Goal: Information Seeking & Learning: Learn about a topic

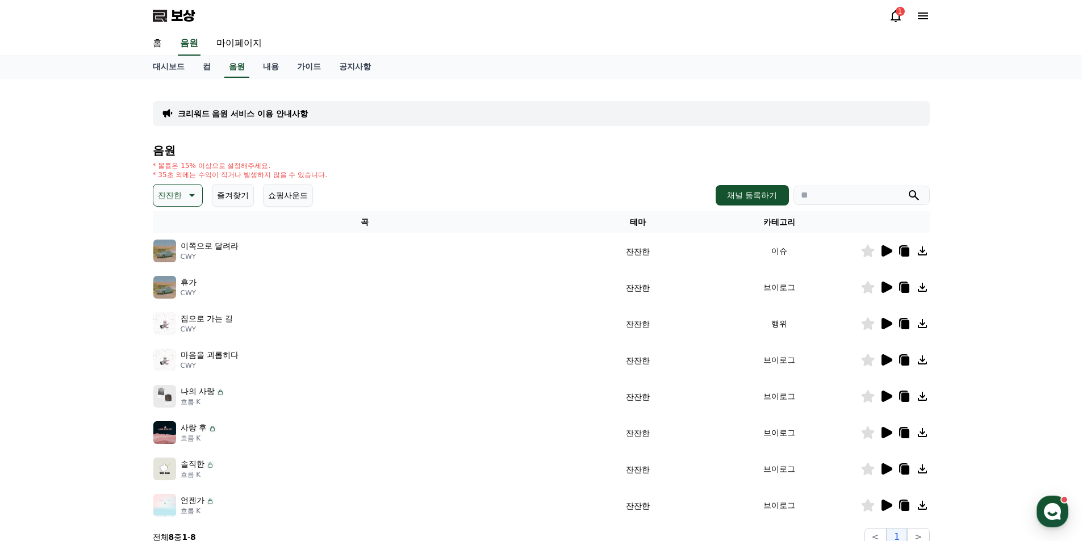
click at [193, 196] on icon at bounding box center [191, 196] width 14 height 14
click at [168, 254] on font "변하다" at bounding box center [171, 254] width 24 height 9
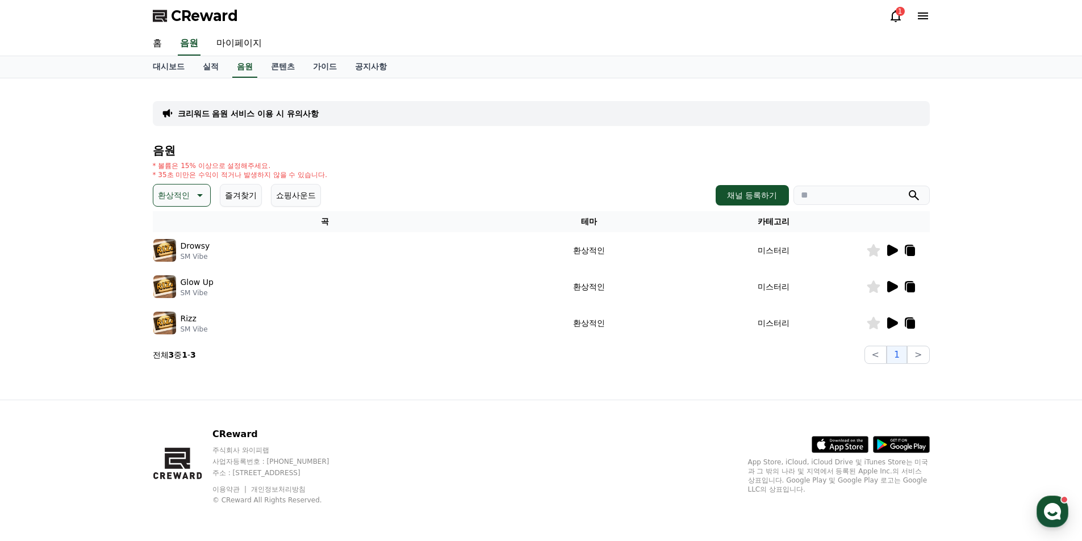
click at [893, 253] on icon at bounding box center [892, 250] width 11 height 11
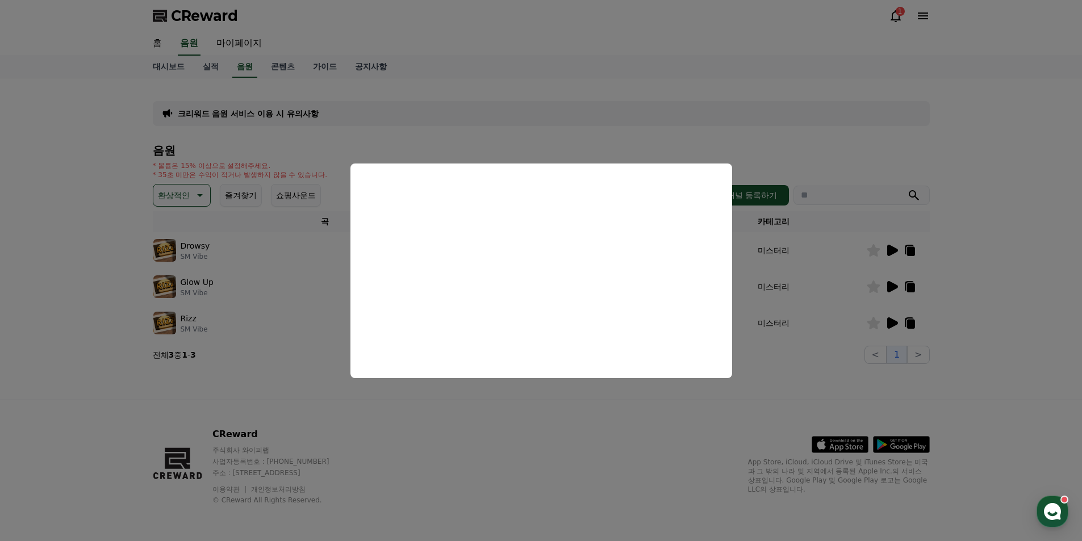
drag, startPoint x: 279, startPoint y: 289, endPoint x: 350, endPoint y: 300, distance: 72.4
click at [280, 288] on button "close modal" at bounding box center [541, 270] width 1082 height 541
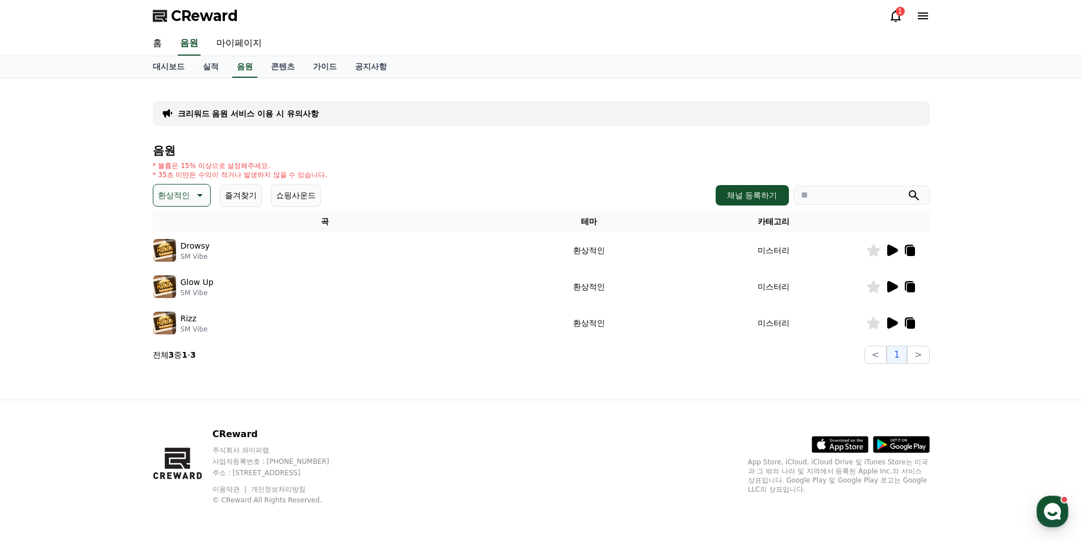
drag, startPoint x: 761, startPoint y: 303, endPoint x: 832, endPoint y: 301, distance: 71.6
click at [761, 303] on td "미스터리" at bounding box center [773, 287] width 185 height 36
click at [889, 286] on icon at bounding box center [892, 286] width 11 height 11
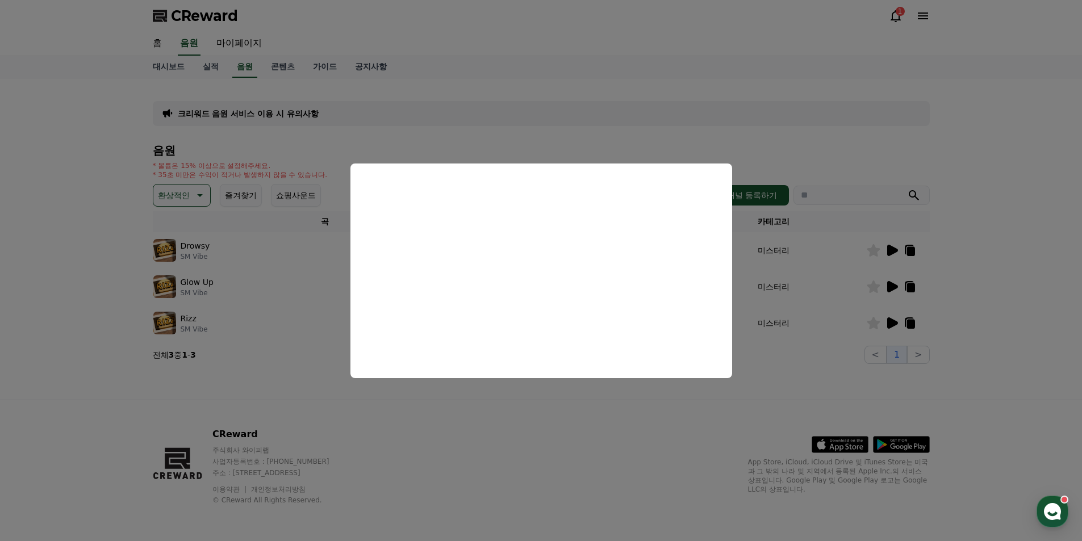
click at [256, 284] on button "close modal" at bounding box center [541, 270] width 1082 height 541
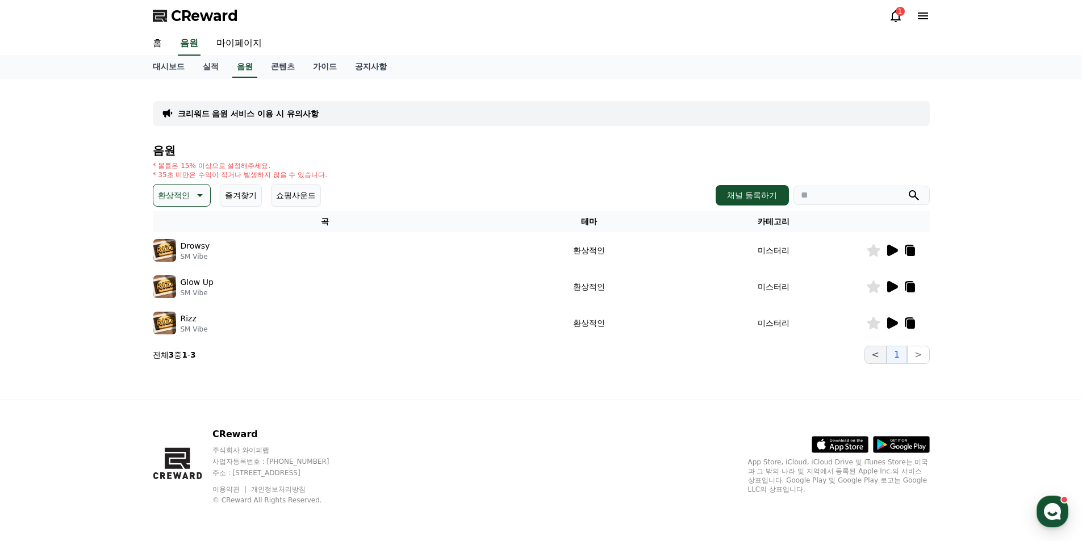
click at [871, 357] on button "<" at bounding box center [875, 355] width 22 height 18
click at [894, 326] on icon at bounding box center [892, 322] width 11 height 11
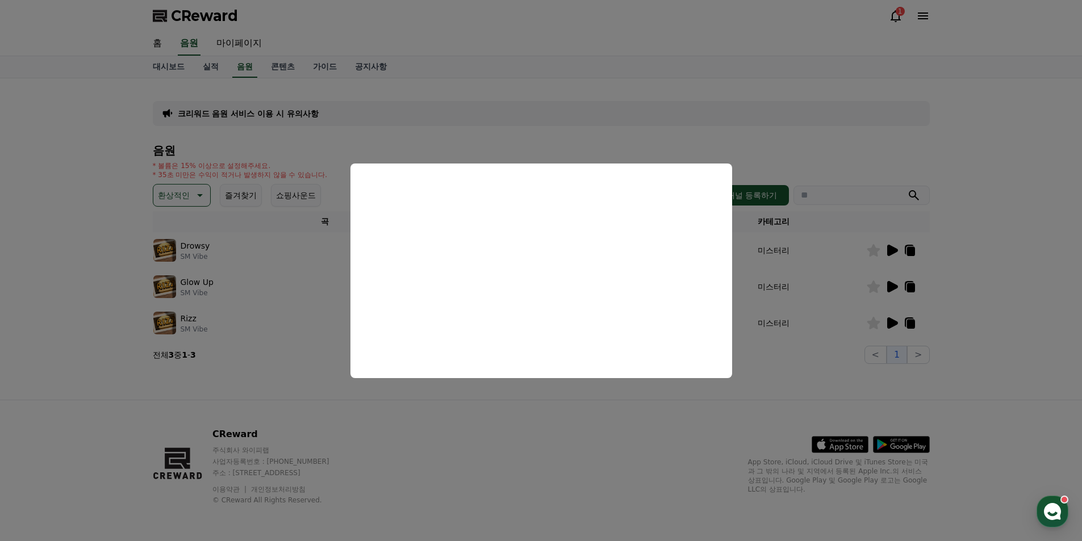
drag, startPoint x: 306, startPoint y: 284, endPoint x: 265, endPoint y: 257, distance: 49.1
click at [304, 284] on button "close modal" at bounding box center [541, 270] width 1082 height 541
click at [220, 228] on th "곡" at bounding box center [325, 221] width 345 height 21
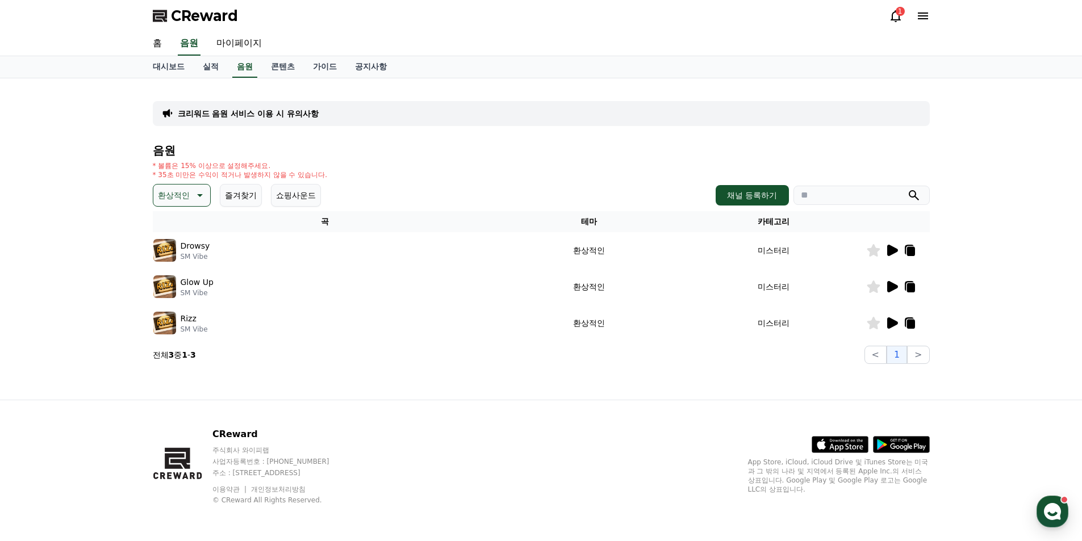
click at [176, 191] on p "환상적인" at bounding box center [174, 195] width 32 height 16
click at [174, 283] on button "호기심" at bounding box center [170, 284] width 33 height 25
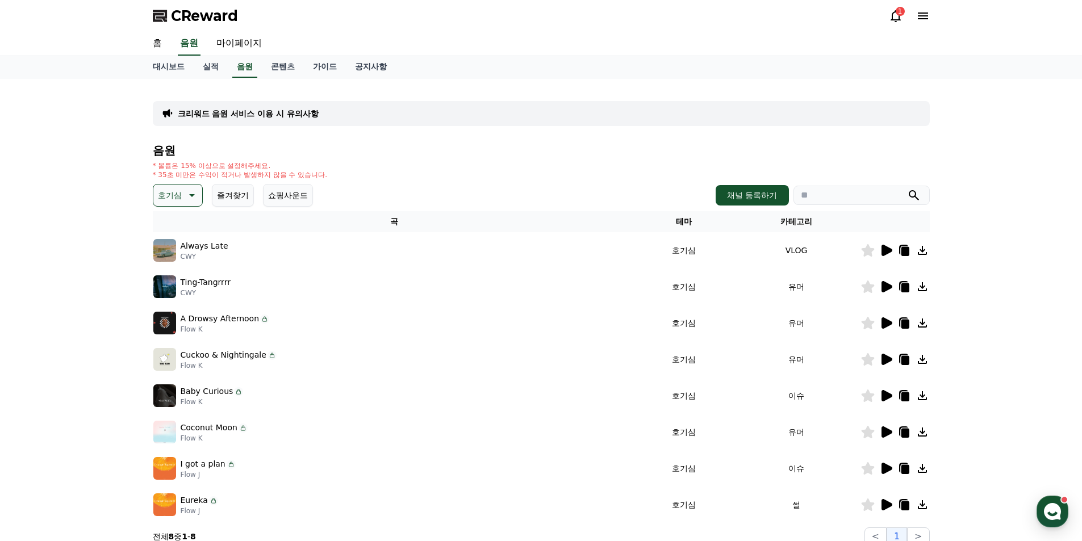
click at [882, 249] on icon at bounding box center [886, 250] width 11 height 11
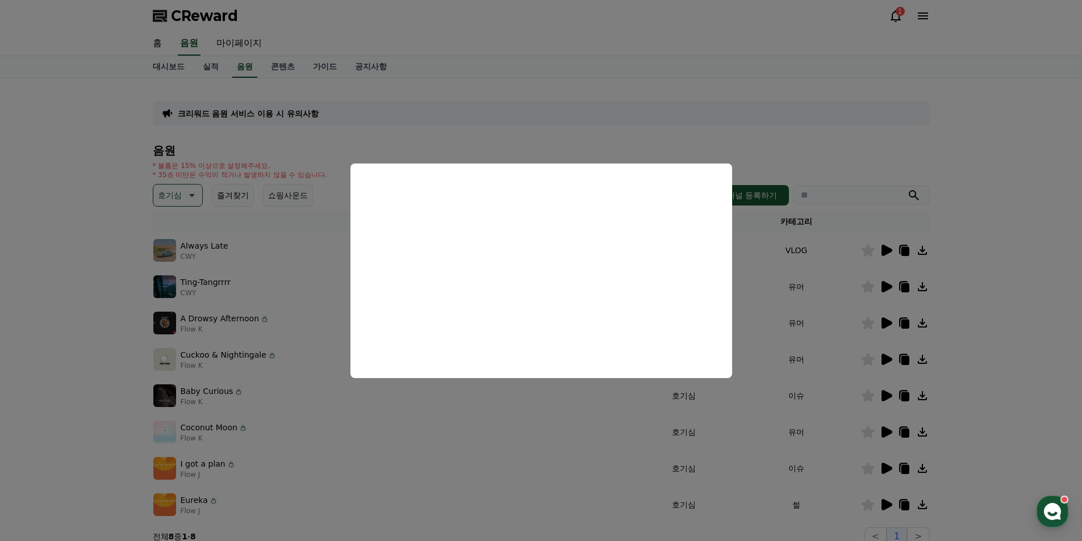
click at [897, 271] on button "close modal" at bounding box center [541, 270] width 1082 height 541
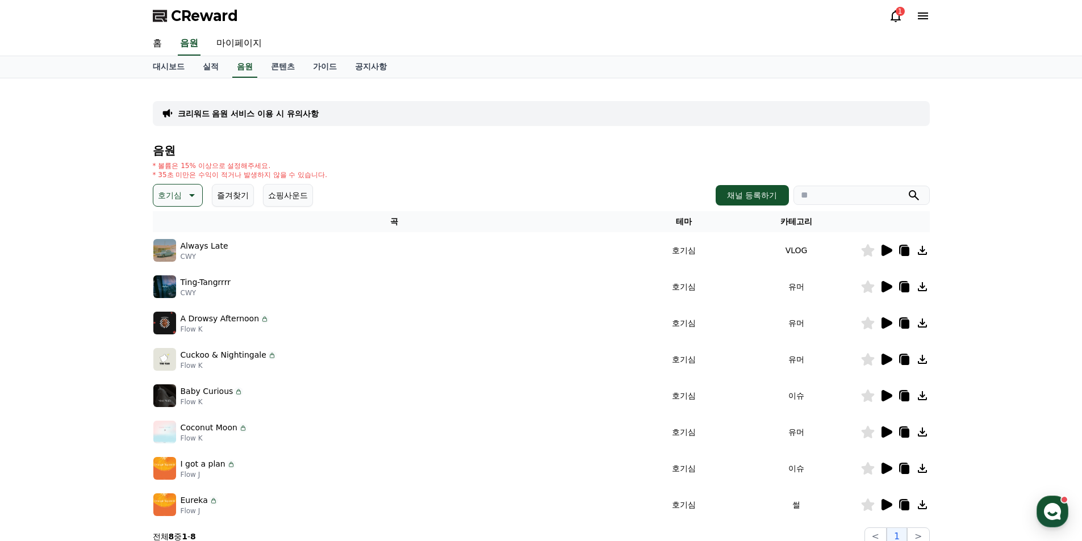
click at [882, 284] on icon at bounding box center [886, 286] width 11 height 11
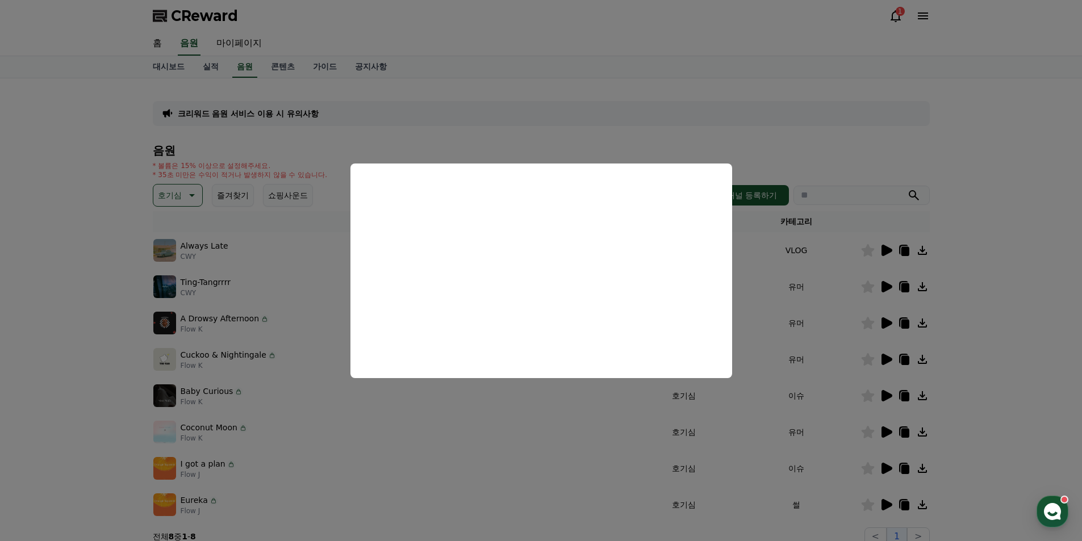
click at [518, 397] on button "close modal" at bounding box center [541, 270] width 1082 height 541
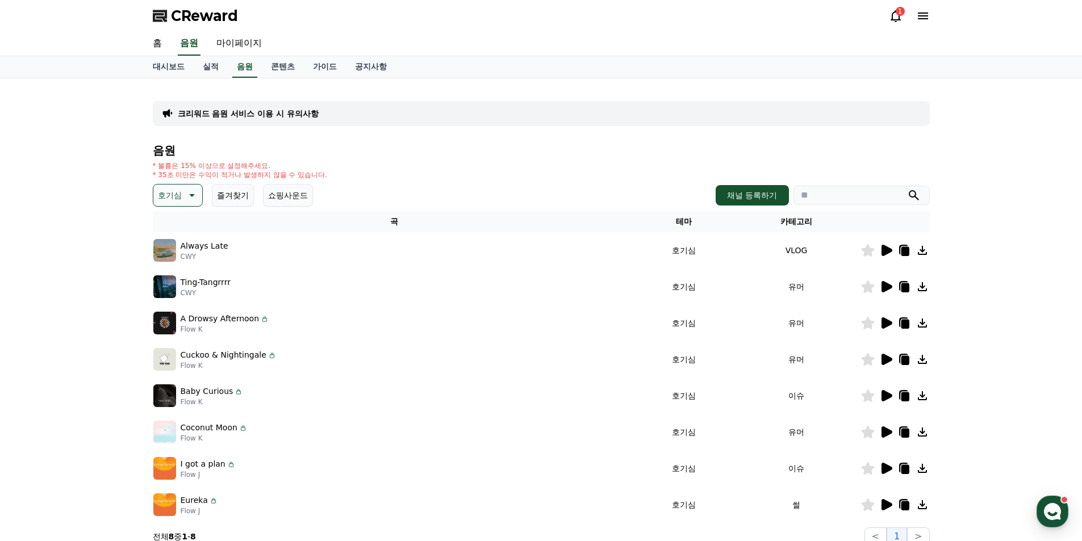
click at [880, 314] on td at bounding box center [894, 323] width 69 height 36
click at [881, 317] on icon at bounding box center [886, 323] width 14 height 14
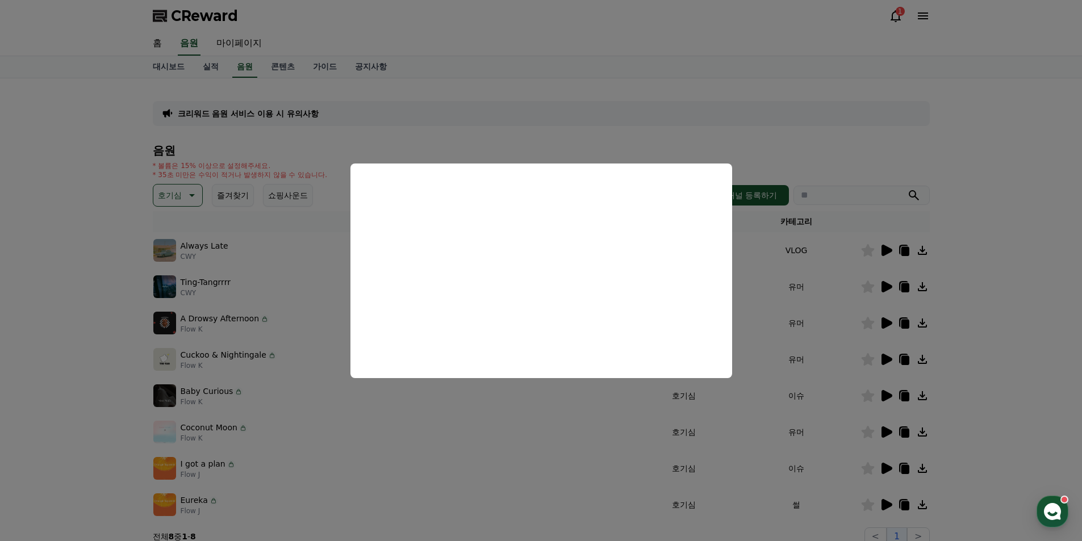
click at [613, 434] on button "close modal" at bounding box center [541, 270] width 1082 height 541
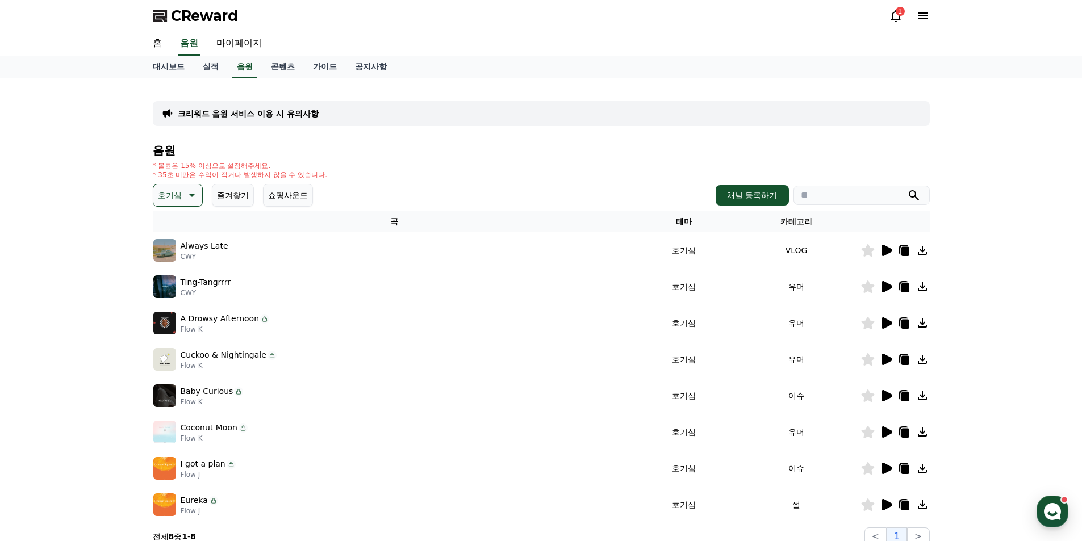
click at [883, 358] on icon at bounding box center [886, 359] width 11 height 11
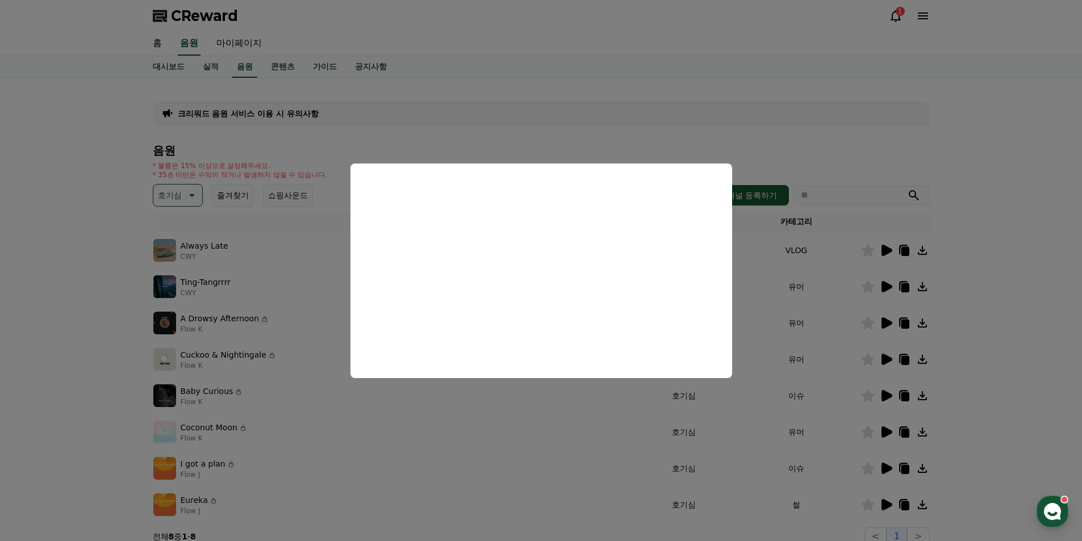
click at [517, 387] on button "close modal" at bounding box center [541, 270] width 1082 height 541
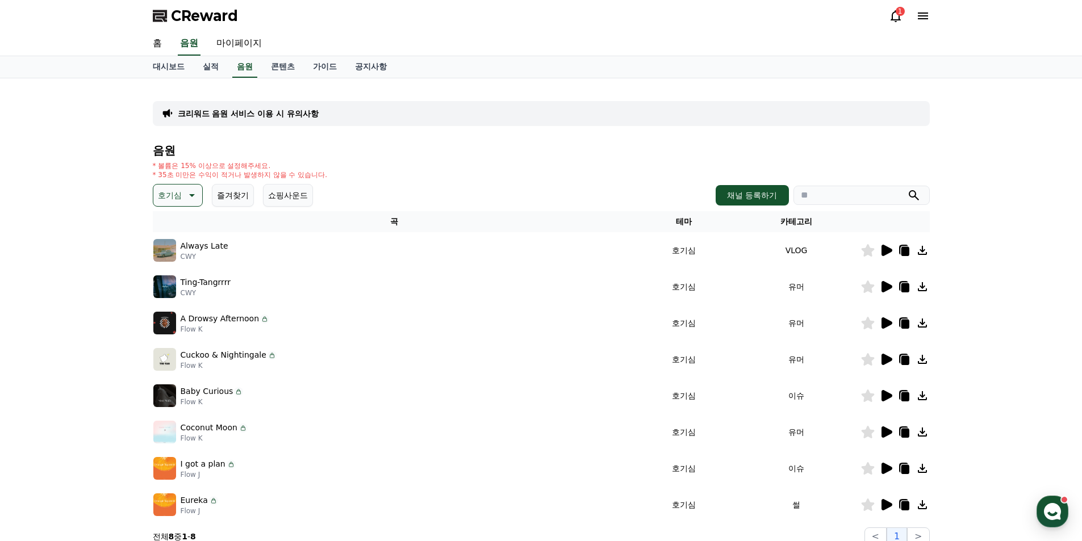
click at [881, 395] on icon at bounding box center [886, 395] width 11 height 11
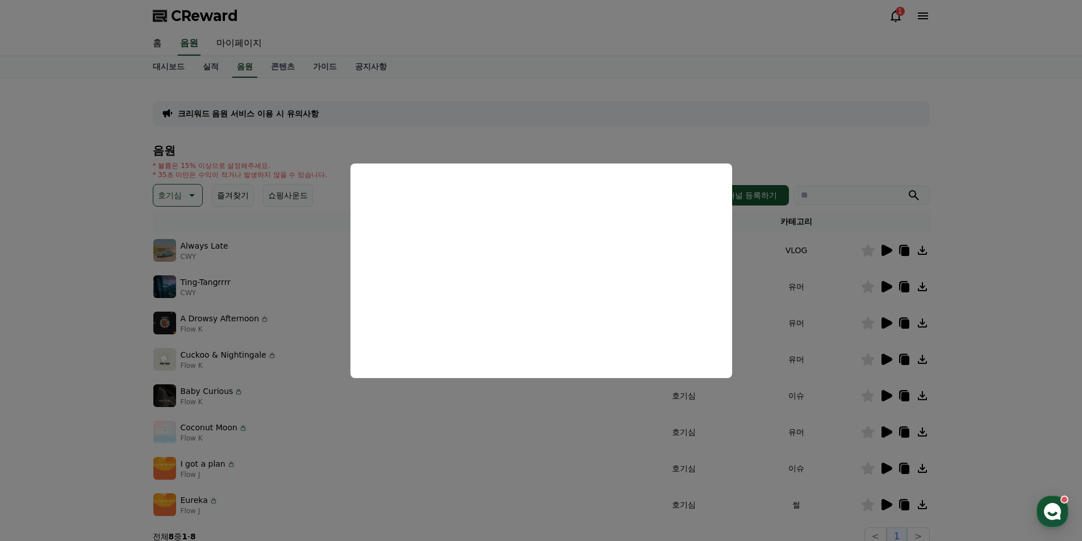
click at [537, 404] on button "close modal" at bounding box center [541, 270] width 1082 height 541
click at [537, 404] on div "Baby Curious Flow K" at bounding box center [394, 395] width 482 height 23
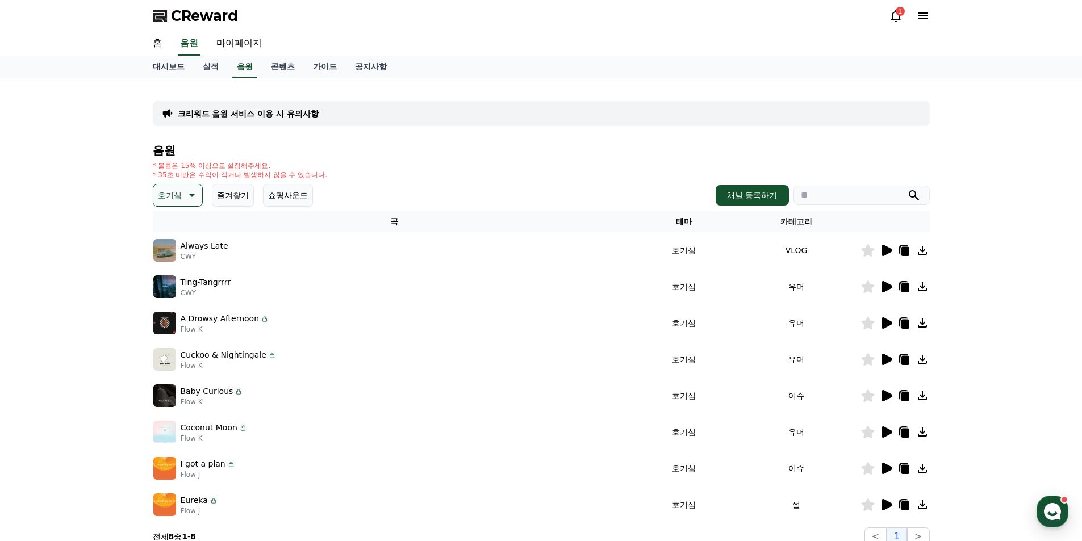
scroll to position [57, 0]
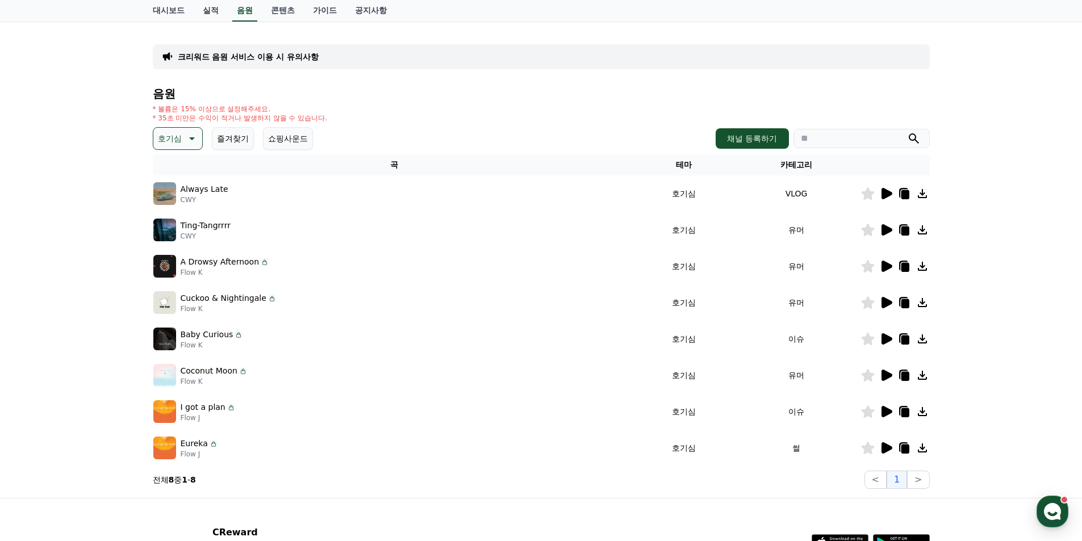
click at [876, 344] on div at bounding box center [895, 339] width 68 height 14
click at [885, 337] on icon at bounding box center [886, 338] width 11 height 11
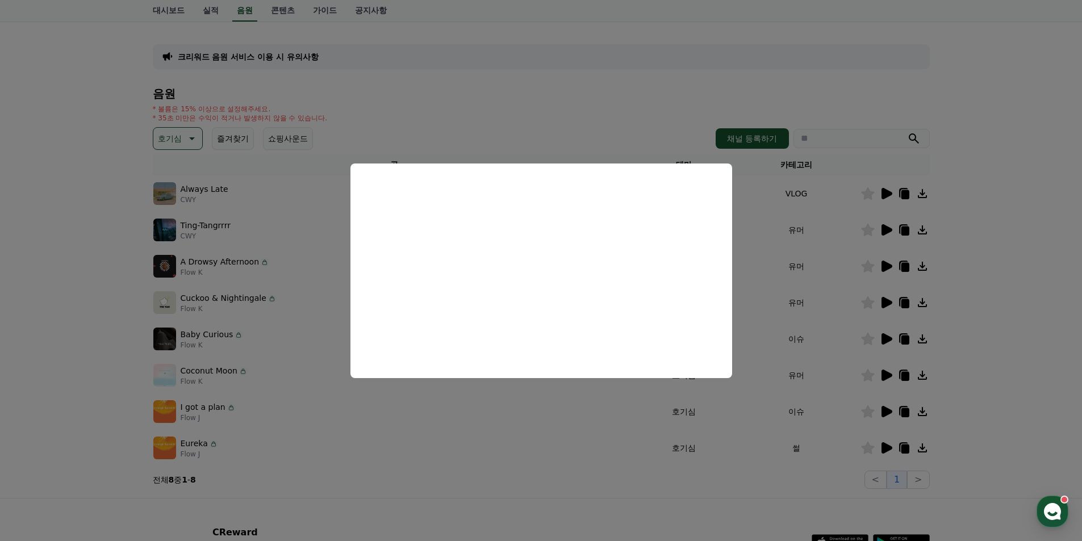
click at [292, 383] on button "close modal" at bounding box center [541, 270] width 1082 height 541
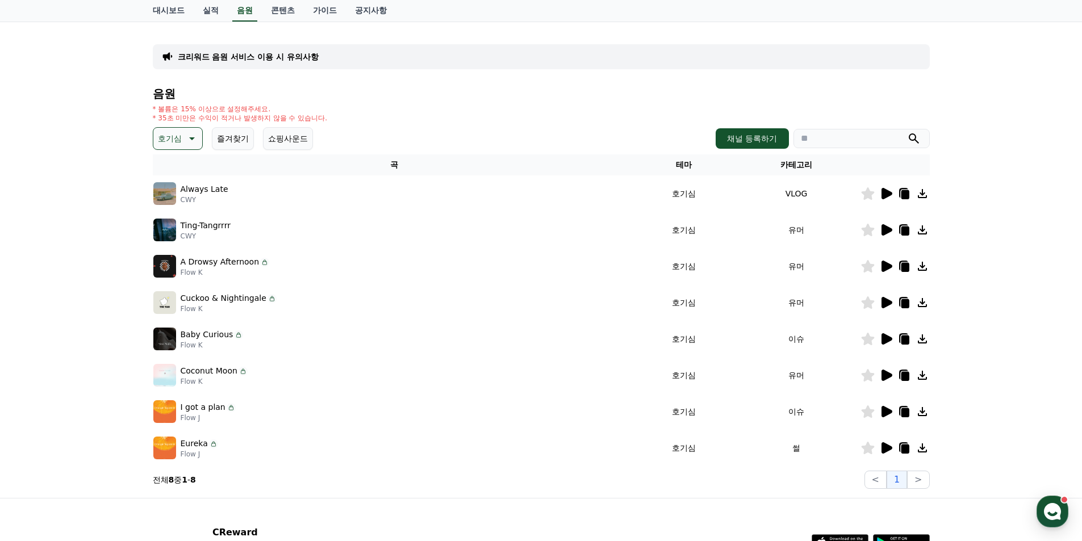
click at [885, 371] on icon at bounding box center [886, 375] width 11 height 11
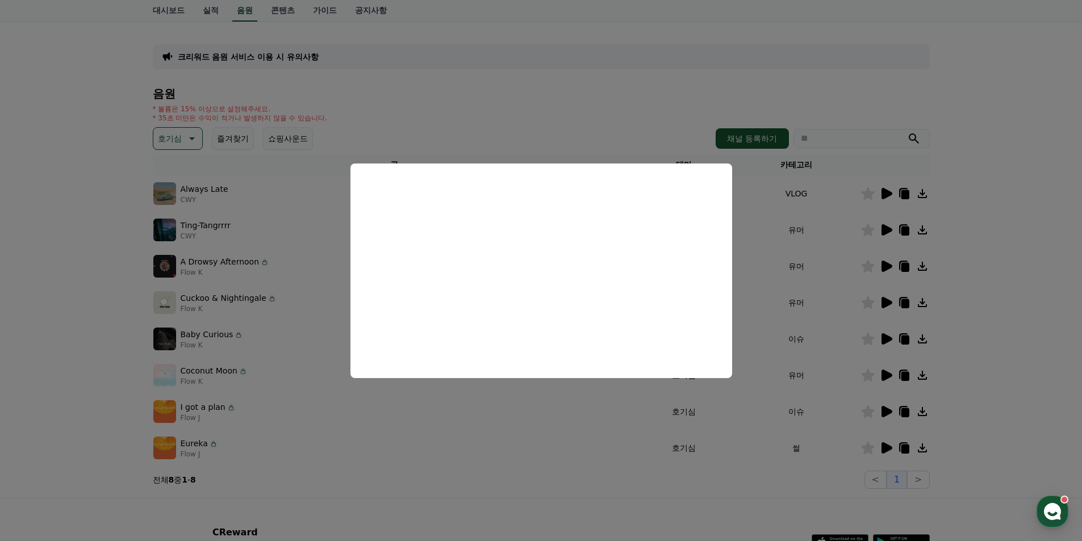
drag, startPoint x: 477, startPoint y: 404, endPoint x: 366, endPoint y: 398, distance: 110.9
click at [476, 404] on button "close modal" at bounding box center [541, 270] width 1082 height 541
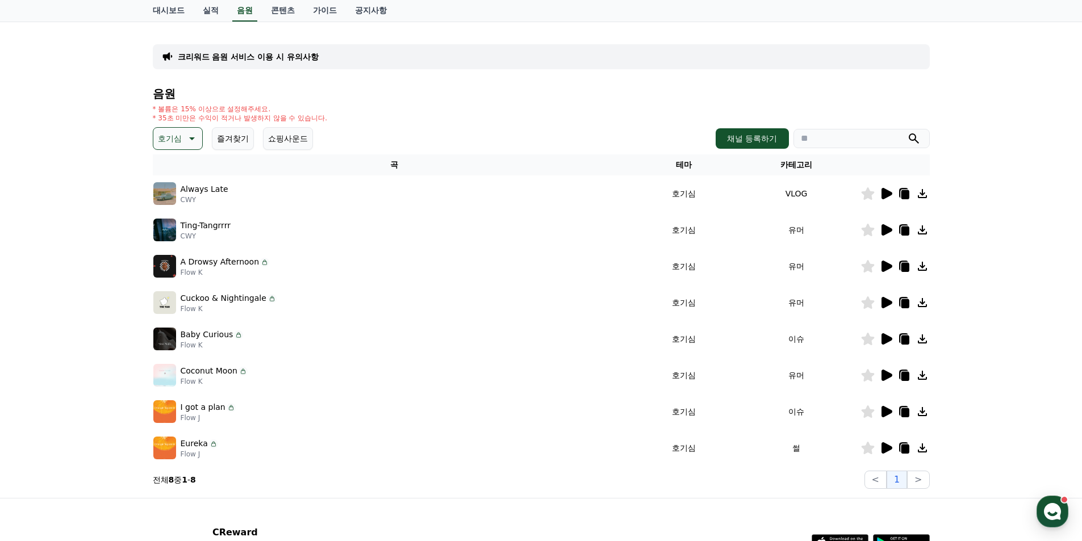
click at [281, 402] on div "I got a plan Flow J" at bounding box center [394, 411] width 482 height 23
click at [880, 410] on icon at bounding box center [886, 412] width 14 height 14
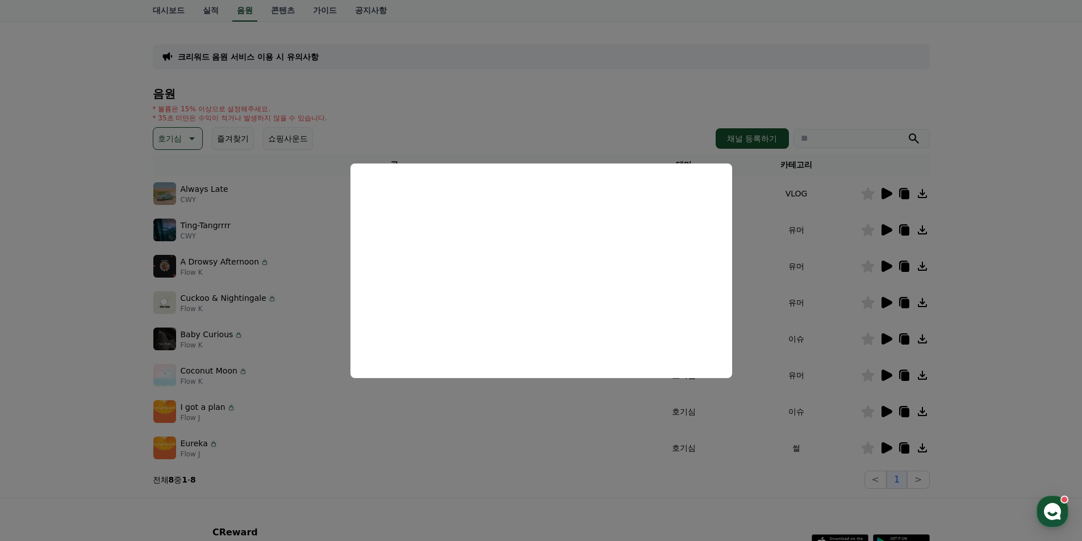
drag, startPoint x: 617, startPoint y: 417, endPoint x: 664, endPoint y: 428, distance: 47.8
click at [618, 417] on button "close modal" at bounding box center [541, 270] width 1082 height 541
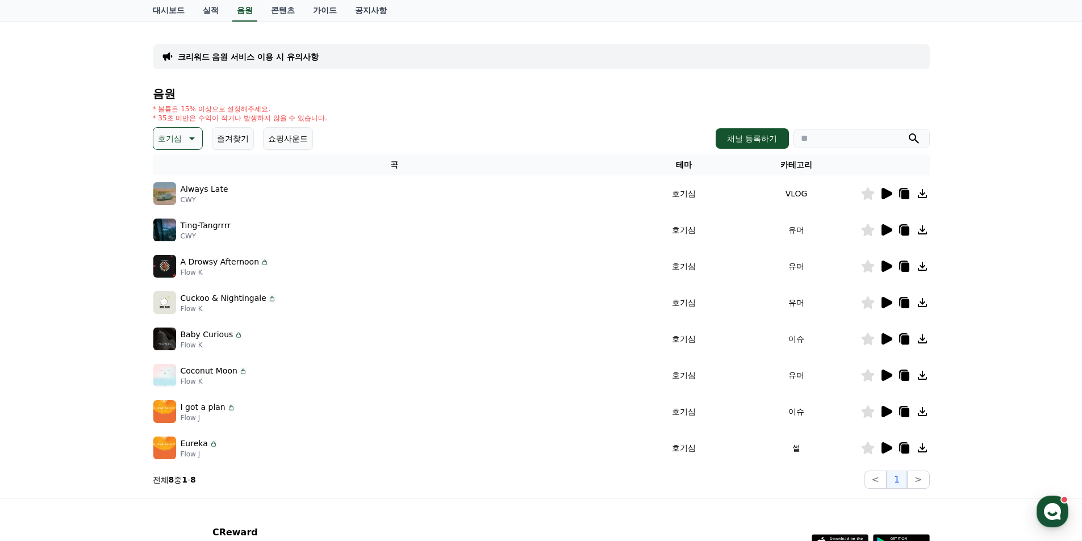
drag, startPoint x: 823, startPoint y: 458, endPoint x: 846, endPoint y: 454, distance: 23.0
click at [824, 458] on td "썰" at bounding box center [797, 448] width 128 height 36
click at [884, 444] on icon at bounding box center [886, 447] width 11 height 11
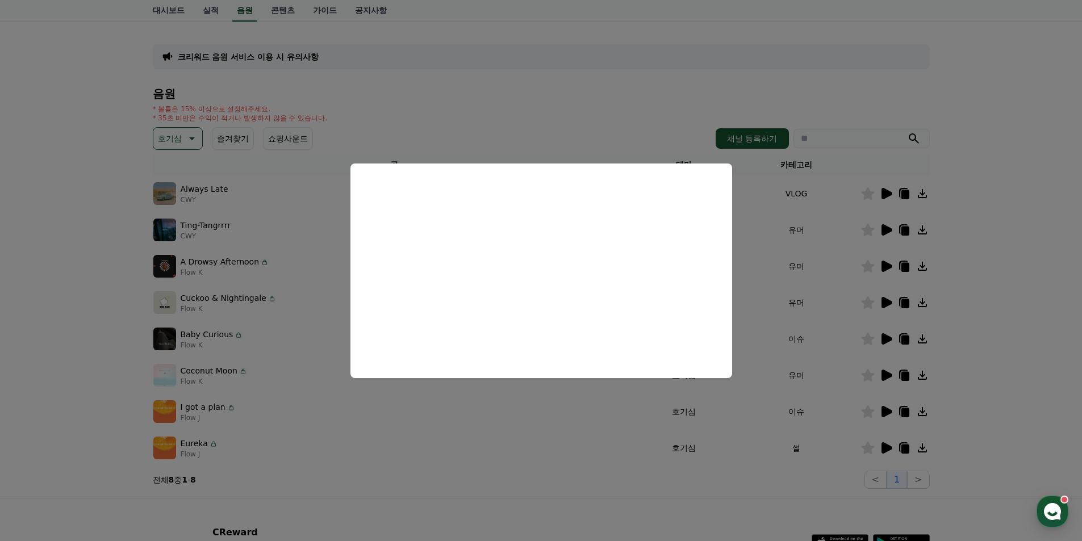
click at [514, 405] on button "close modal" at bounding box center [541, 270] width 1082 height 541
click at [514, 405] on div "I got a plan Flow J" at bounding box center [394, 411] width 482 height 23
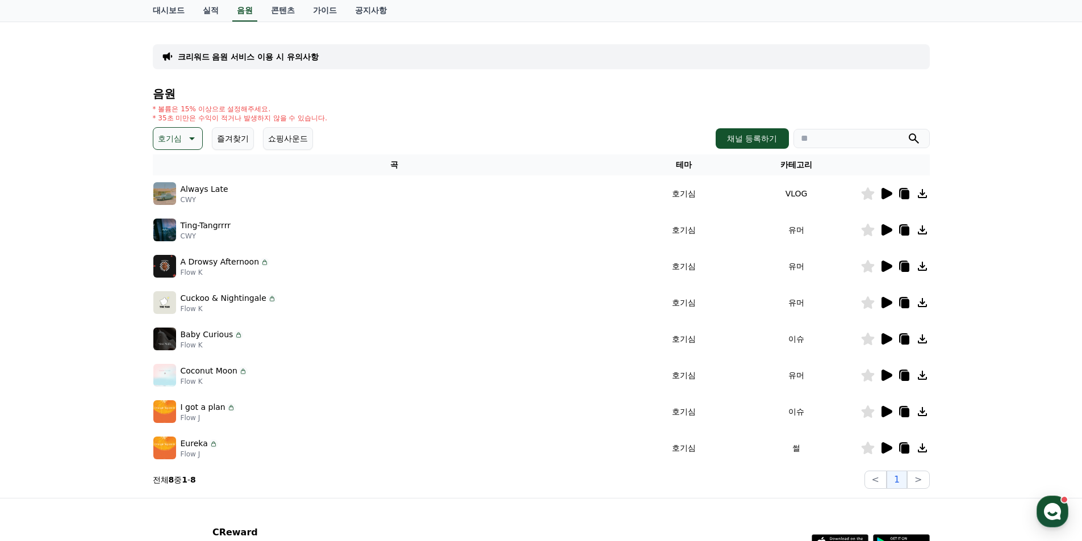
click at [192, 145] on icon at bounding box center [191, 139] width 14 height 14
click at [179, 202] on button "어두운" at bounding box center [170, 200] width 33 height 25
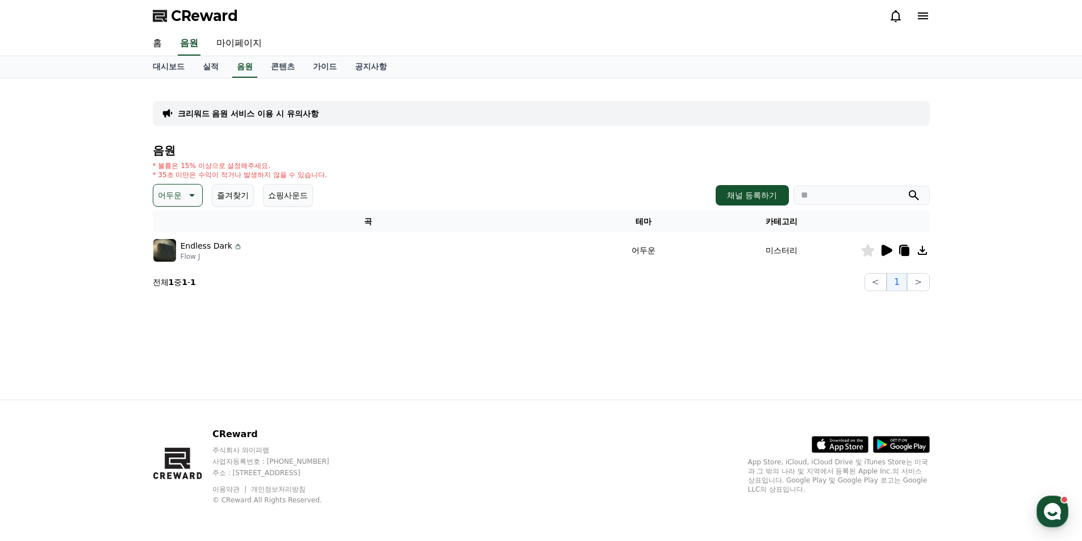
click at [180, 198] on p "어두운" at bounding box center [170, 195] width 24 height 16
click at [174, 279] on button "밝은" at bounding box center [166, 286] width 25 height 25
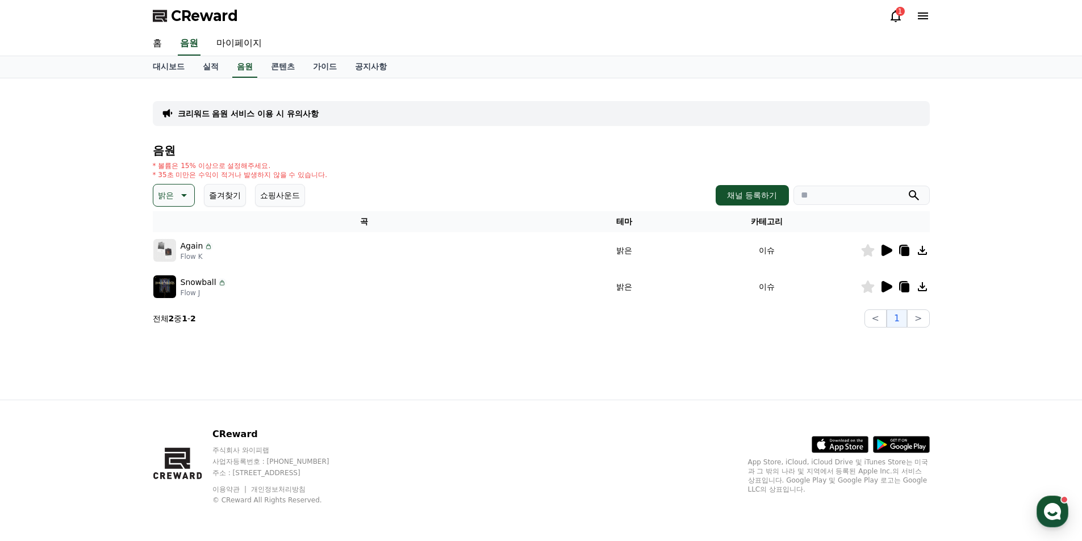
click at [880, 249] on icon at bounding box center [886, 251] width 14 height 14
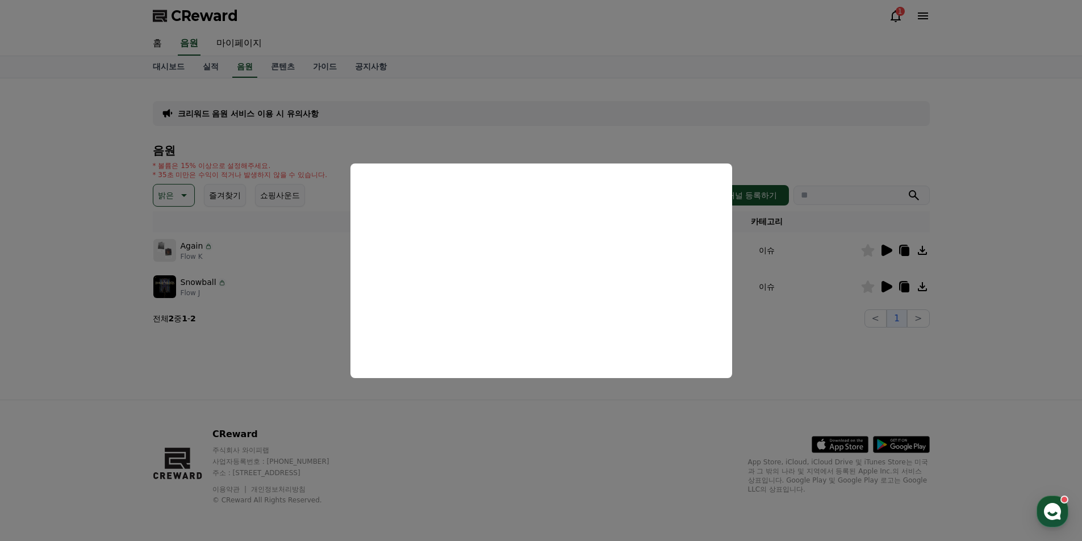
click at [808, 346] on button "close modal" at bounding box center [541, 270] width 1082 height 541
click at [881, 294] on td at bounding box center [894, 287] width 69 height 36
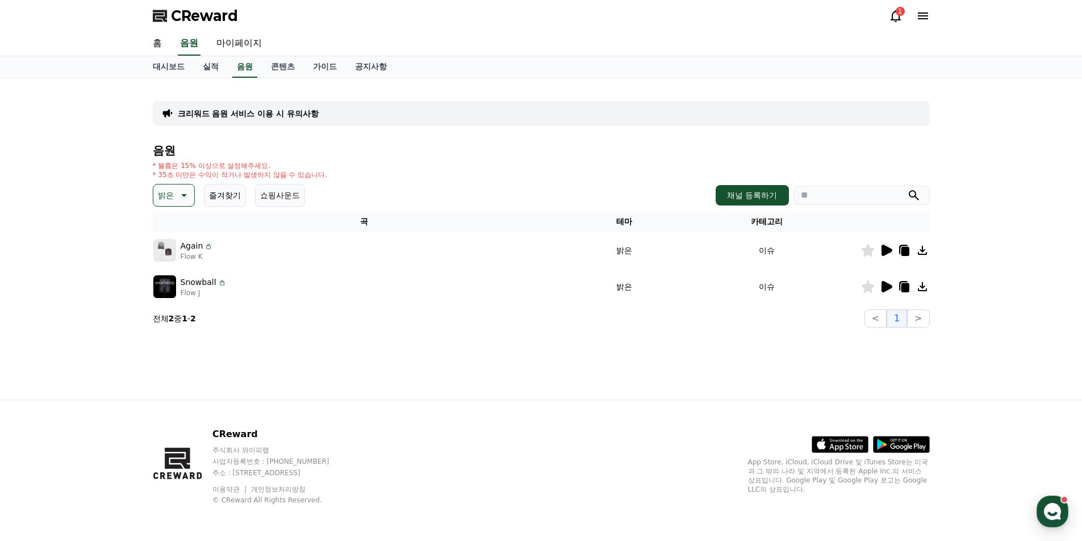
click at [885, 284] on icon at bounding box center [886, 286] width 11 height 11
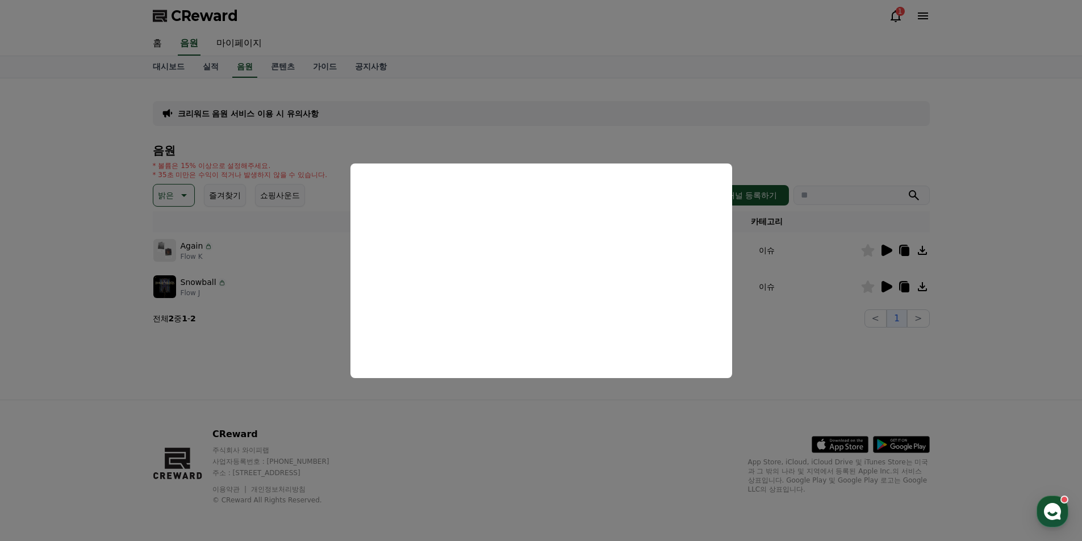
click at [578, 396] on button "close modal" at bounding box center [541, 270] width 1082 height 541
click at [249, 241] on div "Again Flow K" at bounding box center [364, 250] width 422 height 23
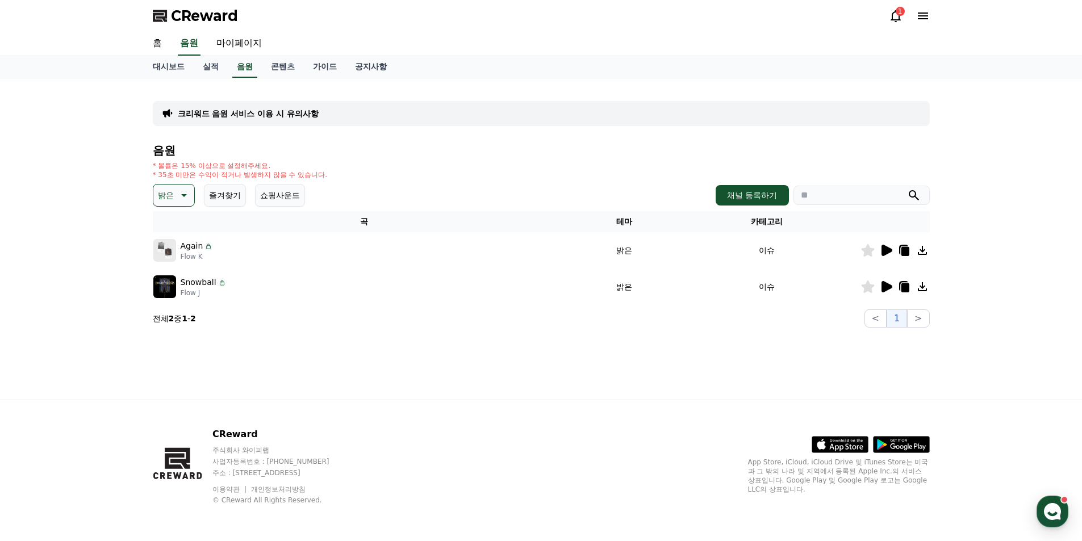
click at [183, 202] on button "밝은" at bounding box center [174, 195] width 42 height 23
click at [265, 285] on div "Snowball Flow J" at bounding box center [364, 286] width 422 height 23
click at [176, 194] on icon at bounding box center [183, 196] width 14 height 14
click at [179, 189] on icon at bounding box center [183, 196] width 14 height 14
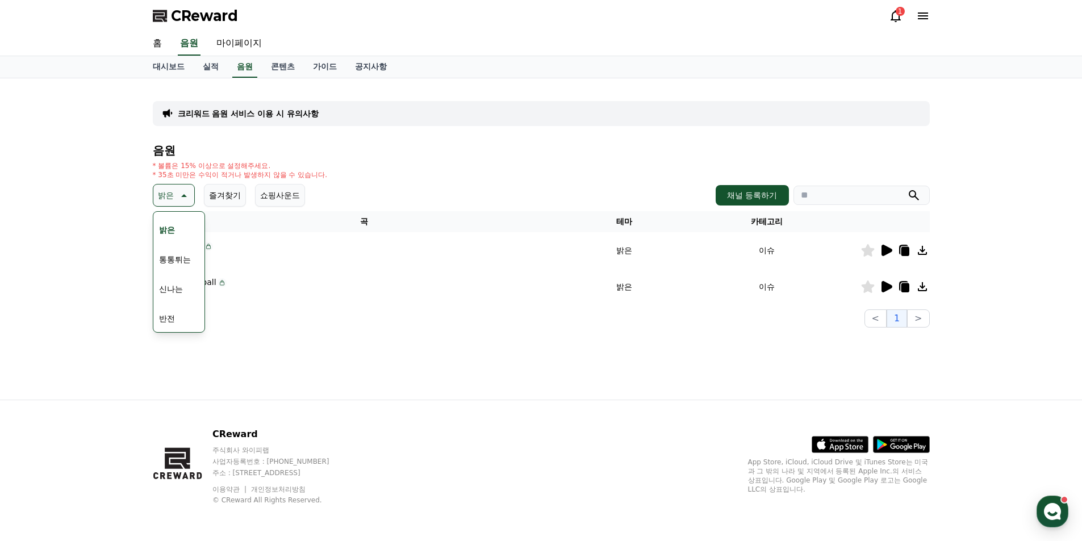
click at [175, 260] on button "통통튀는" at bounding box center [174, 259] width 41 height 25
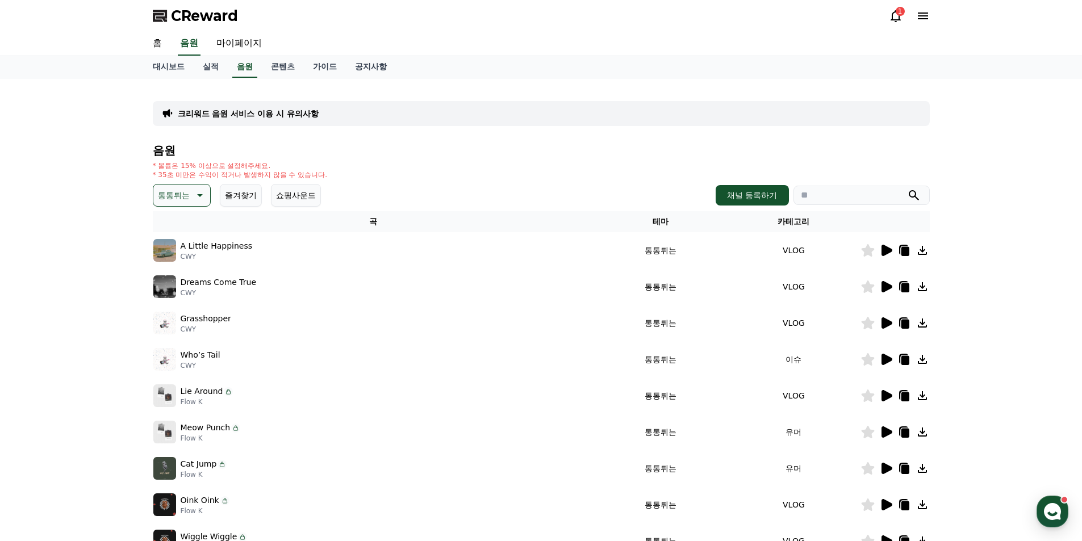
click at [880, 252] on icon at bounding box center [886, 251] width 14 height 14
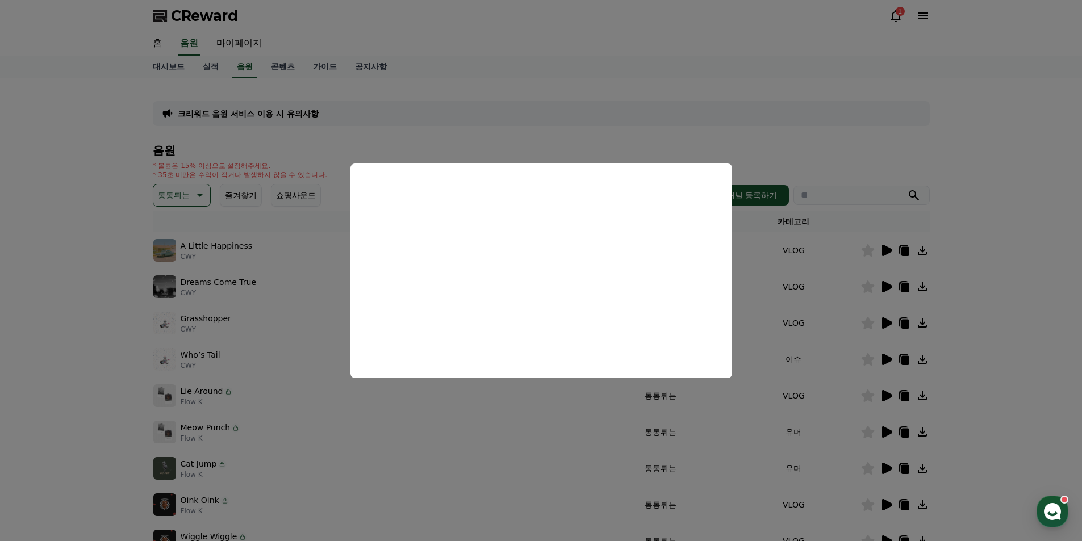
click at [494, 401] on button "close modal" at bounding box center [541, 270] width 1082 height 541
click at [819, 325] on td "VLOG" at bounding box center [793, 323] width 133 height 36
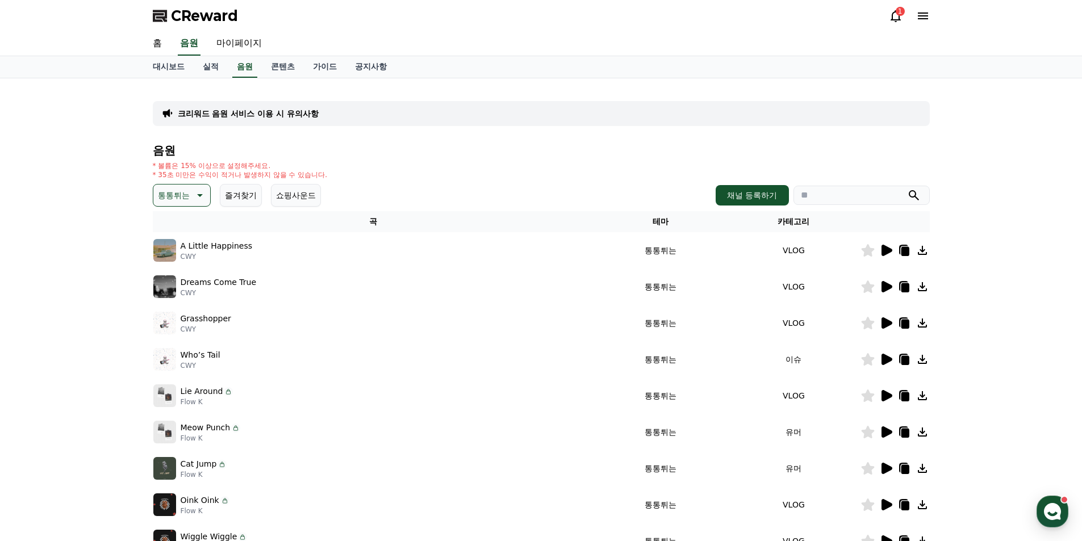
click at [889, 287] on icon at bounding box center [886, 286] width 11 height 11
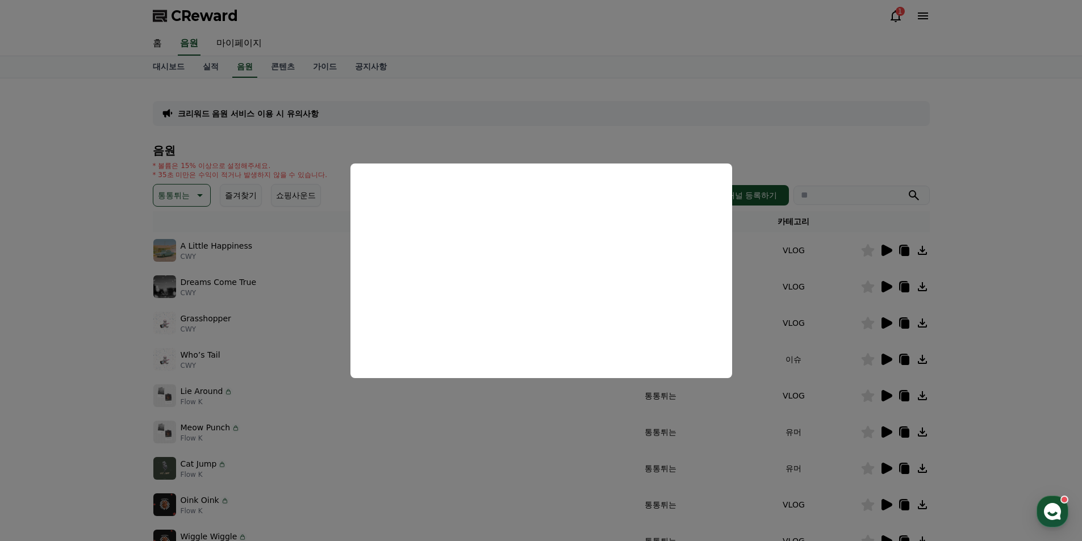
click at [263, 320] on button "close modal" at bounding box center [541, 270] width 1082 height 541
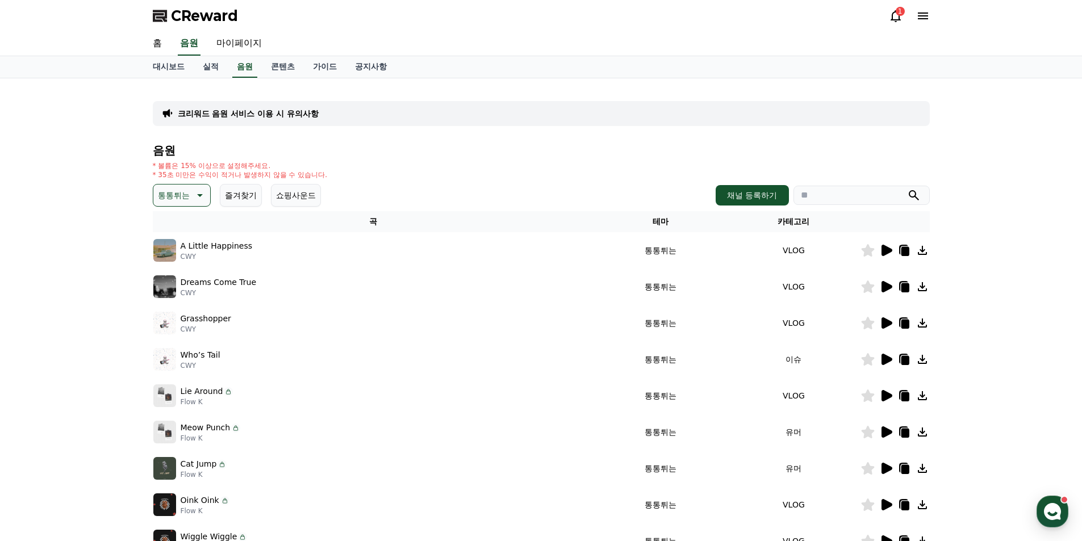
click at [886, 322] on icon at bounding box center [886, 322] width 11 height 11
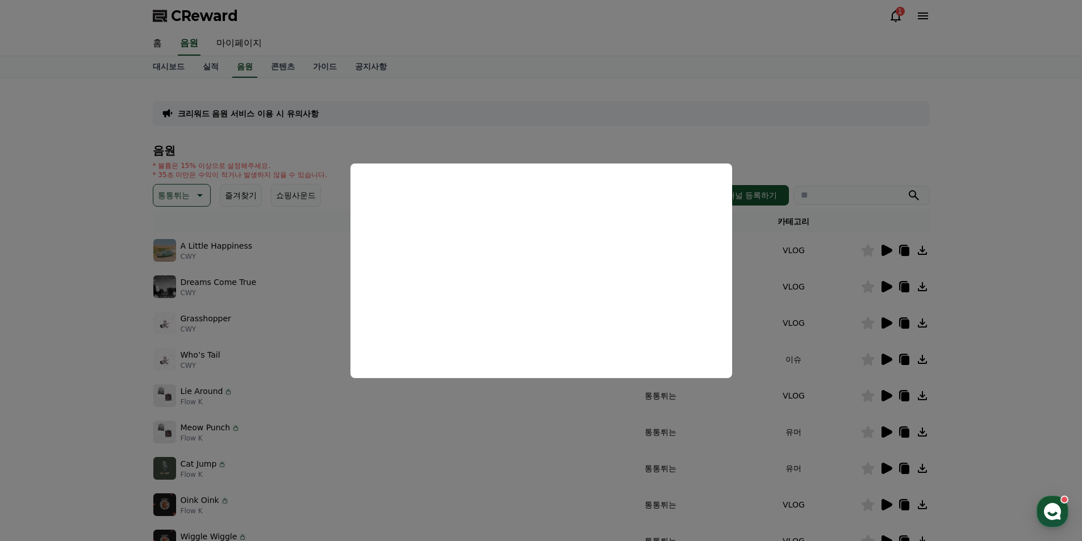
click at [424, 418] on button "close modal" at bounding box center [541, 270] width 1082 height 541
click at [594, 409] on td "통통튀는" at bounding box center [660, 396] width 133 height 36
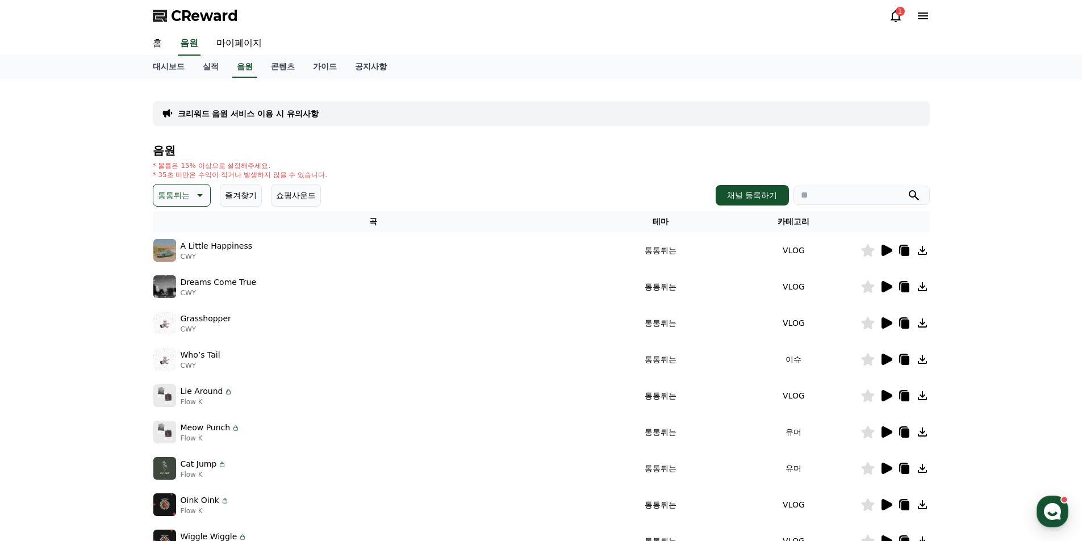
click at [878, 357] on div at bounding box center [895, 360] width 68 height 14
click at [884, 354] on icon at bounding box center [886, 359] width 11 height 11
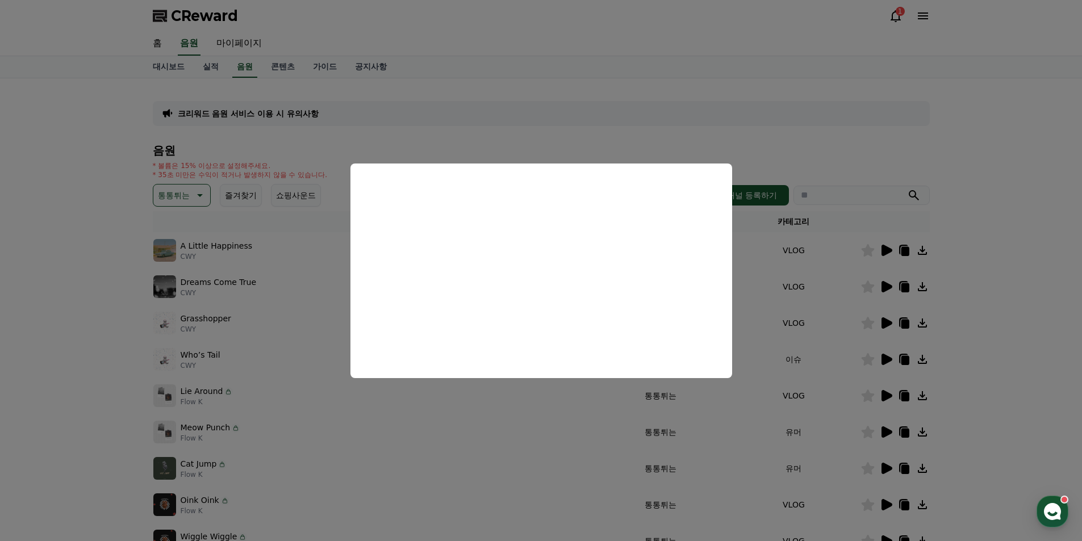
click at [388, 417] on button "close modal" at bounding box center [541, 270] width 1082 height 541
click at [291, 401] on div "Lie Around Flow K" at bounding box center [373, 395] width 441 height 23
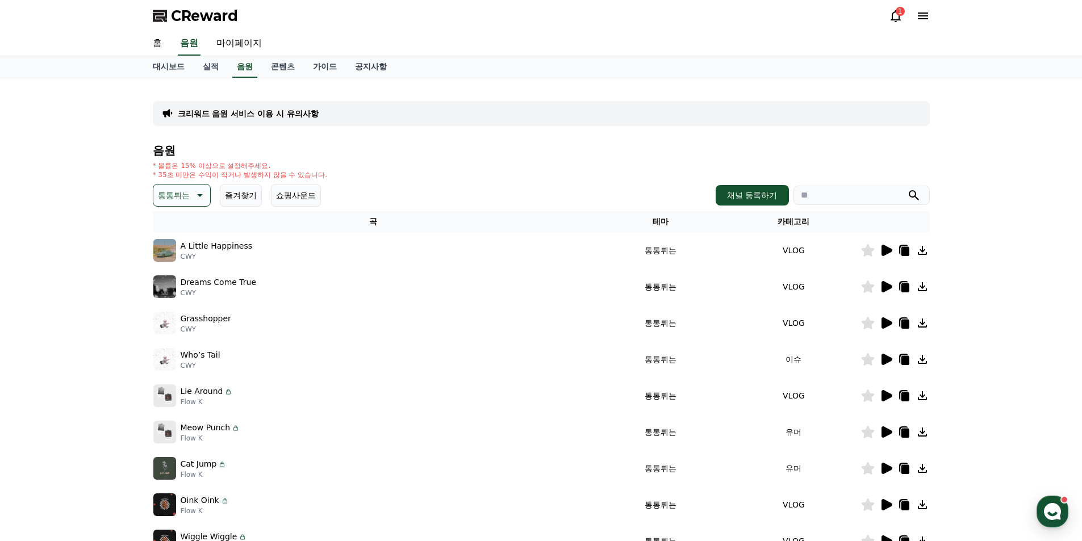
click at [885, 401] on icon at bounding box center [886, 396] width 14 height 14
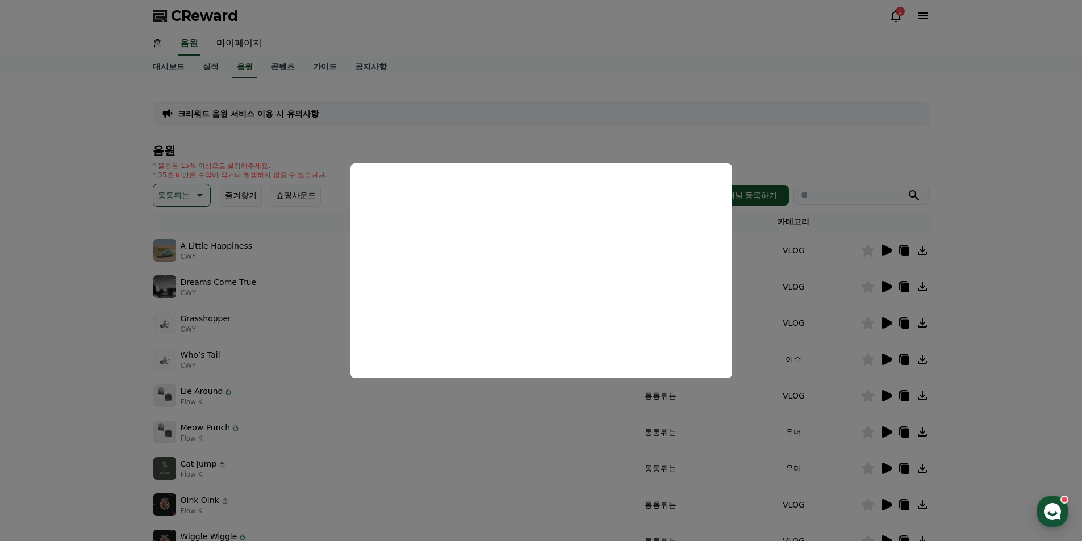
click at [395, 404] on button "close modal" at bounding box center [541, 270] width 1082 height 541
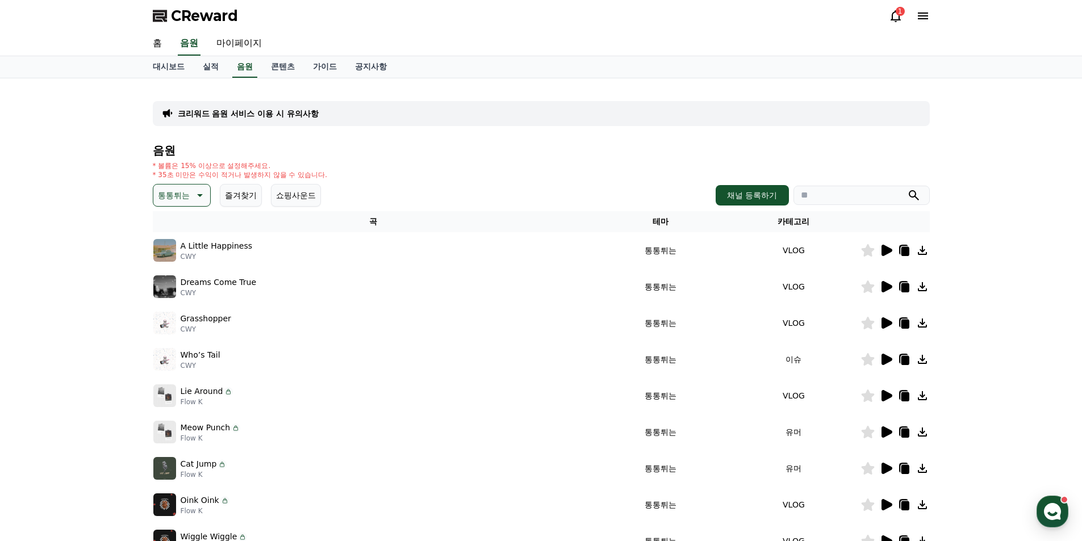
click at [884, 434] on icon at bounding box center [886, 431] width 11 height 11
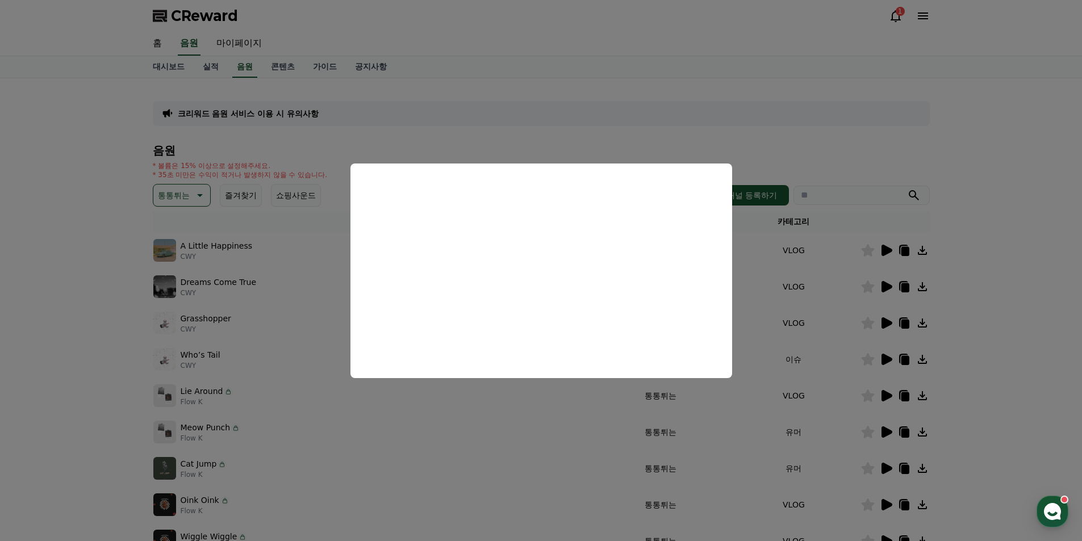
click at [415, 418] on button "close modal" at bounding box center [541, 270] width 1082 height 541
click at [407, 416] on td "Meow Punch Flow K" at bounding box center [374, 432] width 442 height 36
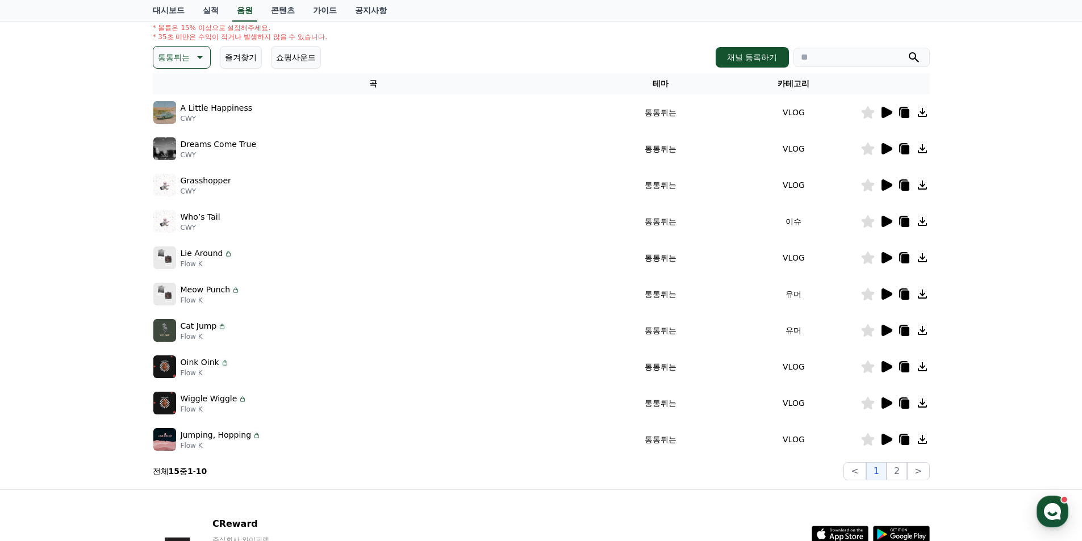
scroll to position [170, 0]
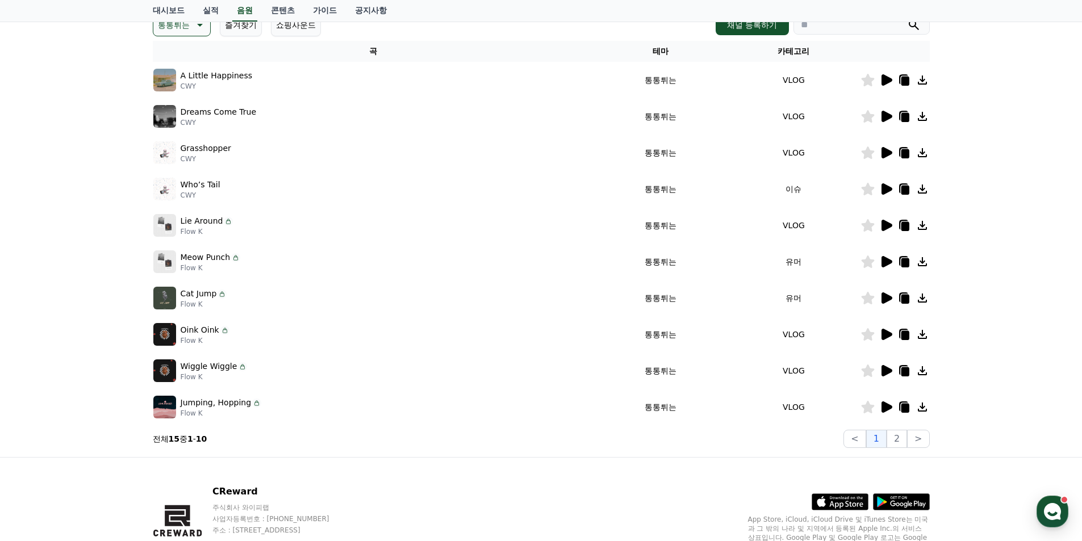
click at [880, 298] on icon at bounding box center [886, 298] width 14 height 14
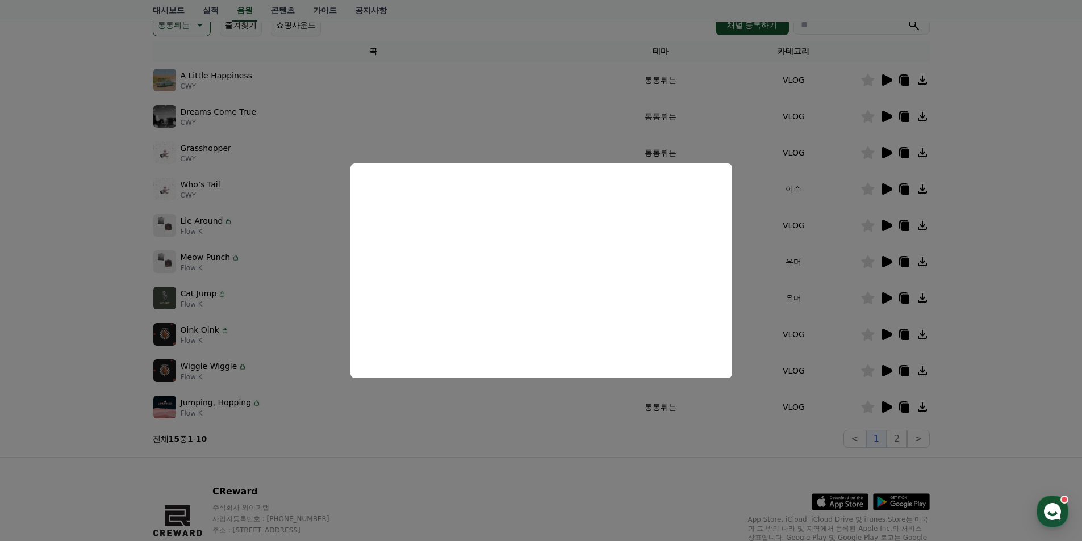
click at [269, 335] on button "close modal" at bounding box center [541, 270] width 1082 height 541
click at [271, 334] on div "Oink Oink Flow K" at bounding box center [373, 334] width 441 height 23
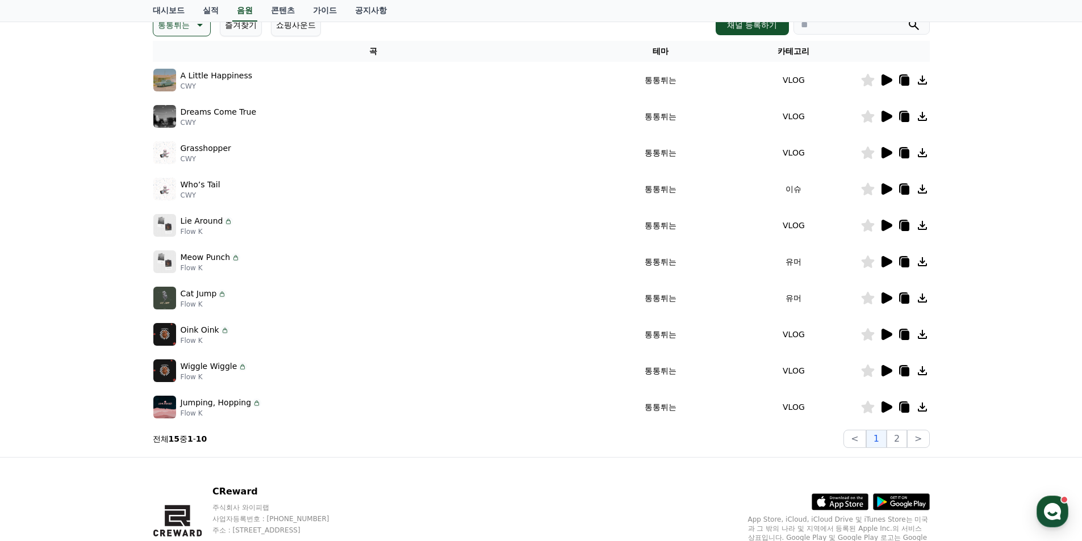
click at [895, 334] on div at bounding box center [895, 335] width 68 height 14
click at [892, 333] on icon at bounding box center [886, 335] width 14 height 14
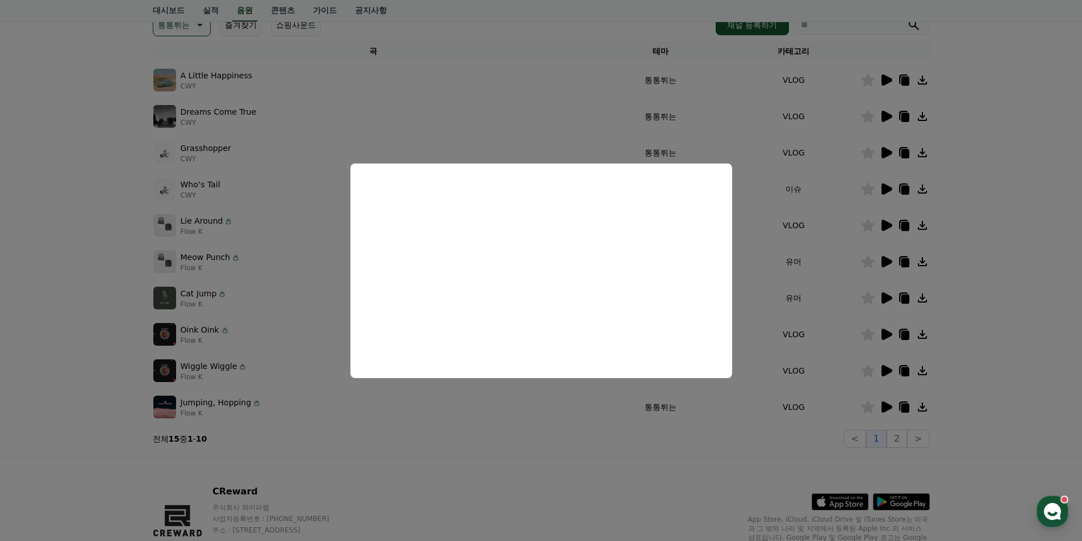
click at [288, 399] on button "close modal" at bounding box center [541, 270] width 1082 height 541
drag, startPoint x: 291, startPoint y: 393, endPoint x: 297, endPoint y: 391, distance: 6.1
click at [292, 392] on td "Jumping, Hopping Flow K" at bounding box center [374, 407] width 442 height 36
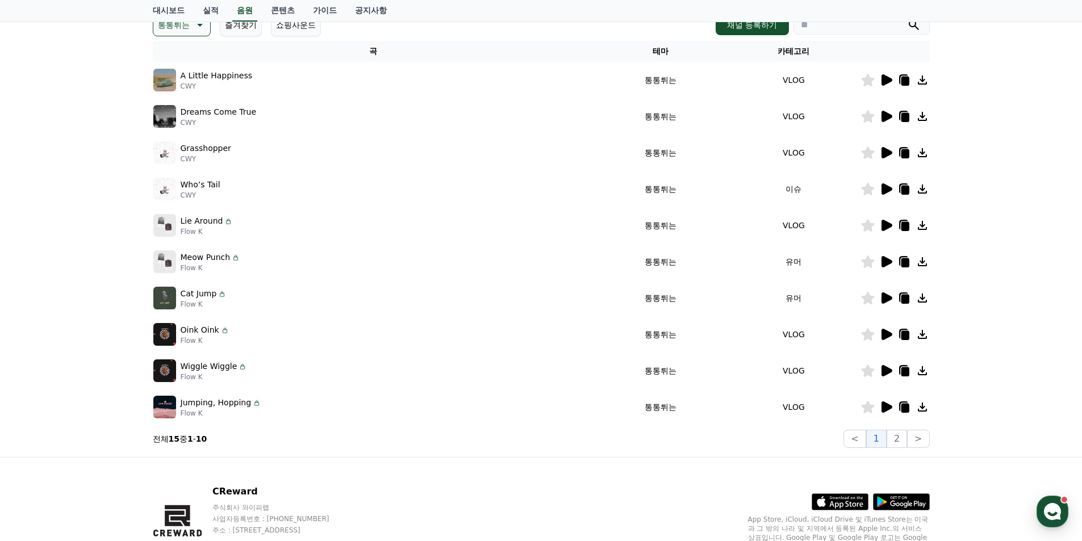
click at [886, 371] on icon at bounding box center [886, 370] width 11 height 11
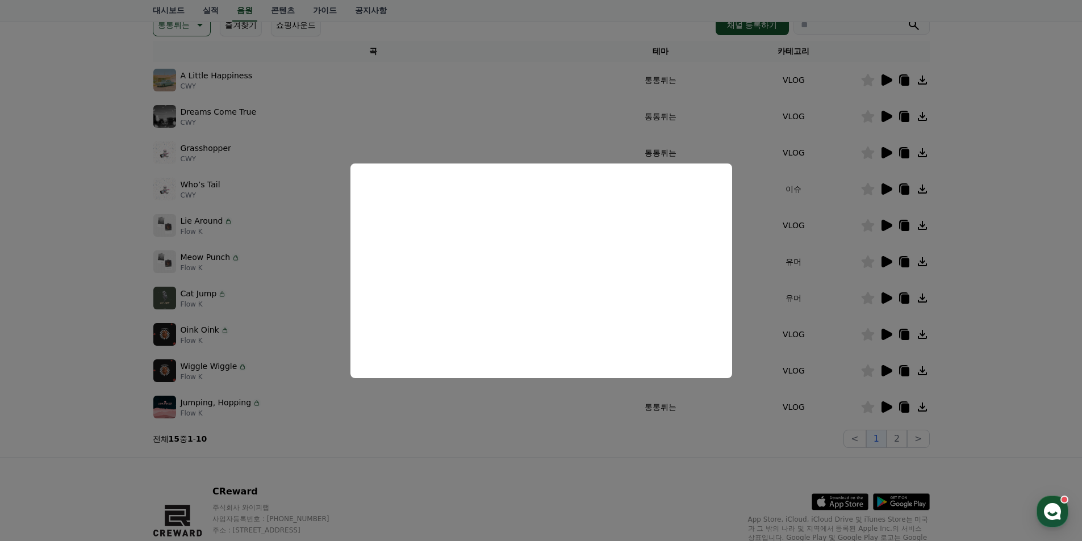
drag, startPoint x: 479, startPoint y: 403, endPoint x: 450, endPoint y: 400, distance: 29.1
click at [478, 403] on button "close modal" at bounding box center [541, 270] width 1082 height 541
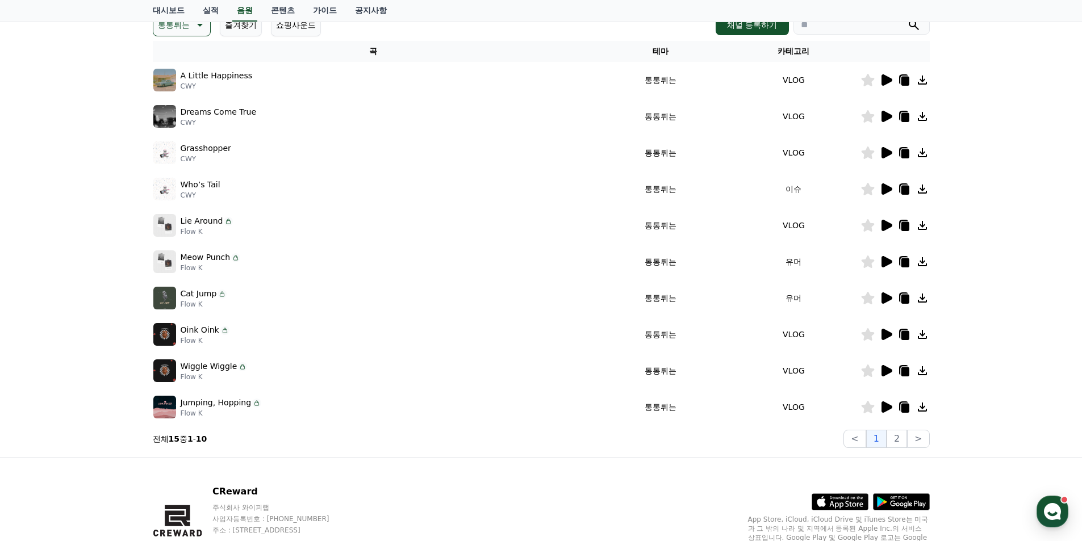
click at [892, 409] on icon at bounding box center [886, 407] width 14 height 14
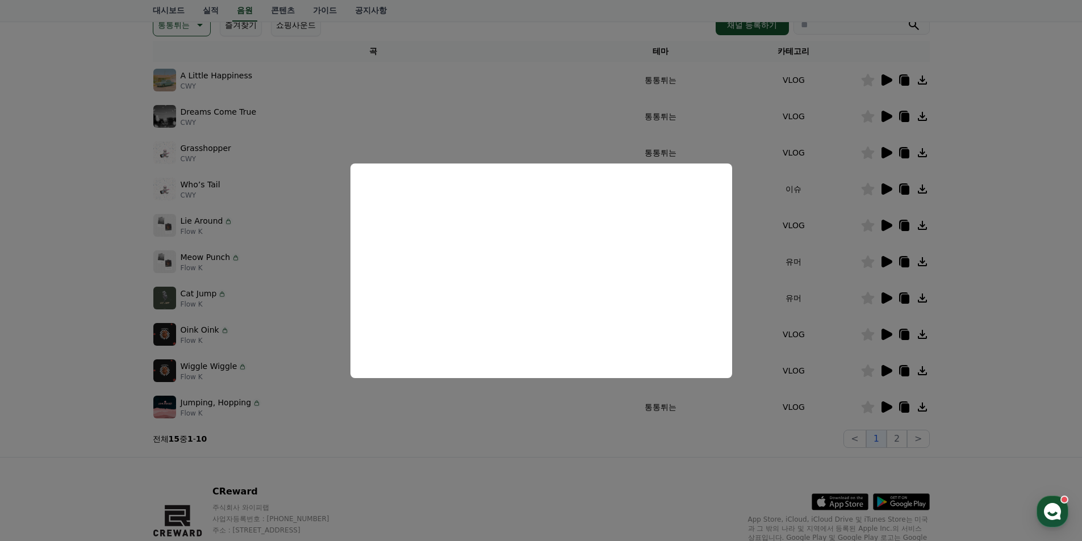
click at [551, 426] on button "close modal" at bounding box center [541, 270] width 1082 height 541
drag, startPoint x: 579, startPoint y: 426, endPoint x: 622, endPoint y: 429, distance: 43.2
click at [591, 428] on div "음원 * 볼륨은 15% 이상으로 설정해주세요. * 35초 미만은 수익이 적거나 발생하지 않을 수 있습니다. 통통튀는 즐겨찾기 쇼핑사운드 채널 …" at bounding box center [541, 211] width 777 height 474
click at [724, 436] on section "전체 15 중 1 - 10 < 1 2 >" at bounding box center [541, 439] width 777 height 18
drag, startPoint x: 800, startPoint y: 437, endPoint x: 856, endPoint y: 442, distance: 56.4
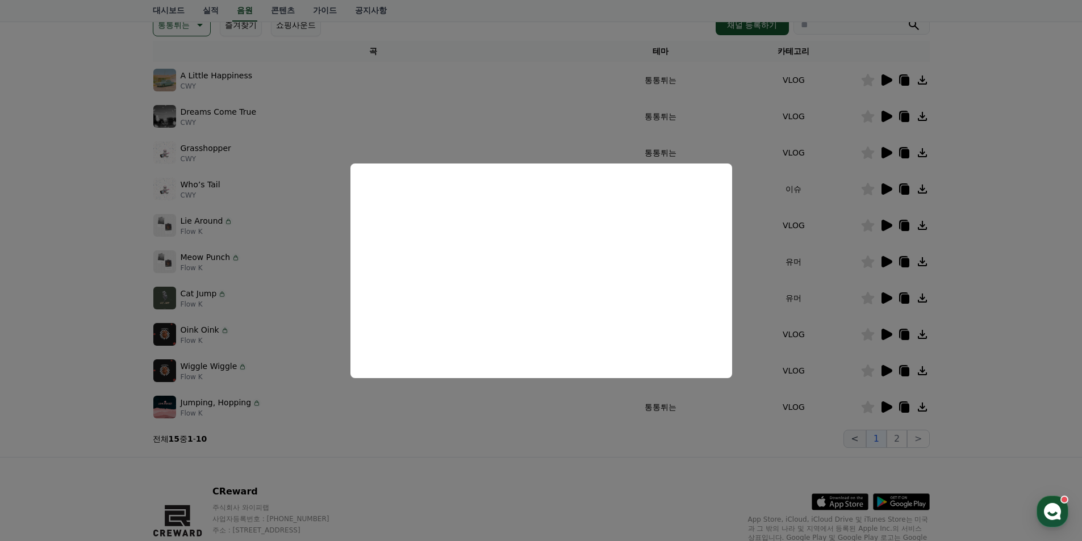
click at [809, 439] on section "전체 15 중 1 - 10 < 1 2 >" at bounding box center [541, 439] width 777 height 18
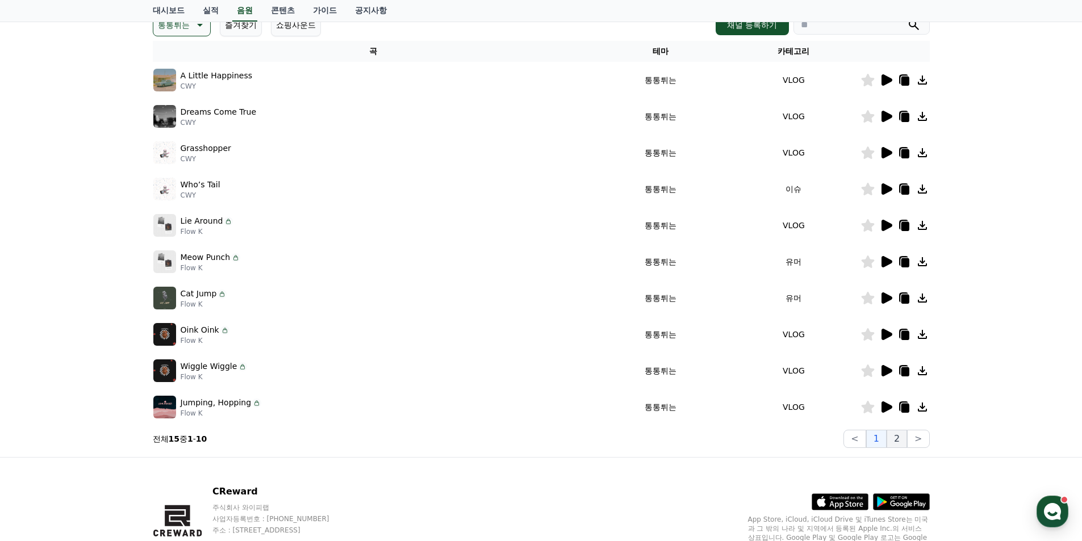
click at [895, 442] on button "2" at bounding box center [896, 439] width 20 height 18
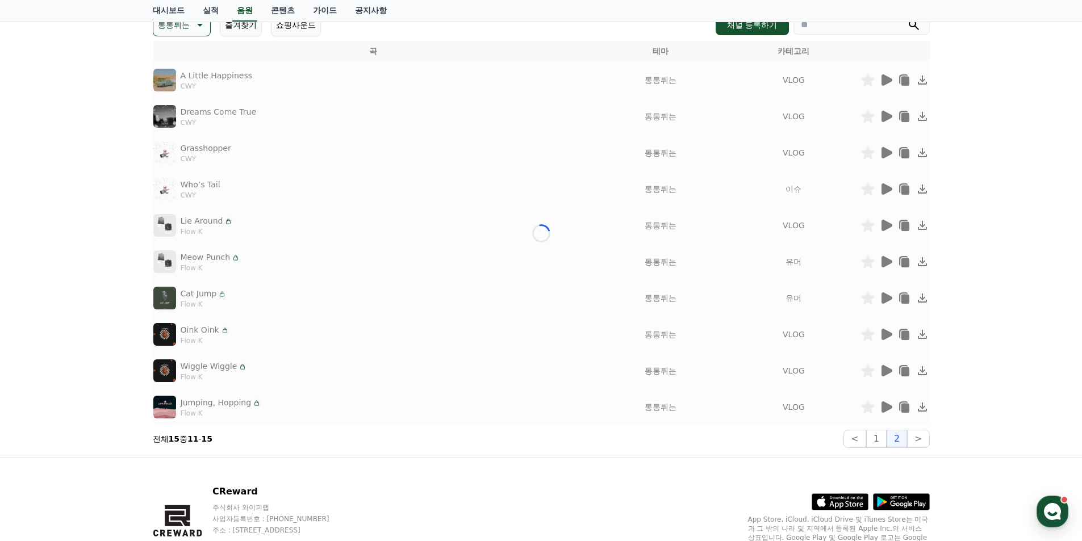
scroll to position [46, 0]
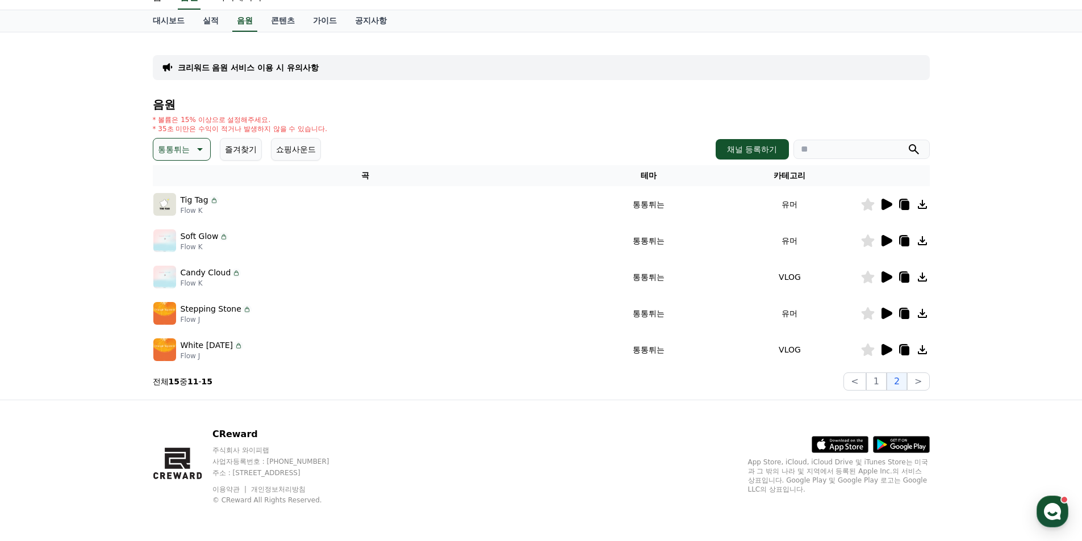
click at [192, 145] on icon at bounding box center [199, 150] width 14 height 14
click at [173, 186] on button "신나는" at bounding box center [170, 186] width 33 height 25
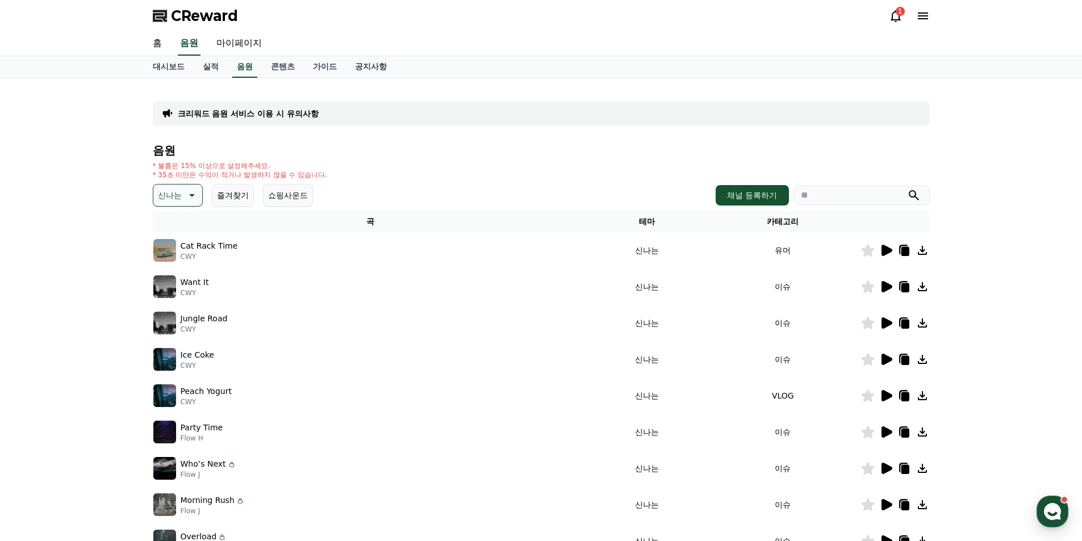
click at [175, 198] on p "신나는" at bounding box center [170, 195] width 24 height 16
drag, startPoint x: 409, startPoint y: 257, endPoint x: 442, endPoint y: 261, distance: 33.2
click at [409, 257] on div "Cat Rack Time CWY" at bounding box center [370, 250] width 434 height 23
click at [885, 256] on icon at bounding box center [886, 251] width 14 height 14
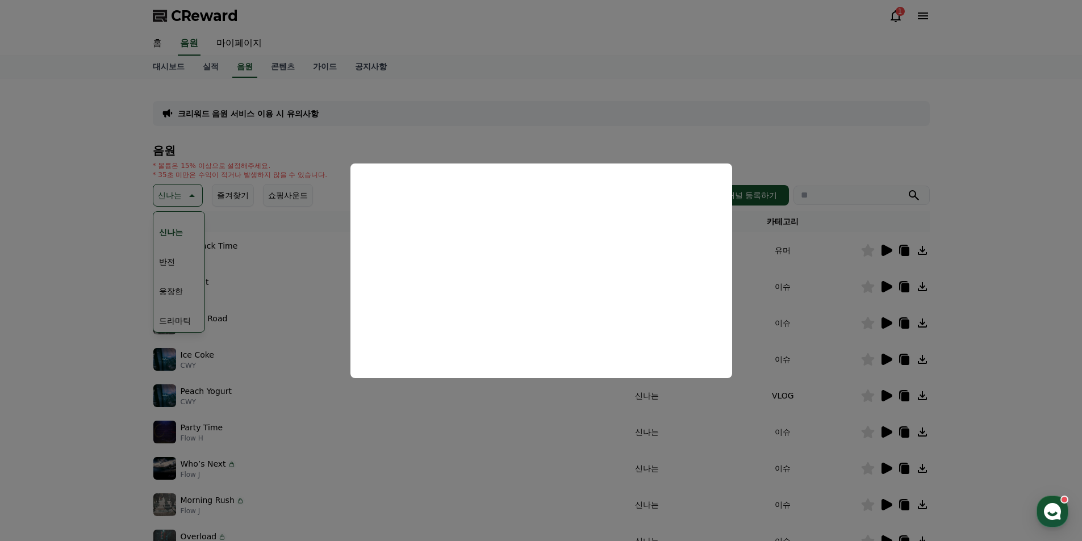
click at [511, 411] on button "close modal" at bounding box center [541, 270] width 1082 height 541
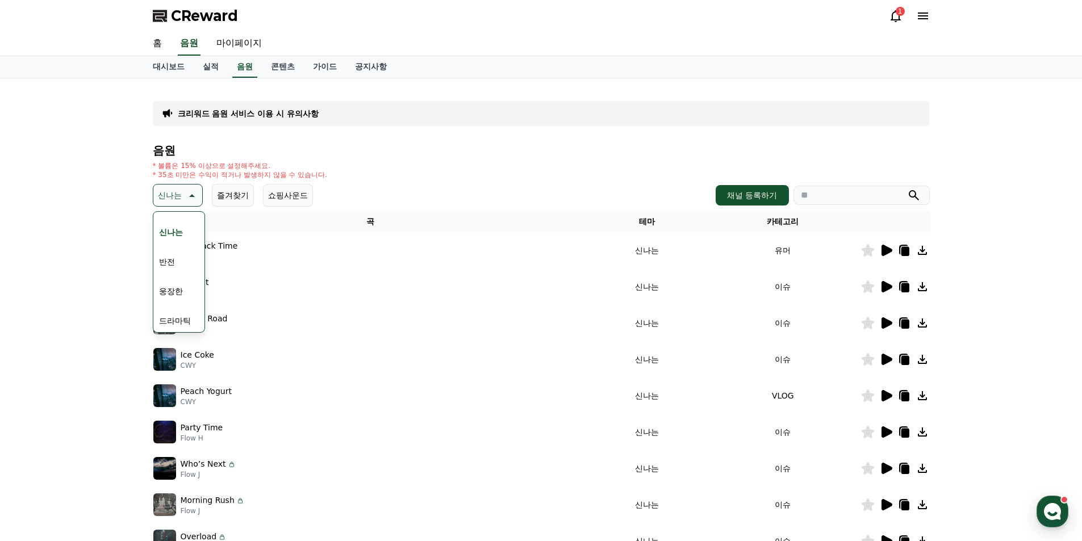
click at [751, 330] on td "이슈" at bounding box center [782, 323] width 154 height 36
click at [806, 311] on td "이슈" at bounding box center [782, 323] width 154 height 36
click at [888, 288] on icon at bounding box center [886, 286] width 11 height 11
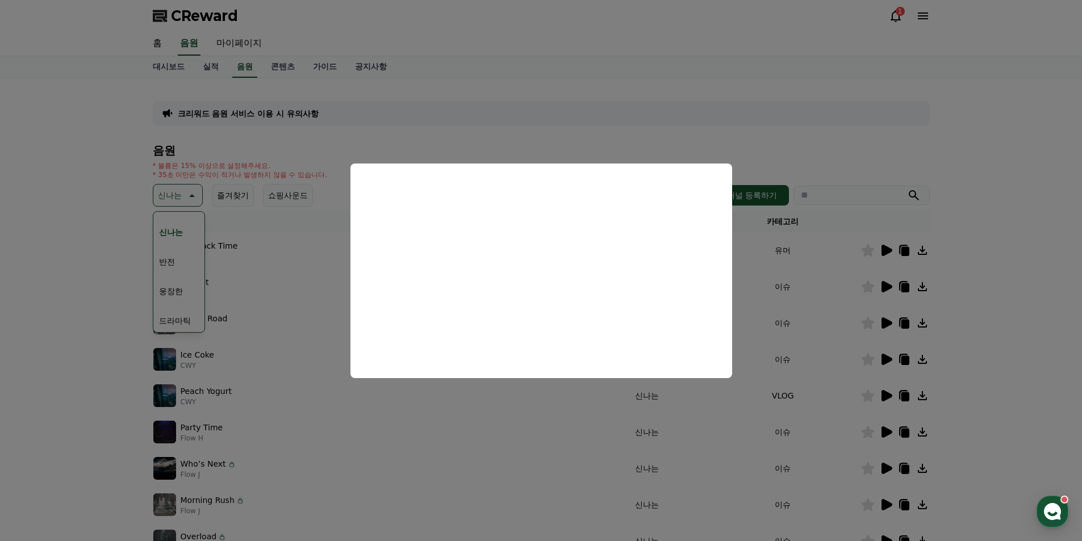
click at [859, 329] on button "close modal" at bounding box center [541, 270] width 1082 height 541
click at [859, 329] on td "이슈" at bounding box center [782, 323] width 154 height 36
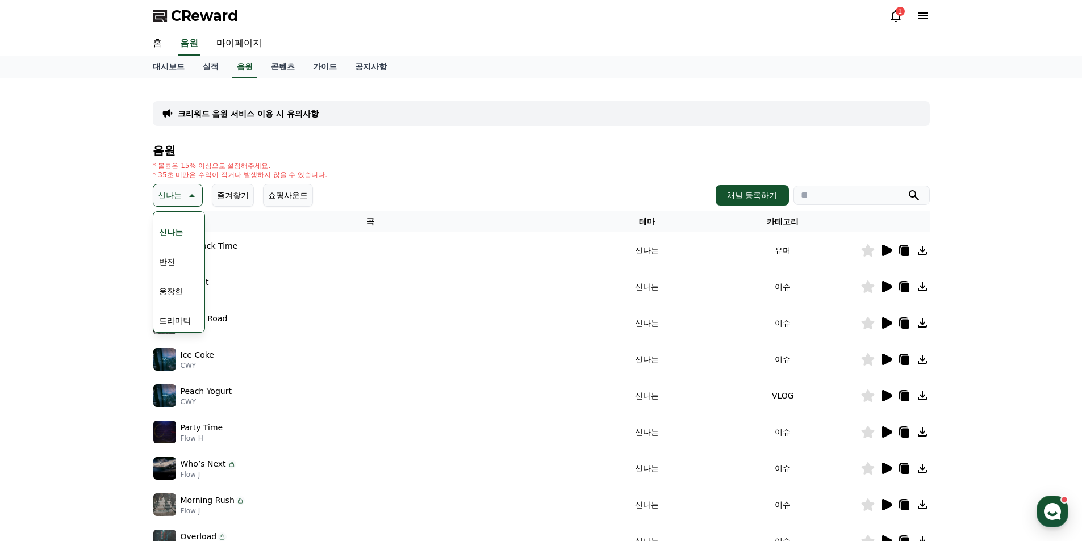
click at [183, 204] on button "신나는" at bounding box center [178, 195] width 50 height 23
click at [882, 328] on icon at bounding box center [886, 322] width 11 height 11
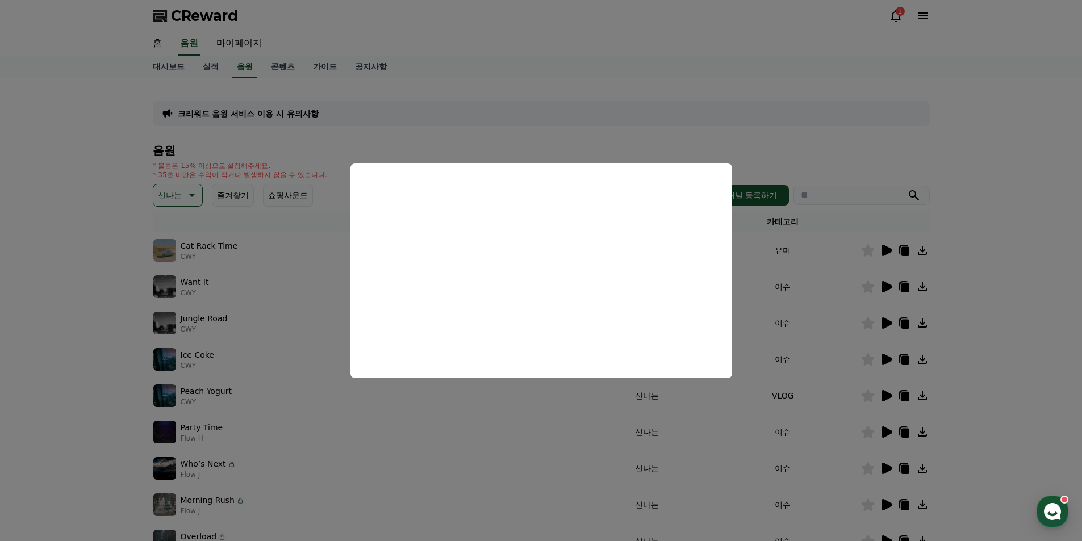
click at [462, 400] on button "close modal" at bounding box center [541, 270] width 1082 height 541
click at [461, 400] on div "Peach Yogurt CWY" at bounding box center [370, 395] width 434 height 23
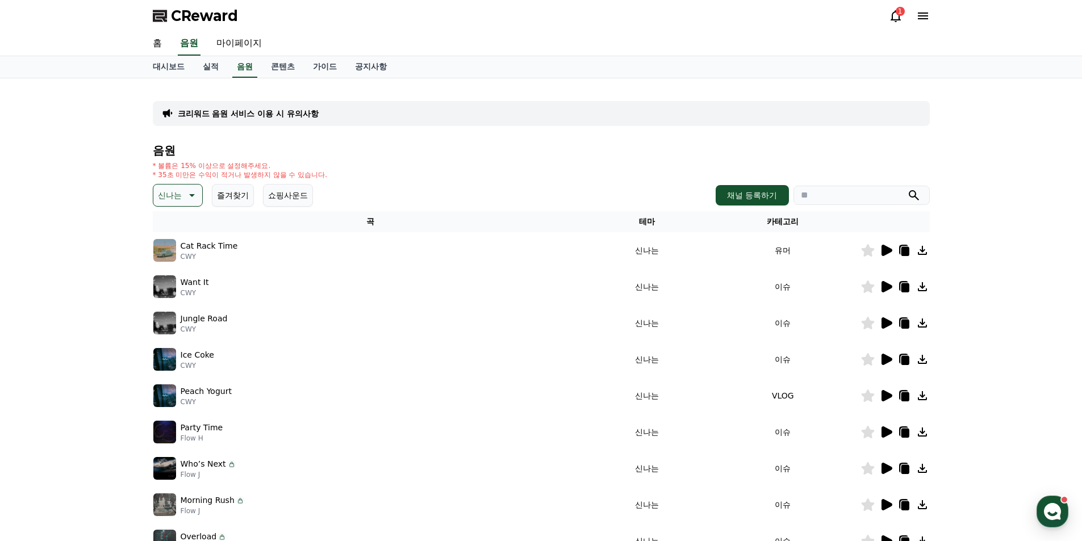
click at [885, 363] on icon at bounding box center [886, 359] width 11 height 11
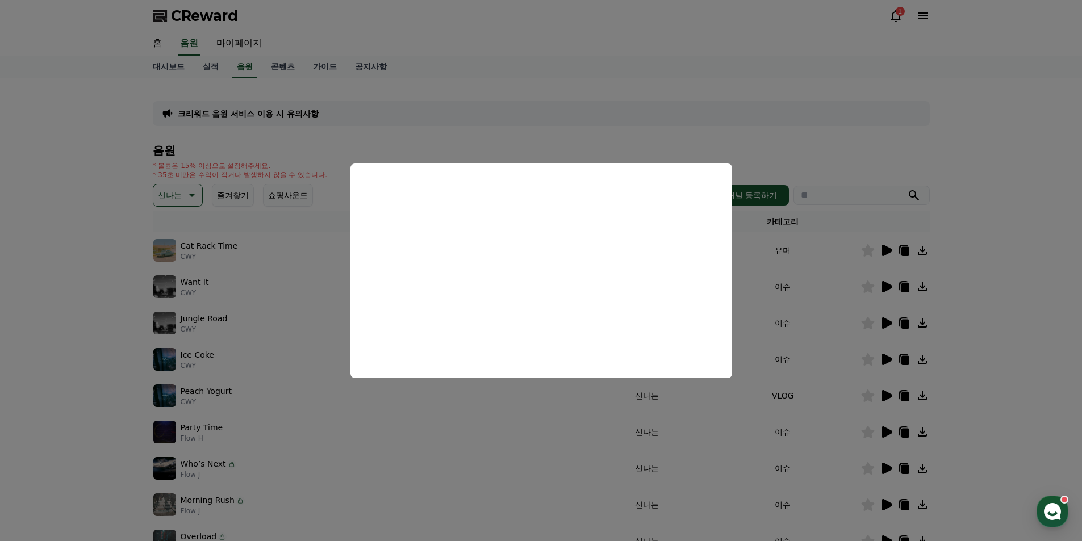
click at [476, 397] on button "close modal" at bounding box center [541, 270] width 1082 height 541
click at [476, 397] on div "Peach Yogurt CWY" at bounding box center [370, 395] width 434 height 23
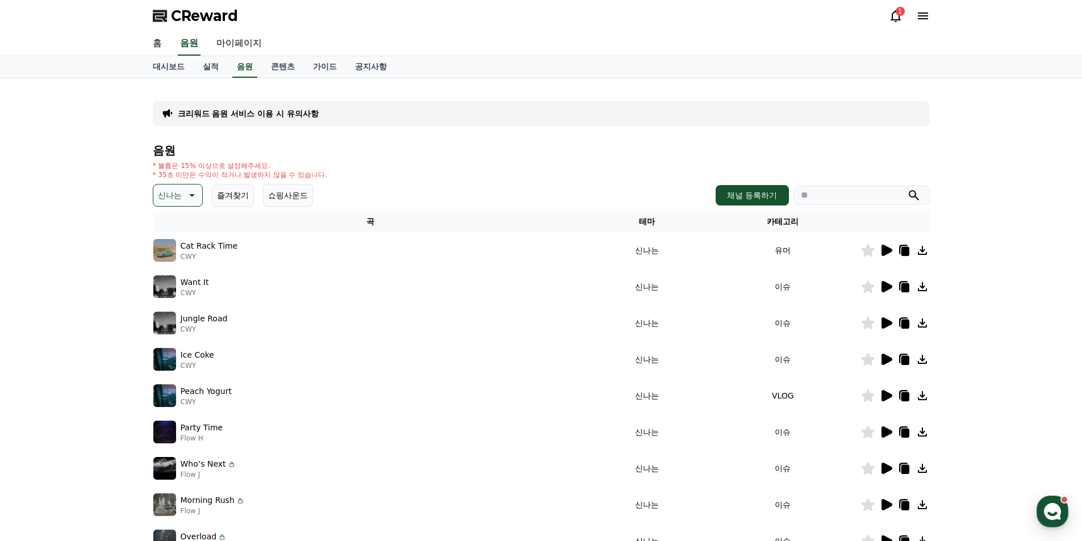
click at [886, 396] on icon at bounding box center [886, 395] width 11 height 11
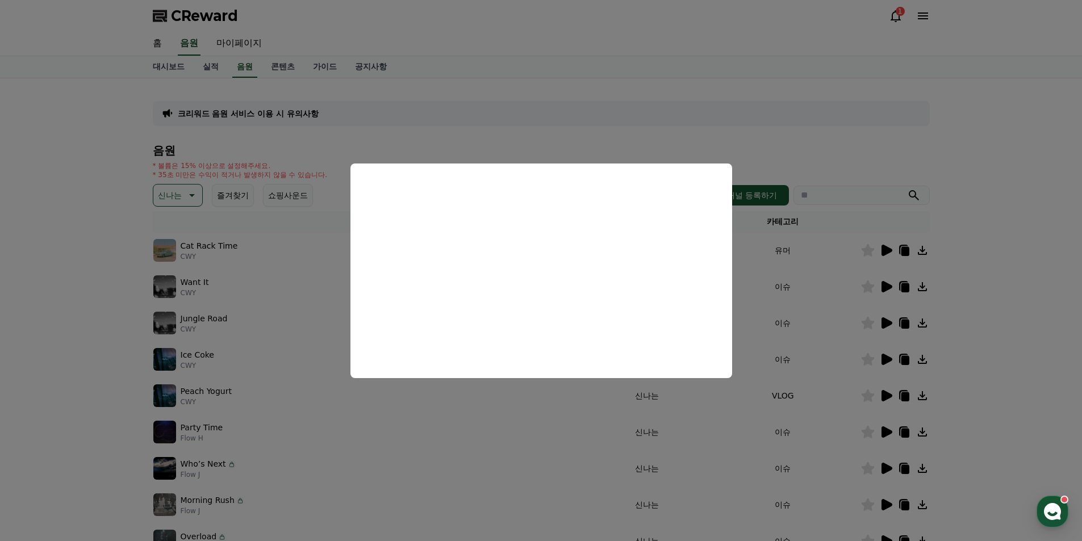
click at [322, 414] on button "close modal" at bounding box center [541, 270] width 1082 height 541
drag, startPoint x: 314, startPoint y: 409, endPoint x: 308, endPoint y: 405, distance: 6.9
click at [313, 409] on td "Peach Yogurt CWY" at bounding box center [371, 396] width 436 height 36
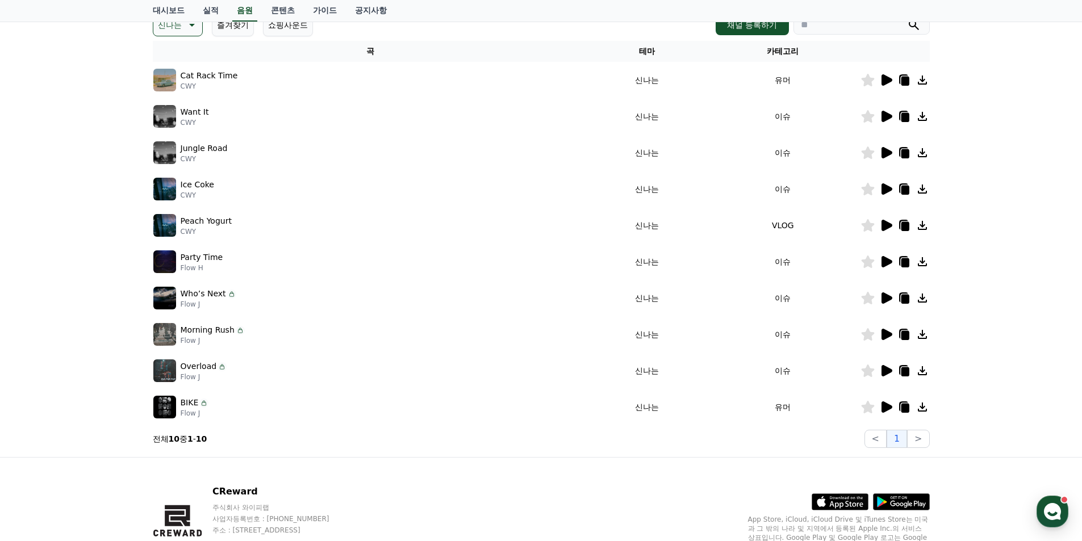
click at [889, 265] on icon at bounding box center [886, 262] width 14 height 14
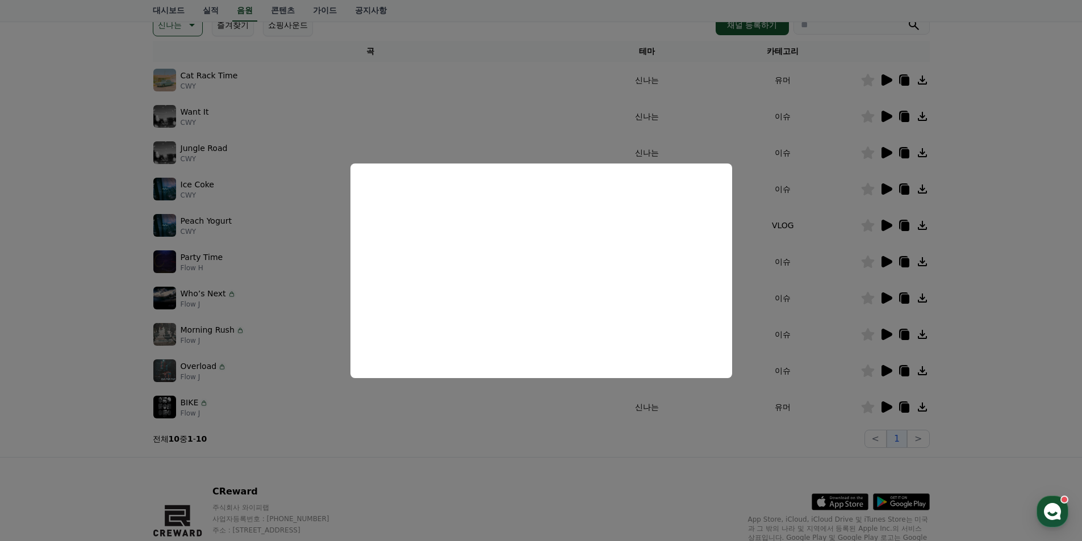
click at [257, 260] on button "close modal" at bounding box center [541, 270] width 1082 height 541
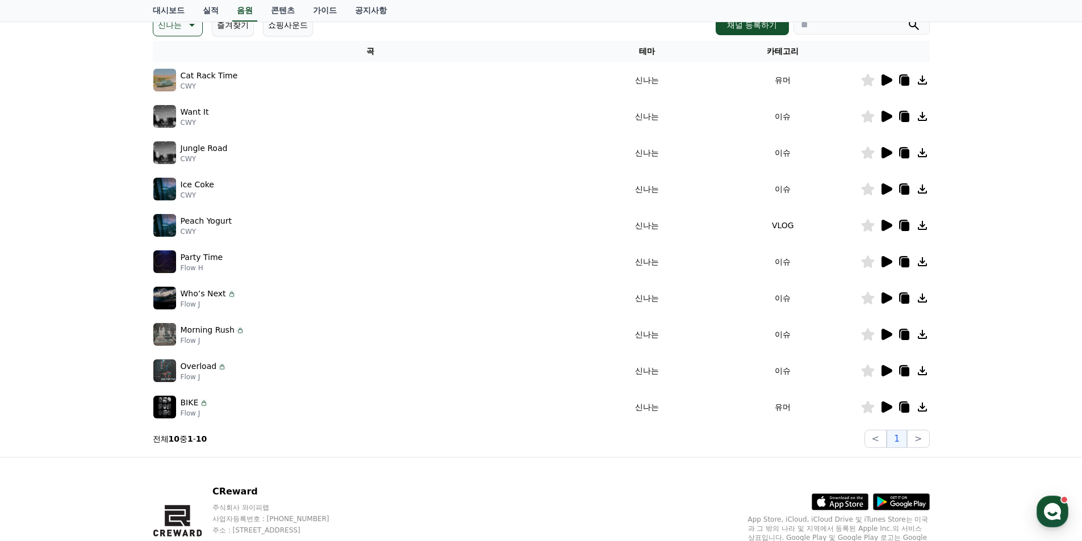
click at [256, 260] on div "Party Time Flow H" at bounding box center [370, 261] width 434 height 23
drag, startPoint x: 228, startPoint y: 259, endPoint x: 180, endPoint y: 262, distance: 47.8
click at [180, 262] on div "Party Time Flow H" at bounding box center [370, 261] width 434 height 23
copy p "Party Time"
click at [884, 297] on icon at bounding box center [886, 297] width 11 height 11
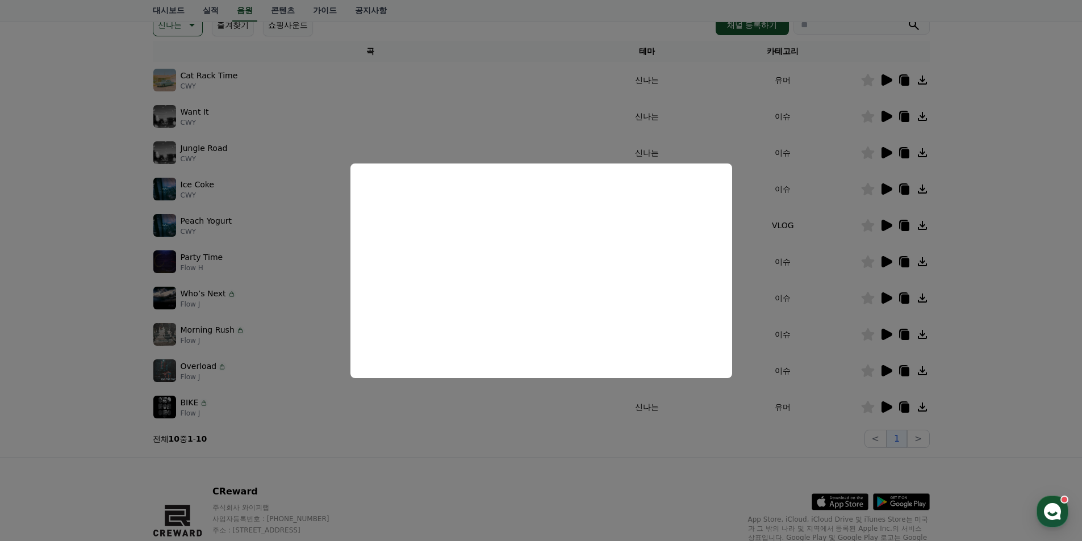
click at [365, 412] on button "close modal" at bounding box center [541, 270] width 1082 height 541
click at [295, 358] on td "Overload Flow J" at bounding box center [371, 371] width 436 height 36
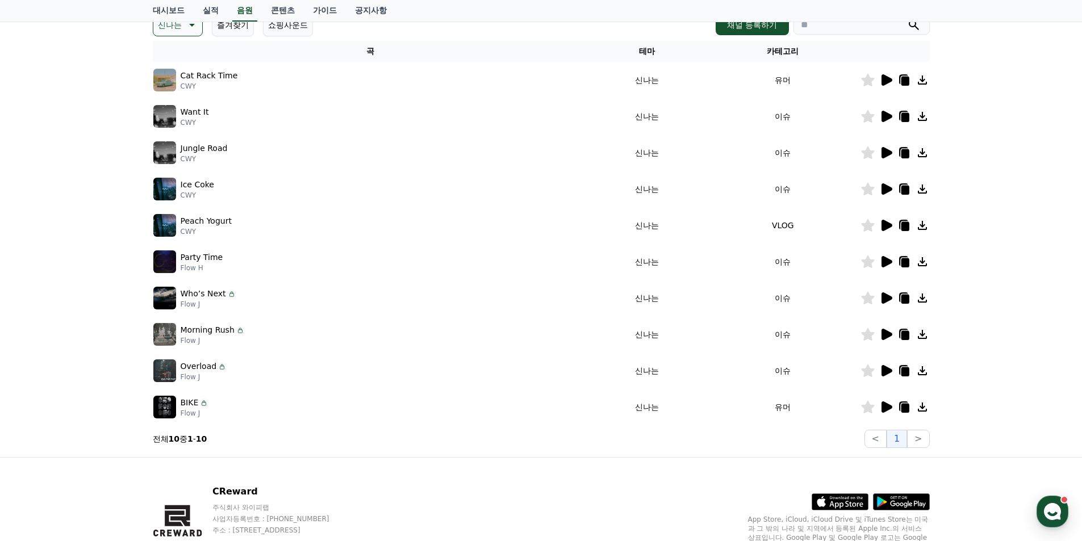
click at [879, 337] on icon at bounding box center [886, 335] width 14 height 14
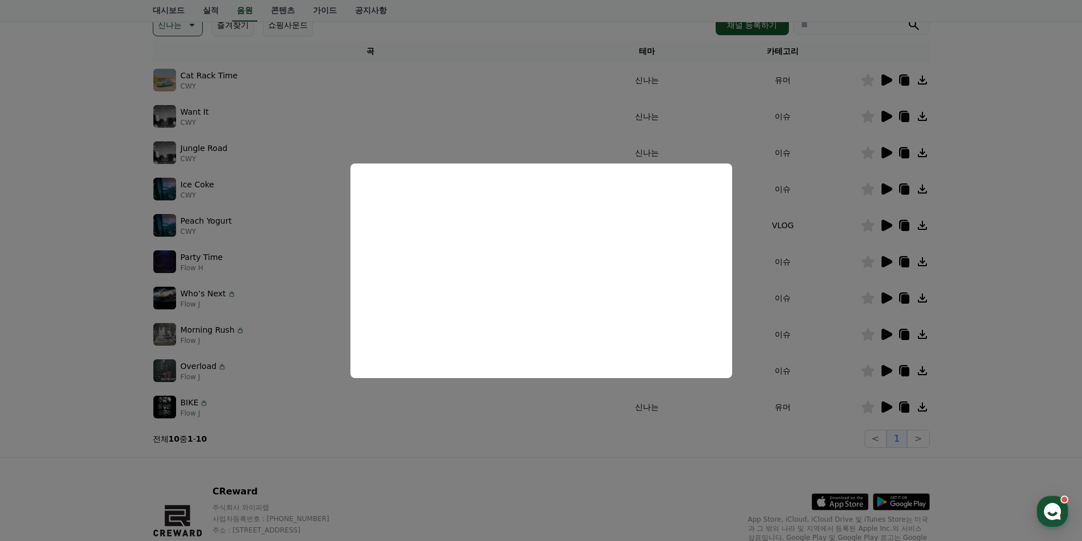
click at [522, 425] on button "close modal" at bounding box center [541, 270] width 1082 height 541
click at [520, 425] on td "BIKE Flow J" at bounding box center [371, 407] width 436 height 36
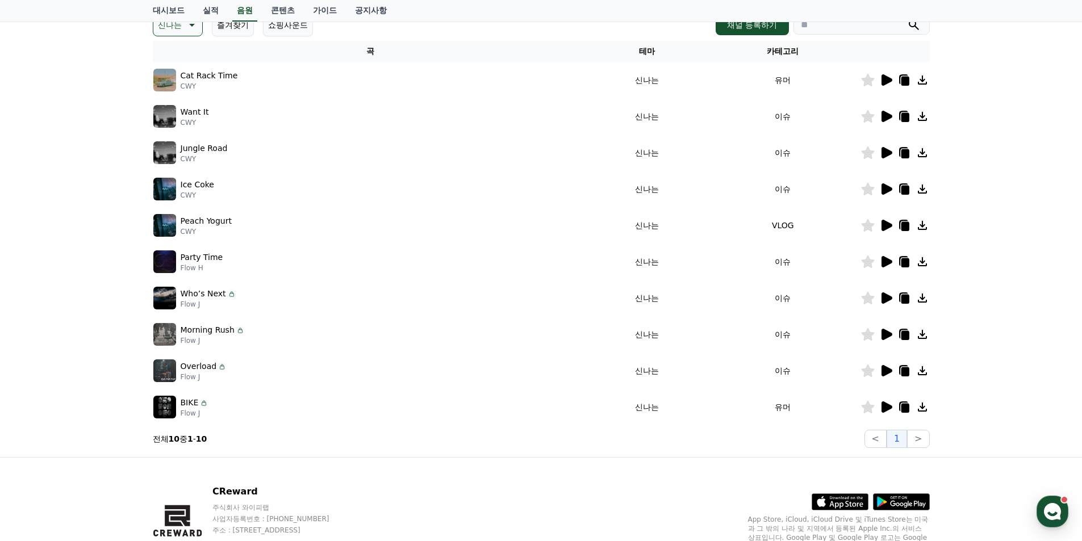
click at [887, 365] on icon at bounding box center [886, 371] width 14 height 14
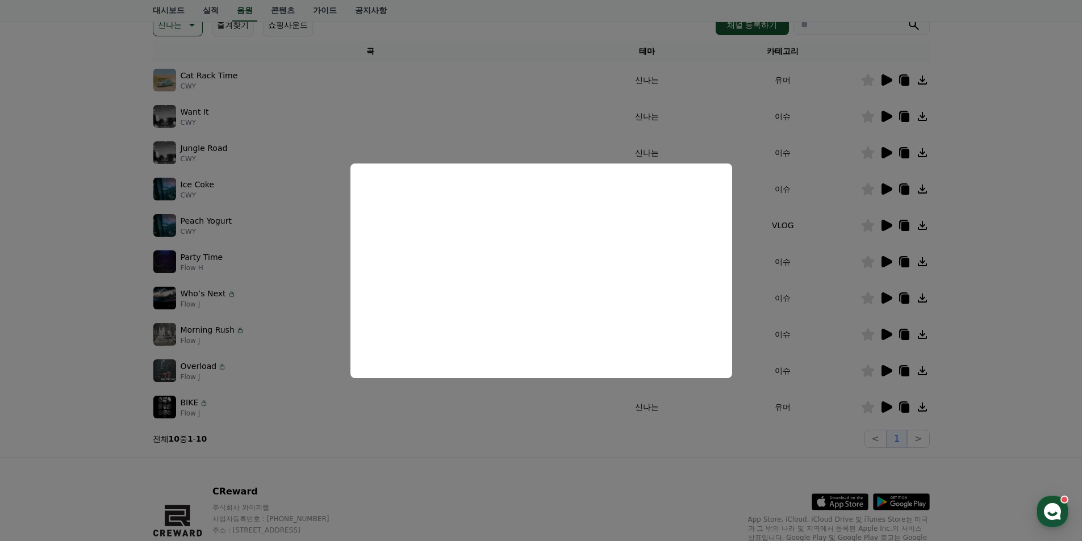
click at [447, 420] on button "close modal" at bounding box center [541, 270] width 1082 height 541
drag, startPoint x: 443, startPoint y: 421, endPoint x: 450, endPoint y: 419, distance: 7.7
click at [443, 422] on td "BIKE Flow J" at bounding box center [371, 407] width 436 height 36
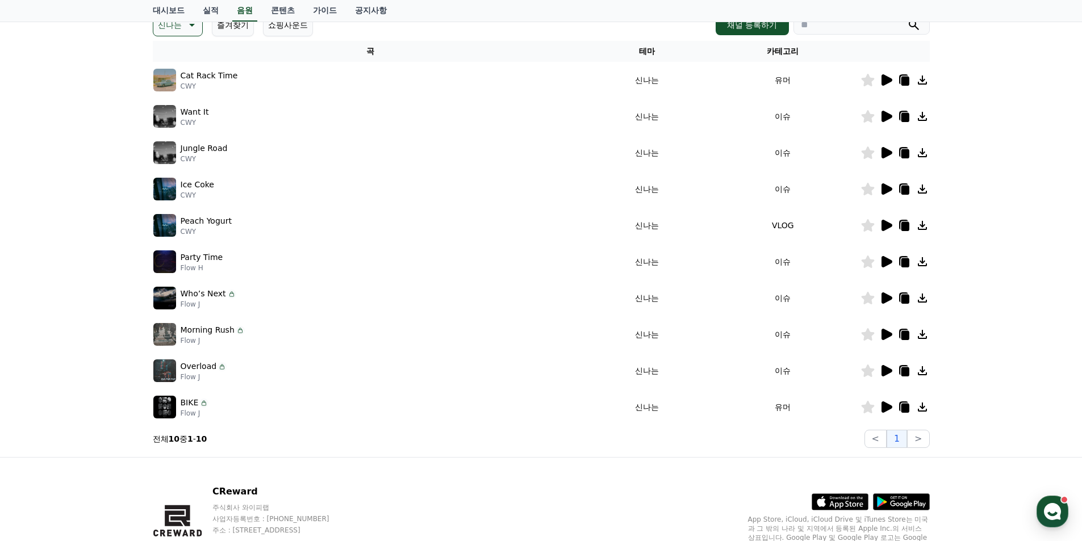
click at [888, 408] on icon at bounding box center [886, 406] width 11 height 11
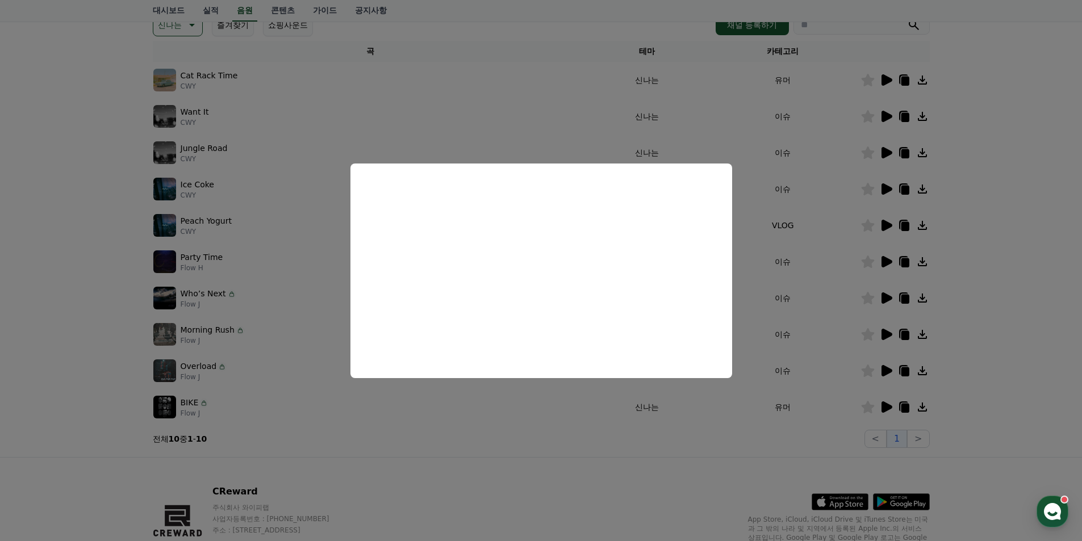
click at [419, 408] on button "close modal" at bounding box center [541, 270] width 1082 height 541
drag, startPoint x: 403, startPoint y: 407, endPoint x: 371, endPoint y: 398, distance: 33.1
click at [401, 407] on div "BIKE Flow J" at bounding box center [370, 407] width 434 height 23
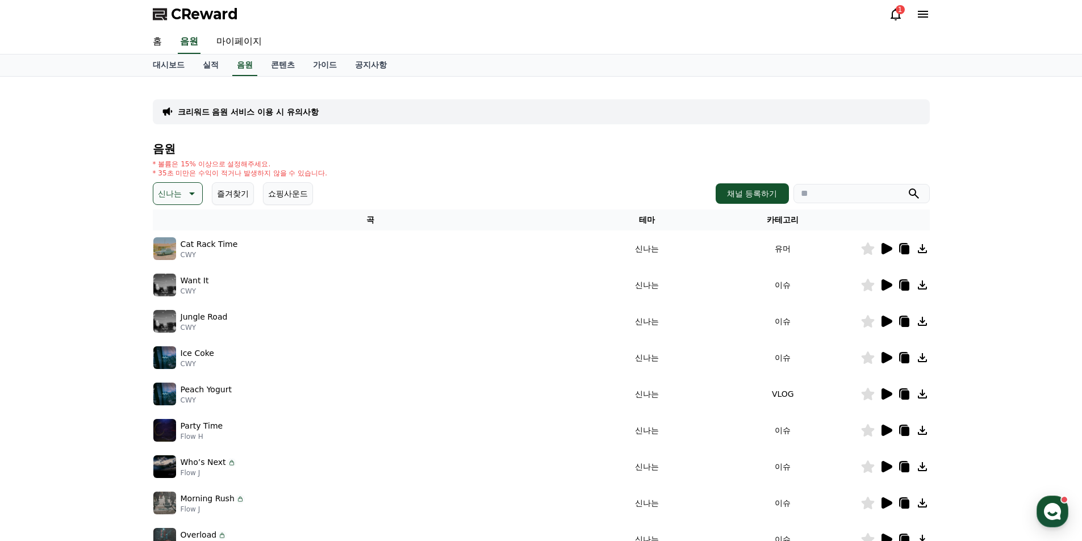
scroll to position [0, 0]
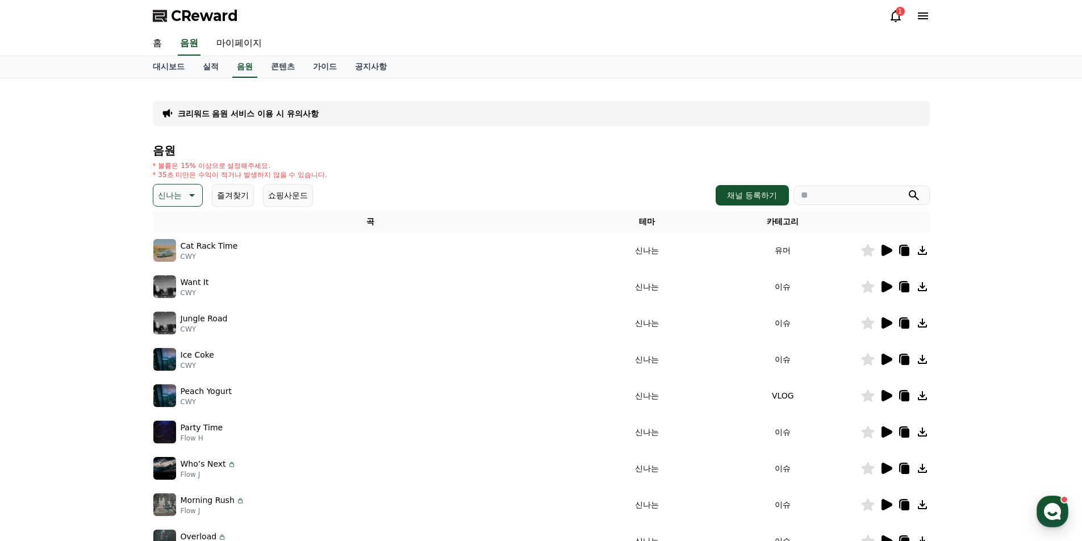
click at [175, 183] on div "음원 * 볼륨은 15% 이상으로 설정해주세요. * 35초 미만은 수익이 적거나 발생하지 않을 수 있습니다. 신나는 즐겨찾기 쇼핑사운드 채널 등…" at bounding box center [541, 381] width 777 height 474
click at [177, 195] on p "신나는" at bounding box center [170, 195] width 24 height 16
click at [174, 266] on button "반전" at bounding box center [166, 261] width 25 height 25
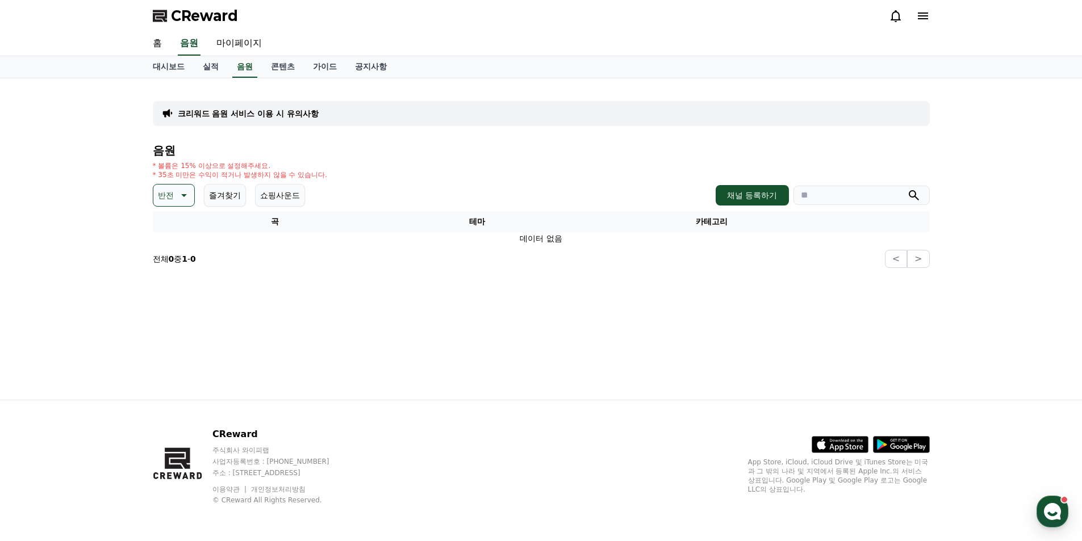
click at [172, 204] on button "반전" at bounding box center [174, 195] width 42 height 23
click at [175, 296] on button "웅장한" at bounding box center [170, 291] width 33 height 25
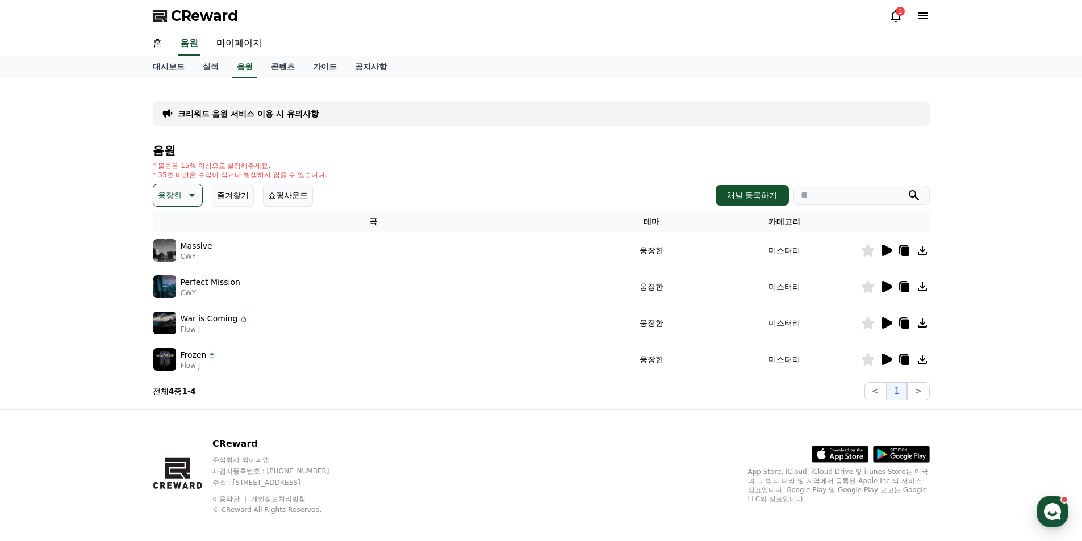
click at [180, 203] on button "웅장한" at bounding box center [178, 195] width 50 height 23
click at [173, 319] on button "드라마틱" at bounding box center [174, 320] width 41 height 25
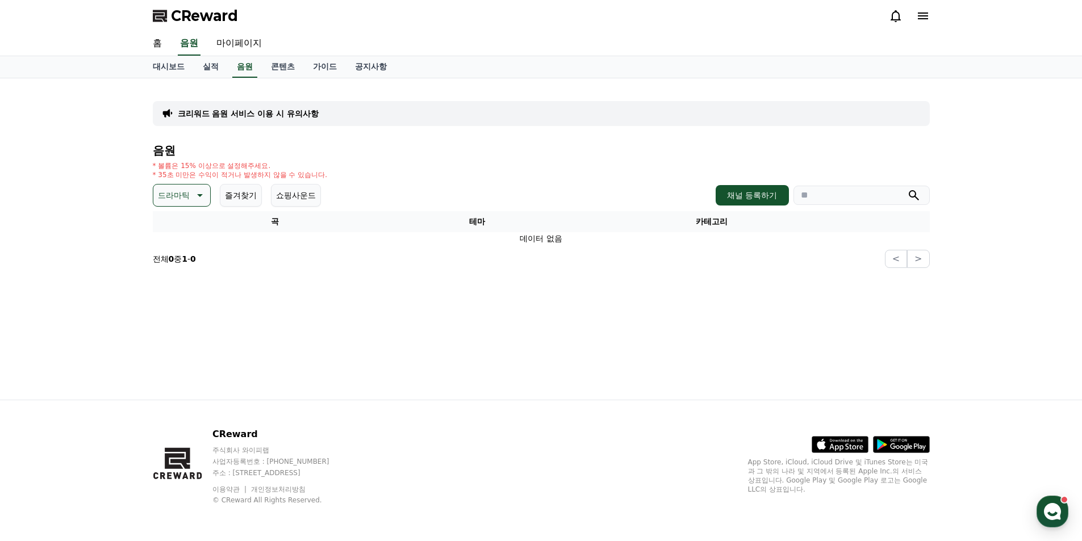
click at [196, 204] on button "드라마틱" at bounding box center [182, 195] width 58 height 23
click at [171, 294] on button "즐거움" at bounding box center [170, 293] width 33 height 25
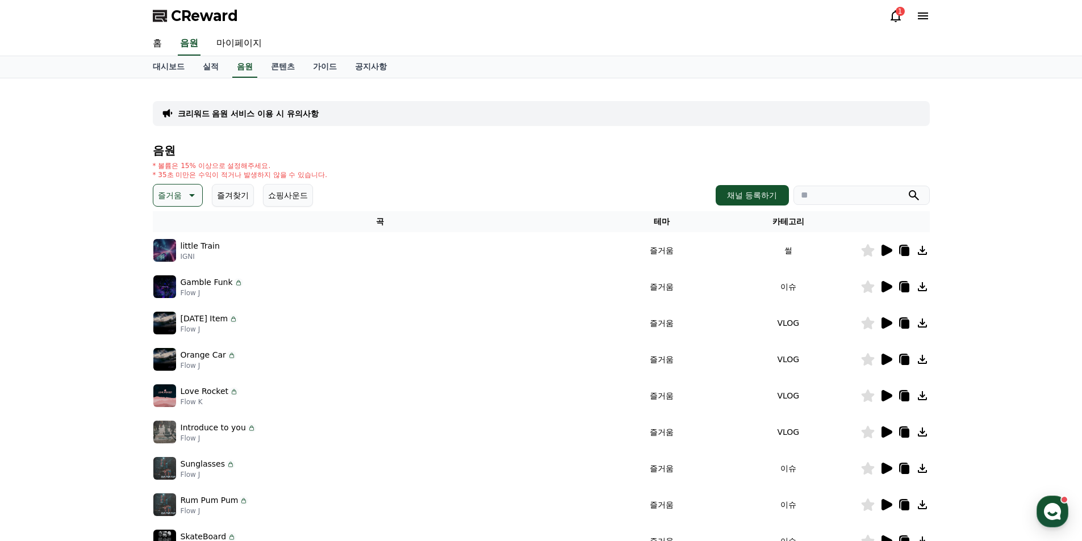
click at [175, 196] on p "즐거움" at bounding box center [170, 195] width 24 height 16
click at [638, 297] on td "즐거움" at bounding box center [661, 287] width 109 height 36
click at [882, 253] on icon at bounding box center [886, 250] width 11 height 11
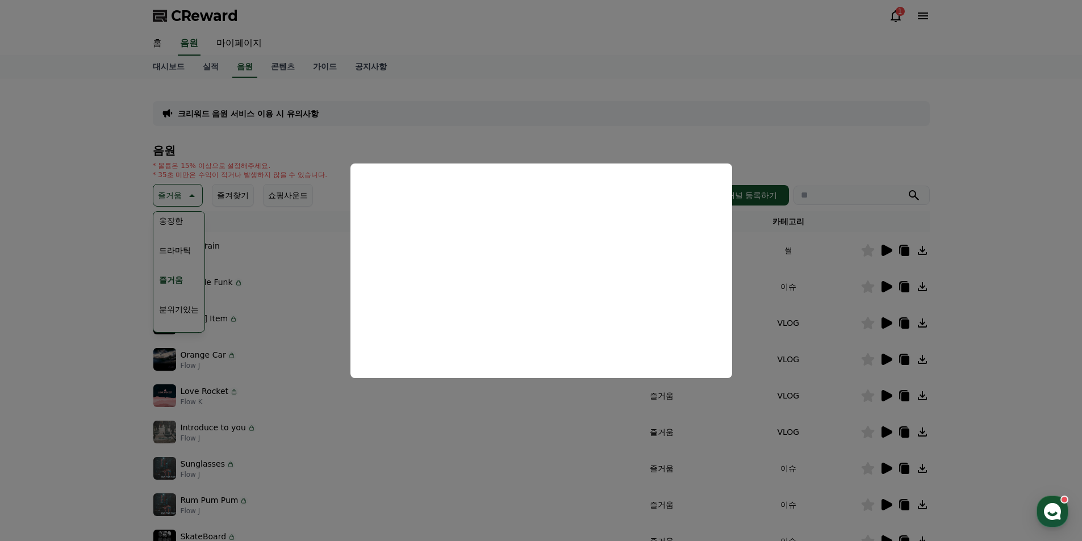
click at [426, 393] on button "close modal" at bounding box center [541, 270] width 1082 height 541
click at [421, 393] on div "Love Rocket Flow K" at bounding box center [379, 395] width 453 height 23
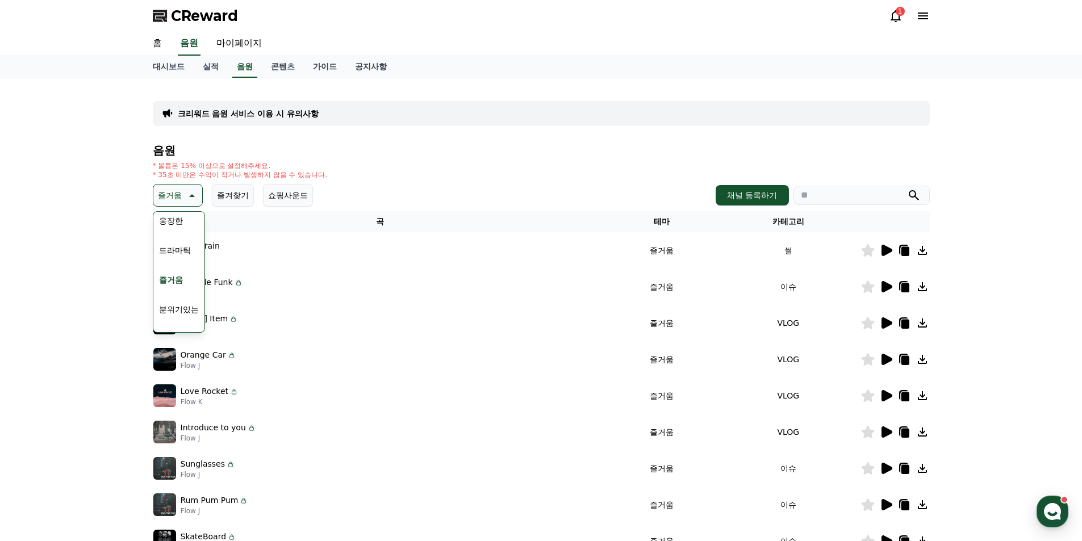
click at [377, 350] on div "Orange Car Flow J" at bounding box center [379, 359] width 453 height 23
click at [166, 192] on p "즐거움" at bounding box center [170, 195] width 24 height 16
click at [880, 284] on icon at bounding box center [886, 287] width 14 height 14
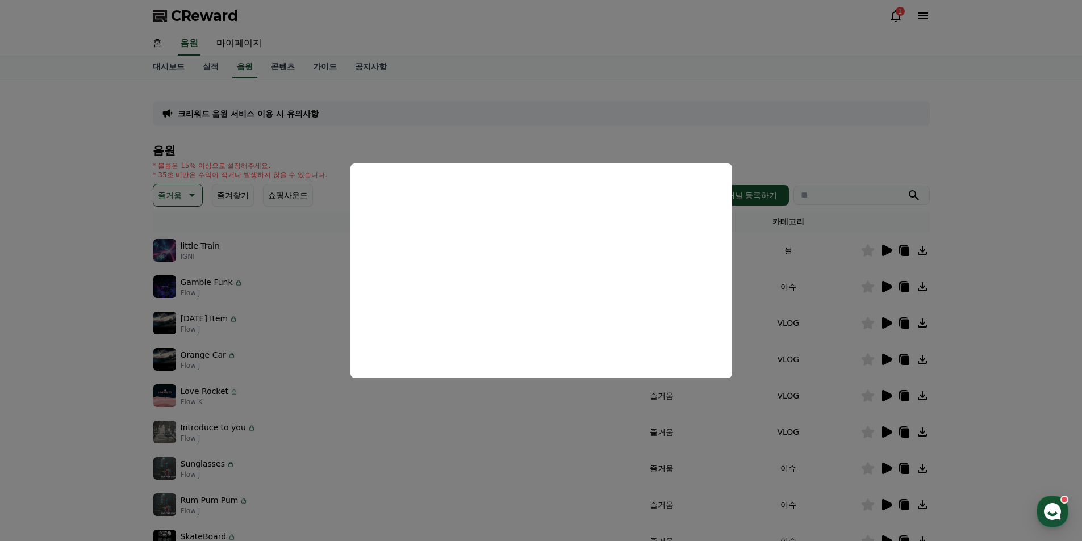
click at [254, 335] on button "close modal" at bounding box center [541, 270] width 1082 height 541
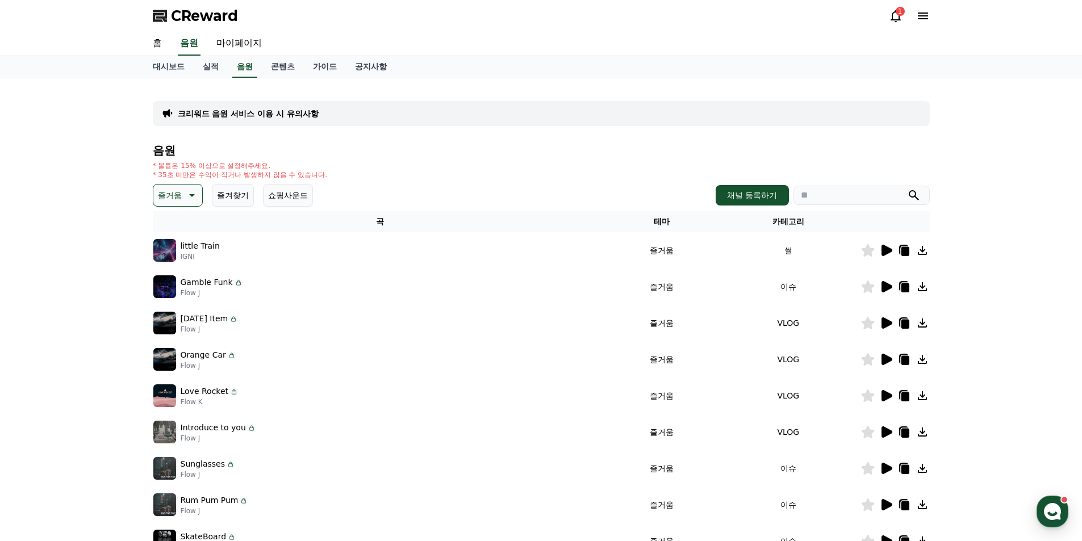
drag, startPoint x: 254, startPoint y: 329, endPoint x: 344, endPoint y: 334, distance: 89.8
click at [258, 329] on div "Today’s Item Flow J" at bounding box center [379, 323] width 453 height 23
click at [886, 330] on td at bounding box center [894, 323] width 69 height 36
click at [884, 323] on icon at bounding box center [886, 322] width 11 height 11
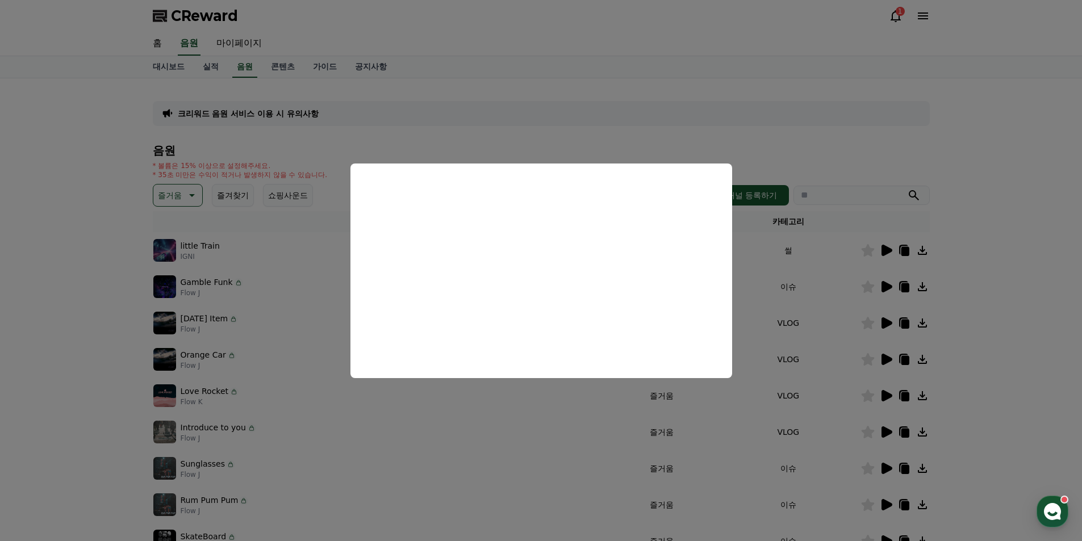
click at [280, 376] on button "close modal" at bounding box center [541, 270] width 1082 height 541
click at [279, 374] on td "Orange Car Flow J" at bounding box center [380, 359] width 454 height 36
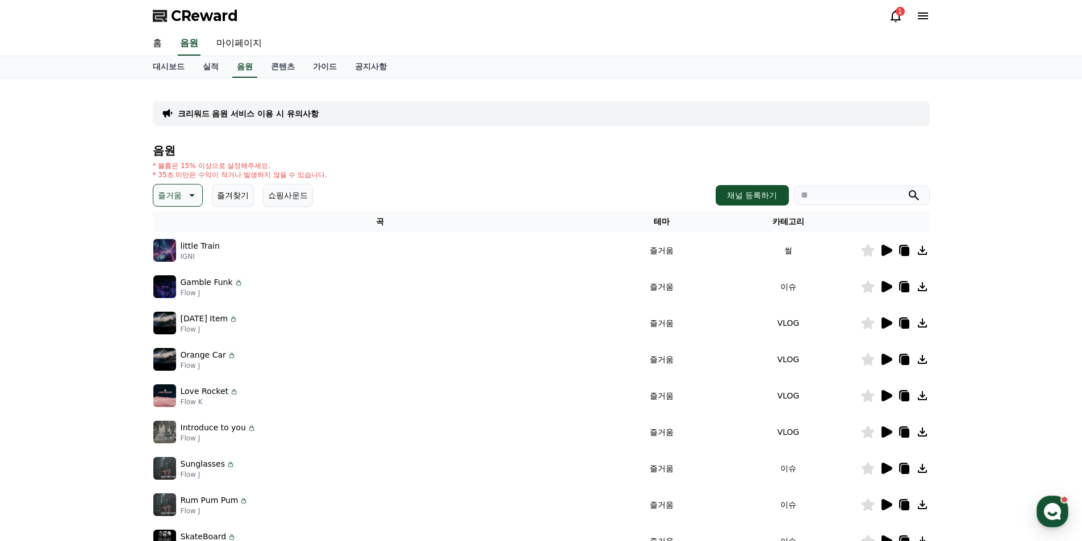
click at [885, 355] on icon at bounding box center [886, 360] width 14 height 14
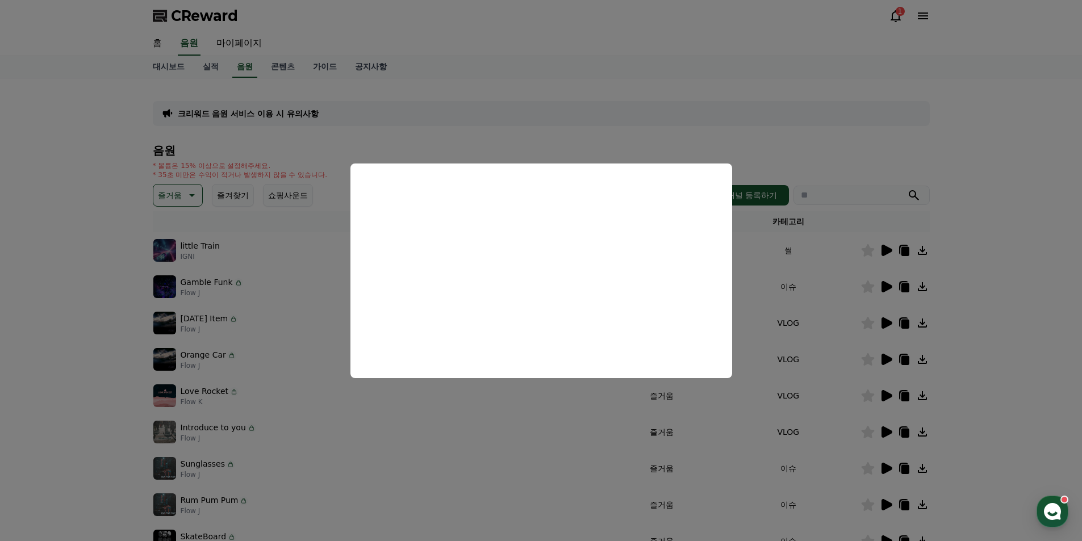
click at [253, 365] on button "close modal" at bounding box center [541, 270] width 1082 height 541
click at [250, 394] on div "Love Rocket Flow K" at bounding box center [379, 395] width 453 height 23
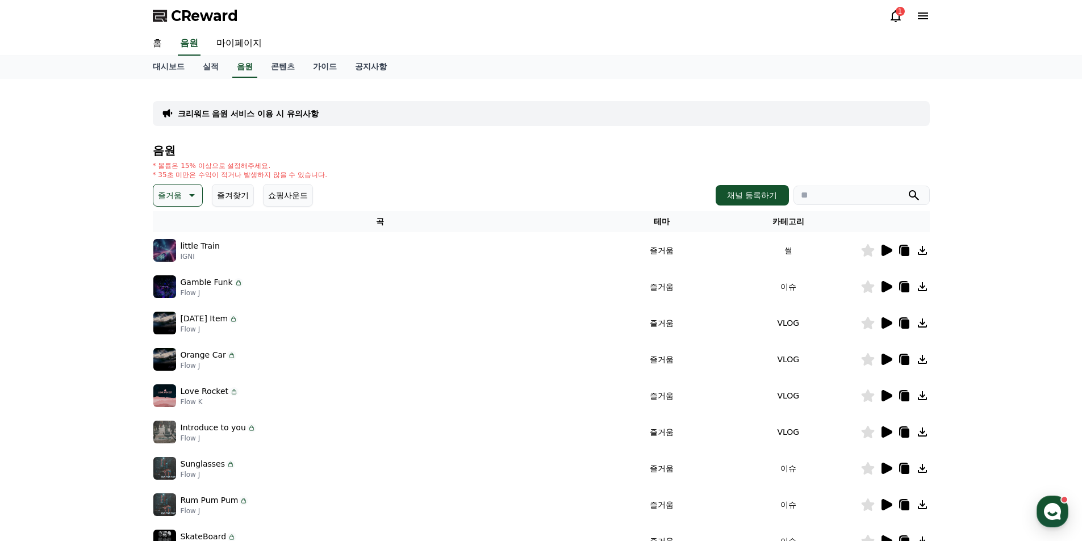
click at [886, 395] on icon at bounding box center [886, 395] width 11 height 11
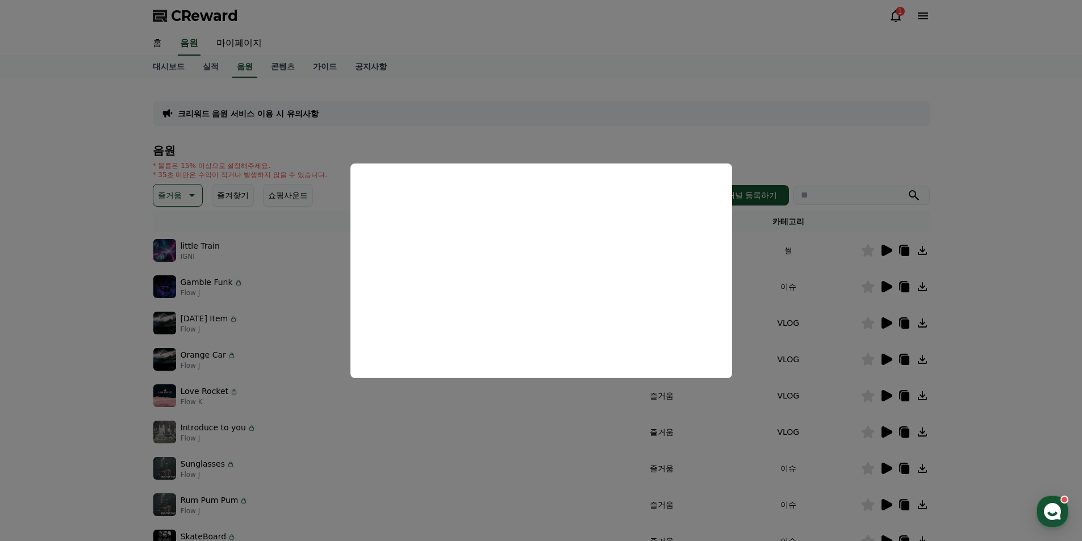
click at [310, 371] on button "close modal" at bounding box center [541, 270] width 1082 height 541
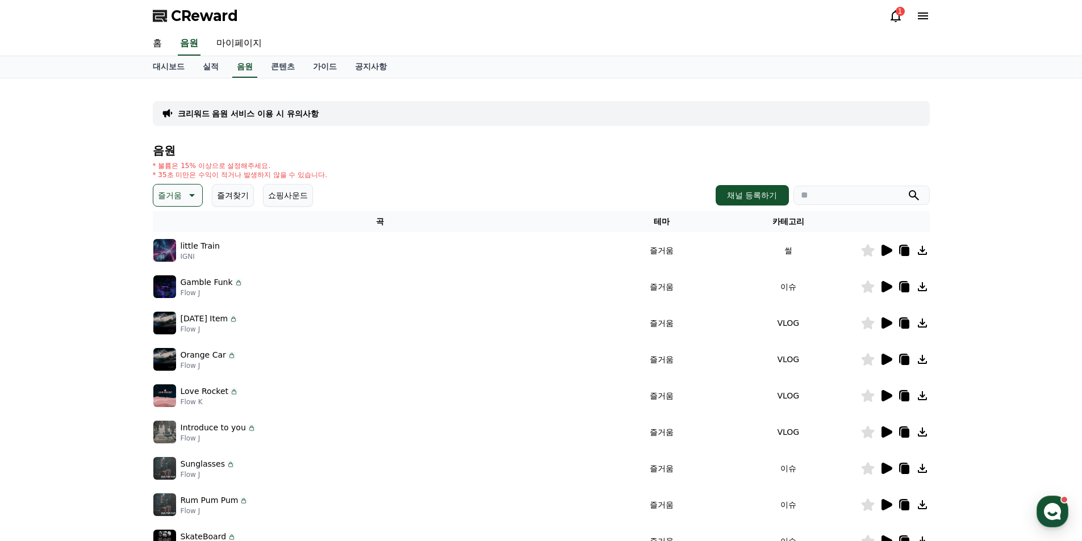
click at [304, 379] on td "Love Rocket Flow K" at bounding box center [380, 396] width 454 height 36
click at [890, 432] on icon at bounding box center [886, 431] width 11 height 11
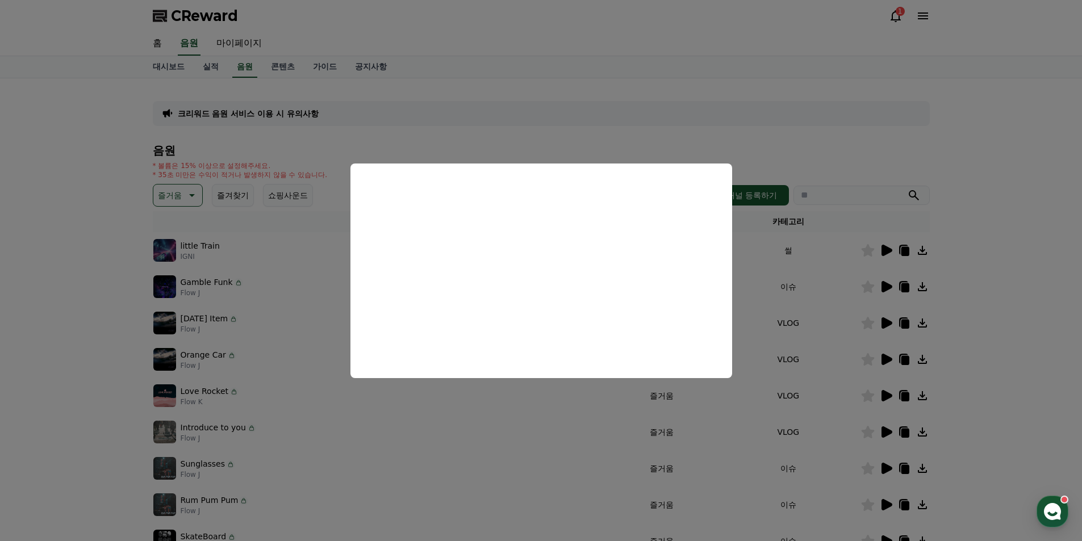
click at [304, 321] on button "close modal" at bounding box center [541, 270] width 1082 height 541
click at [304, 321] on div "Today’s Item Flow J" at bounding box center [379, 323] width 453 height 23
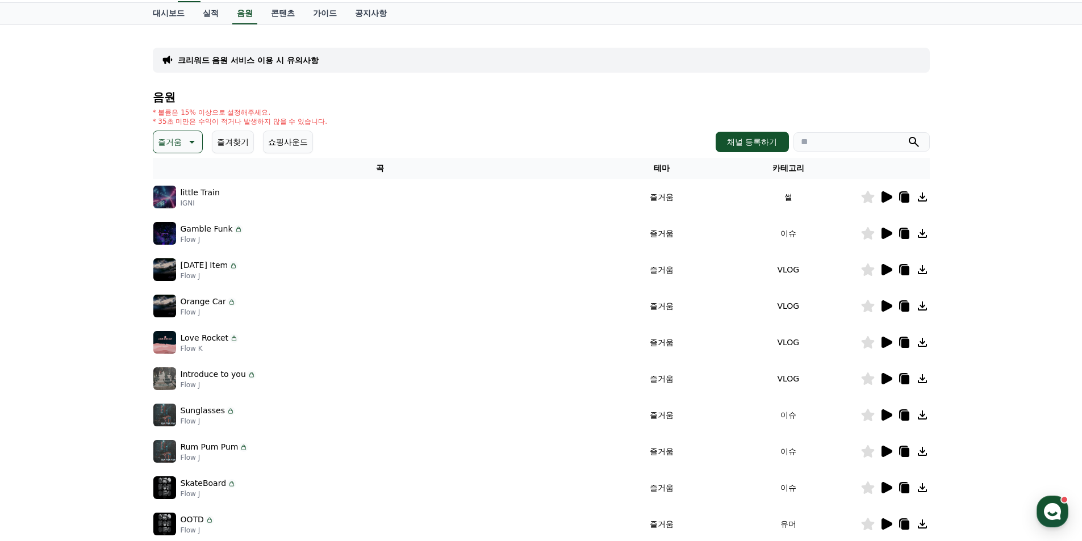
scroll to position [114, 0]
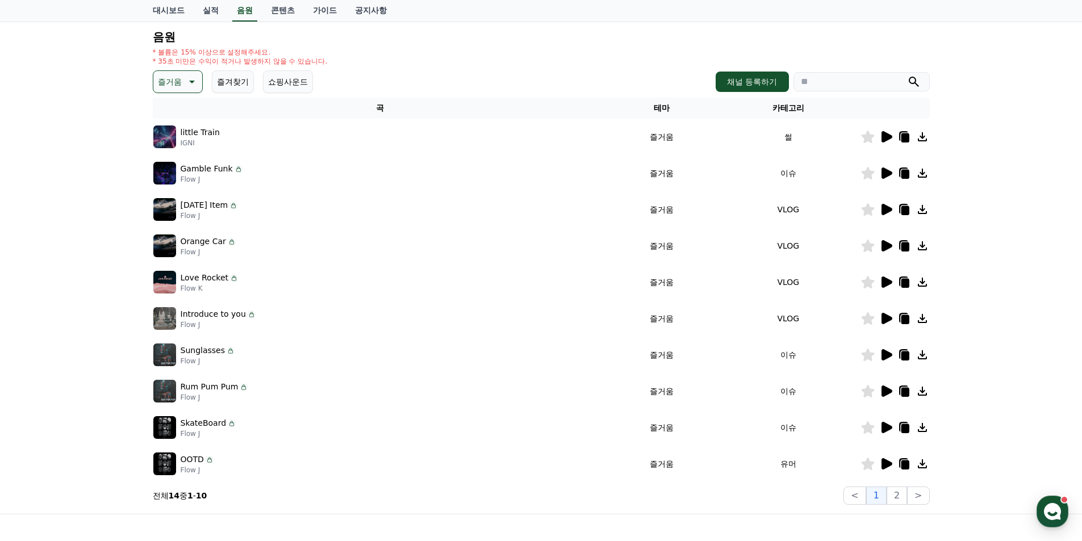
click at [896, 353] on div at bounding box center [895, 355] width 68 height 14
click at [894, 353] on div at bounding box center [895, 355] width 68 height 14
click at [888, 354] on icon at bounding box center [886, 354] width 11 height 11
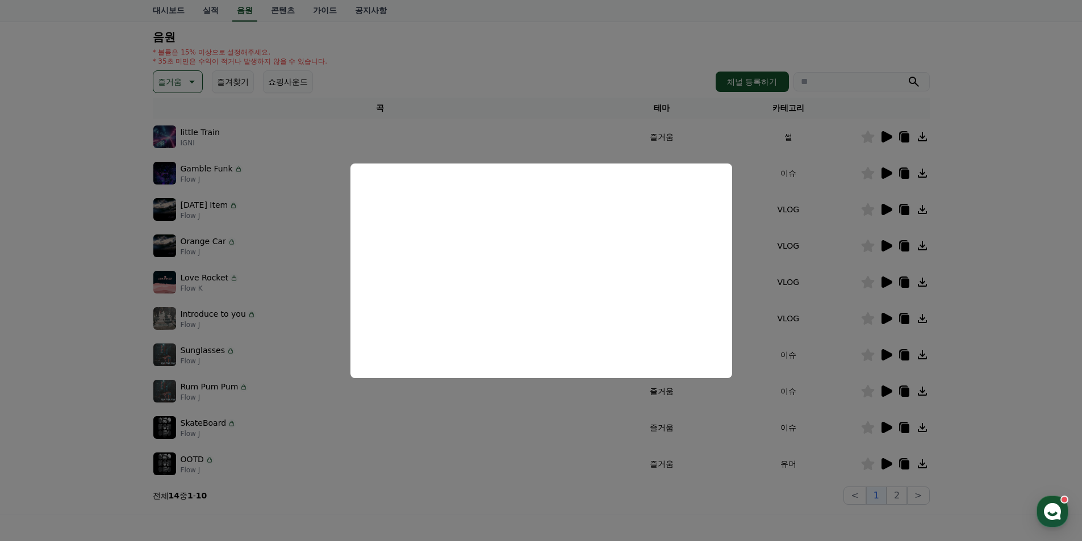
click at [296, 337] on button "close modal" at bounding box center [541, 270] width 1082 height 541
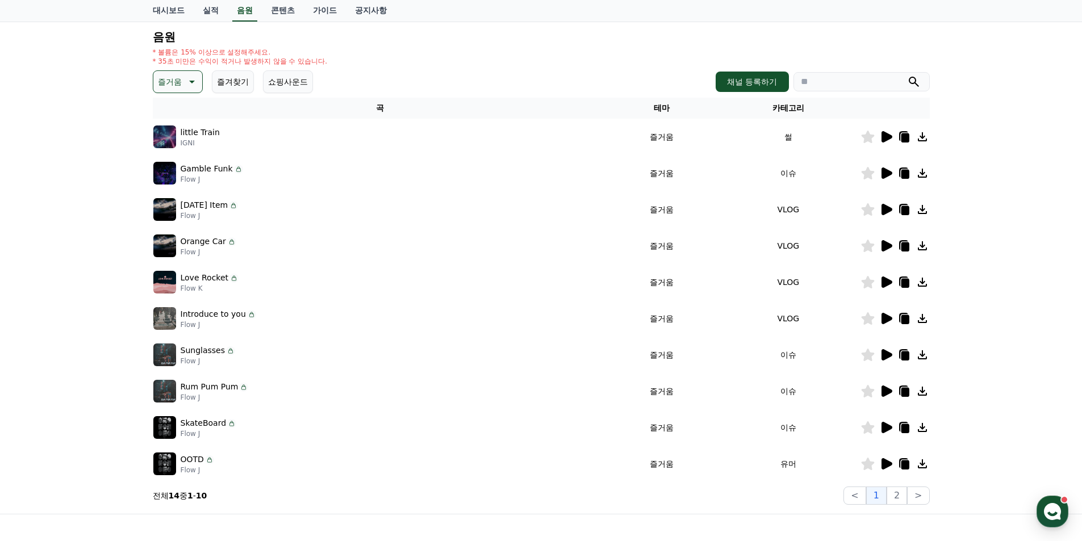
drag, startPoint x: 287, startPoint y: 391, endPoint x: 407, endPoint y: 399, distance: 120.1
click at [288, 391] on div "Rum Pum Pum Flow J" at bounding box center [379, 391] width 453 height 23
click at [881, 391] on icon at bounding box center [886, 391] width 14 height 14
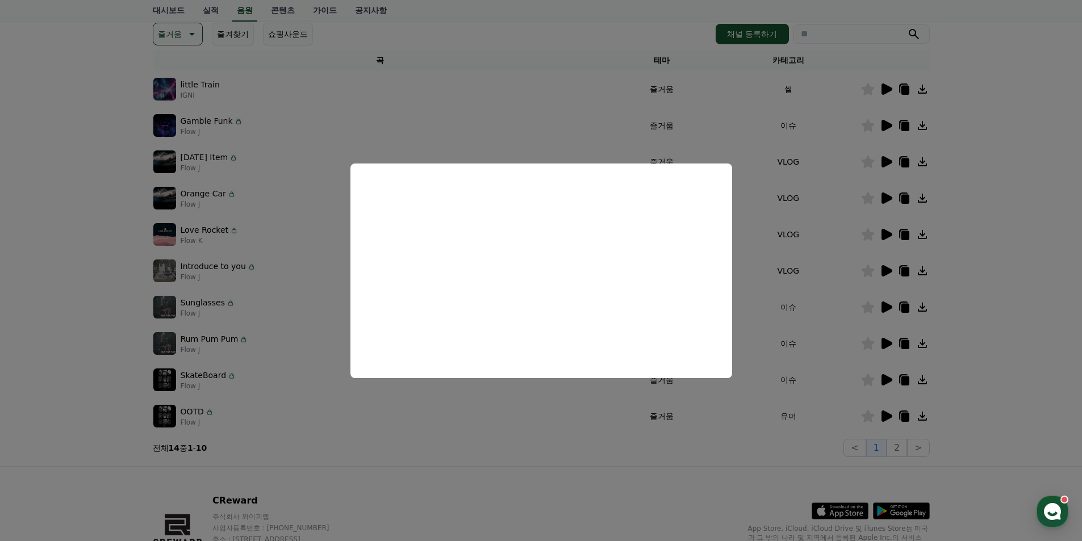
scroll to position [170, 0]
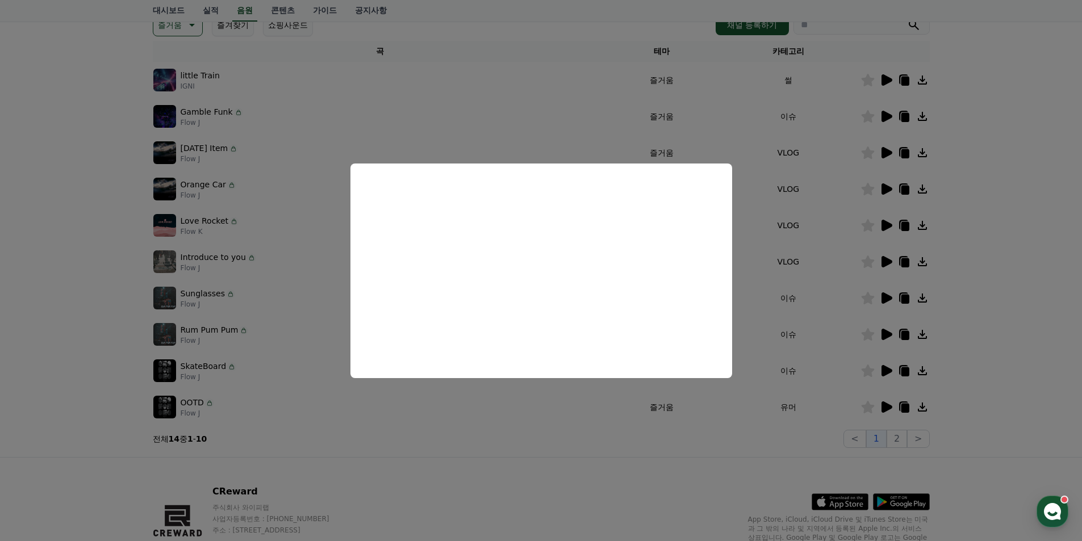
click at [316, 312] on button "close modal" at bounding box center [541, 270] width 1082 height 541
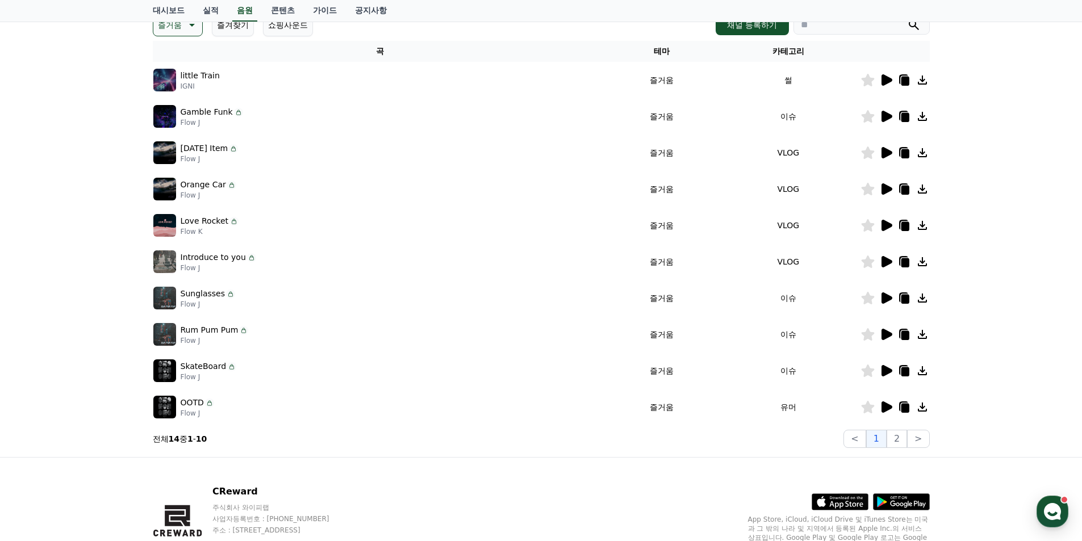
drag, startPoint x: 308, startPoint y: 356, endPoint x: 313, endPoint y: 365, distance: 9.9
click at [307, 361] on td "SkateBoard Flow J" at bounding box center [380, 371] width 454 height 36
click at [895, 373] on div at bounding box center [895, 371] width 68 height 14
click at [885, 373] on icon at bounding box center [886, 370] width 11 height 11
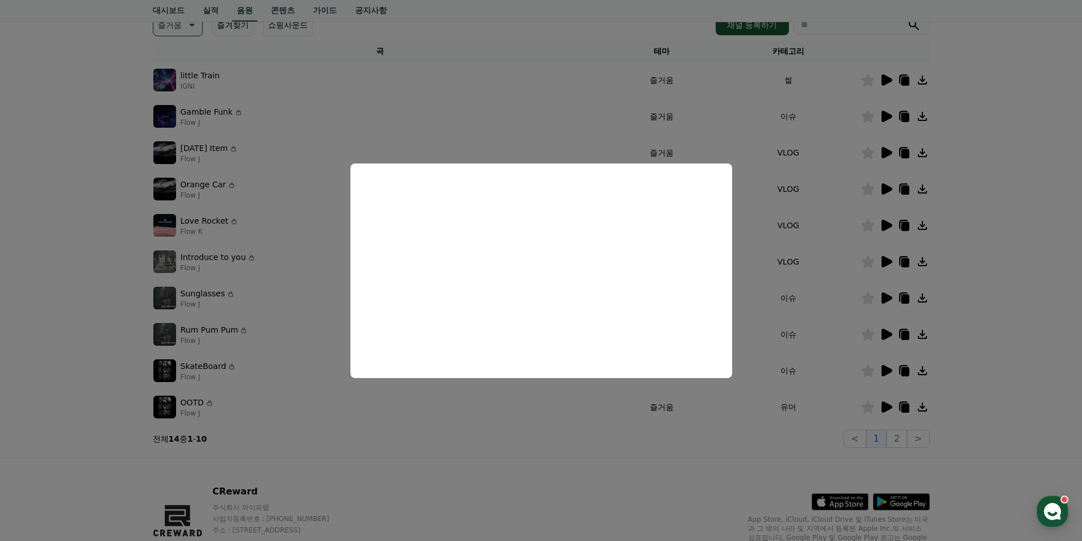
click at [311, 323] on button "close modal" at bounding box center [541, 270] width 1082 height 541
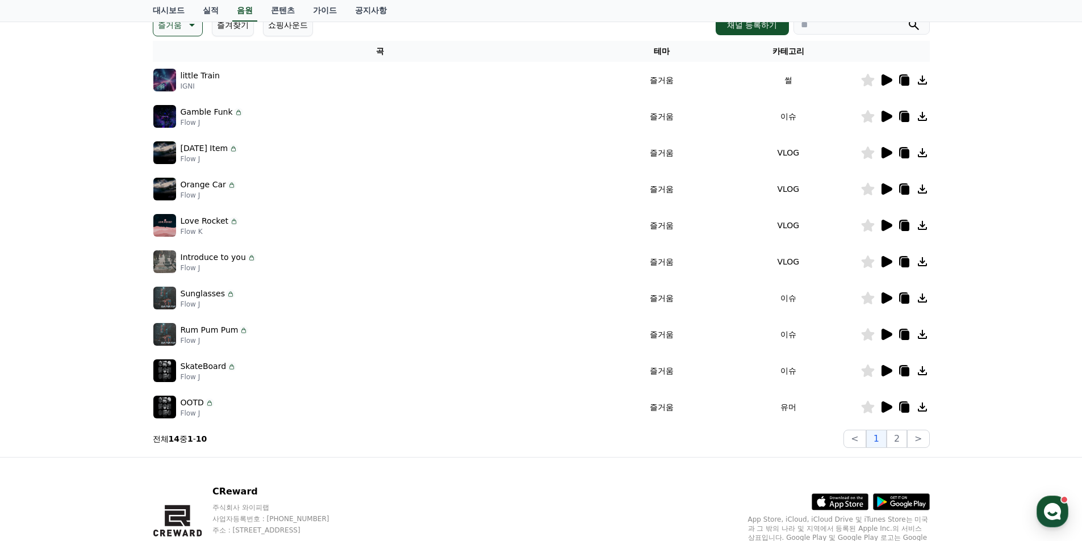
click at [882, 405] on icon at bounding box center [886, 406] width 11 height 11
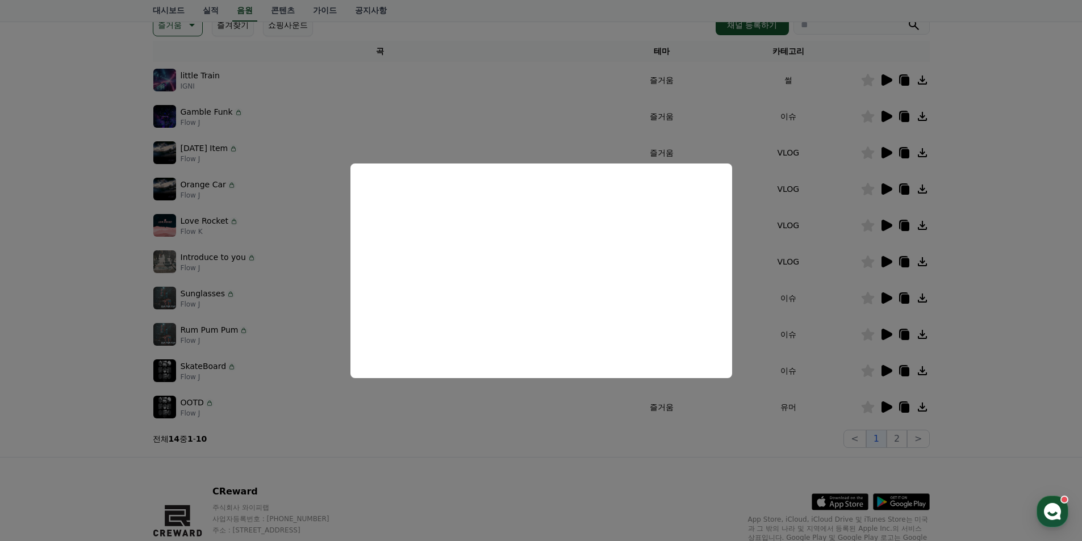
click at [779, 430] on button "close modal" at bounding box center [541, 270] width 1082 height 541
drag, startPoint x: 886, startPoint y: 447, endPoint x: 895, endPoint y: 443, distance: 9.7
click at [892, 445] on div "< 1 2 >" at bounding box center [886, 439] width 86 height 18
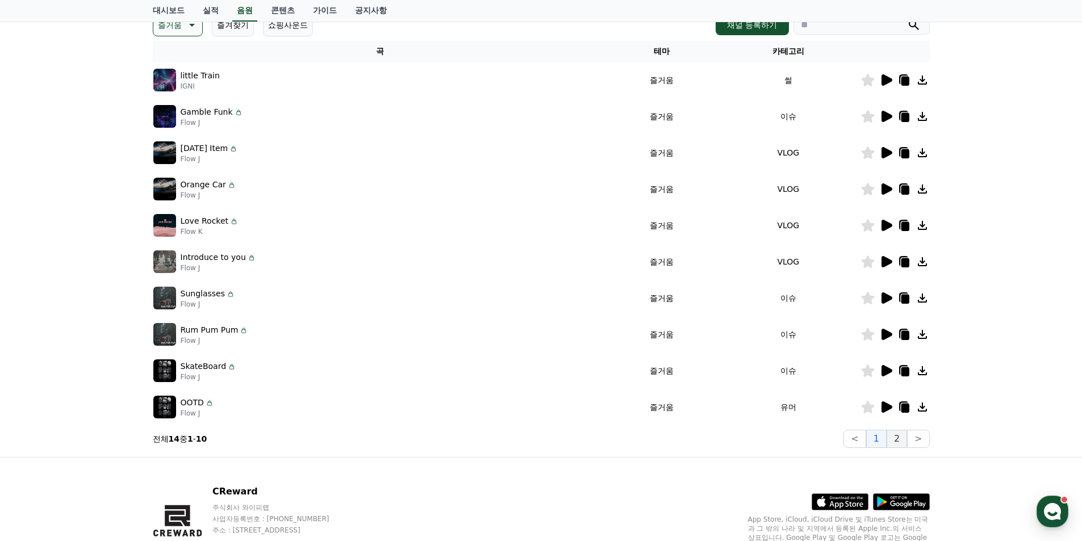
click at [899, 442] on button "2" at bounding box center [896, 439] width 20 height 18
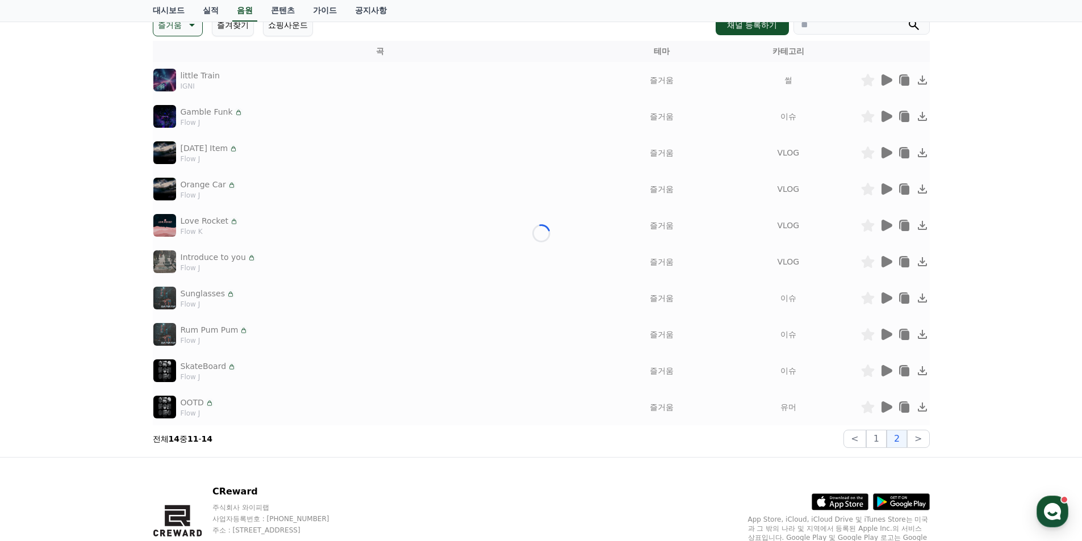
scroll to position [10, 0]
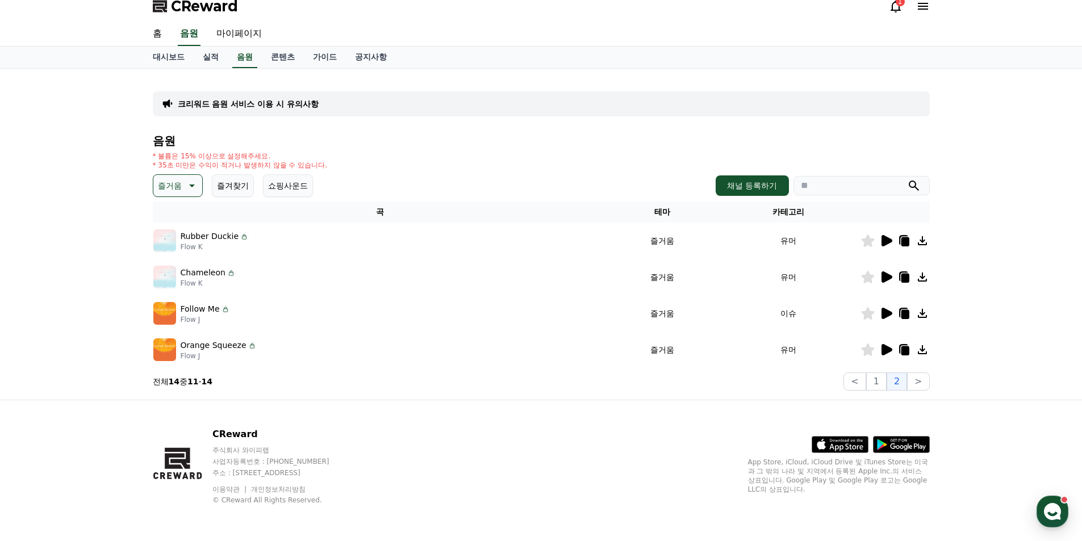
click at [886, 244] on icon at bounding box center [886, 240] width 11 height 11
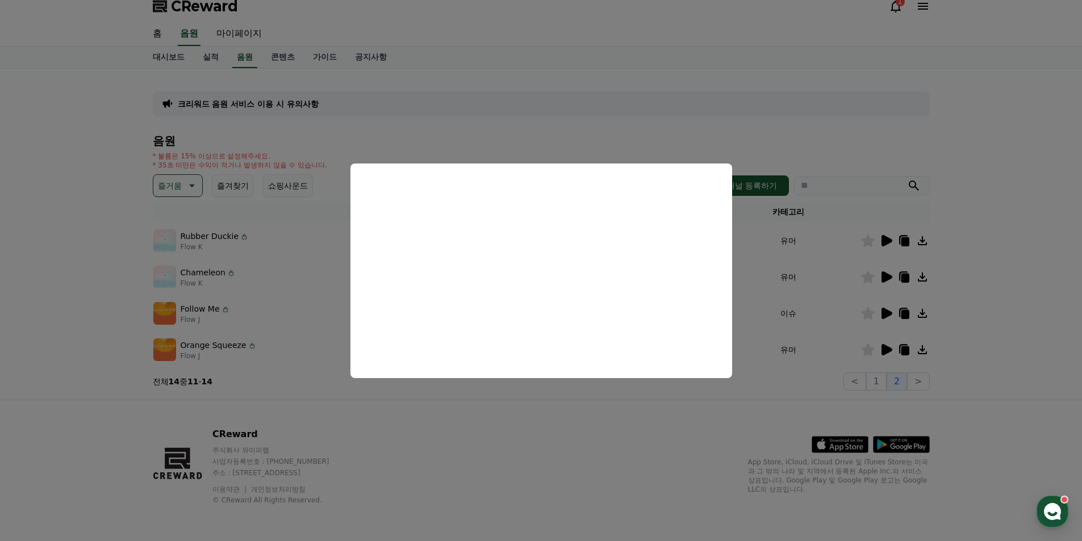
click at [256, 308] on button "close modal" at bounding box center [541, 270] width 1082 height 541
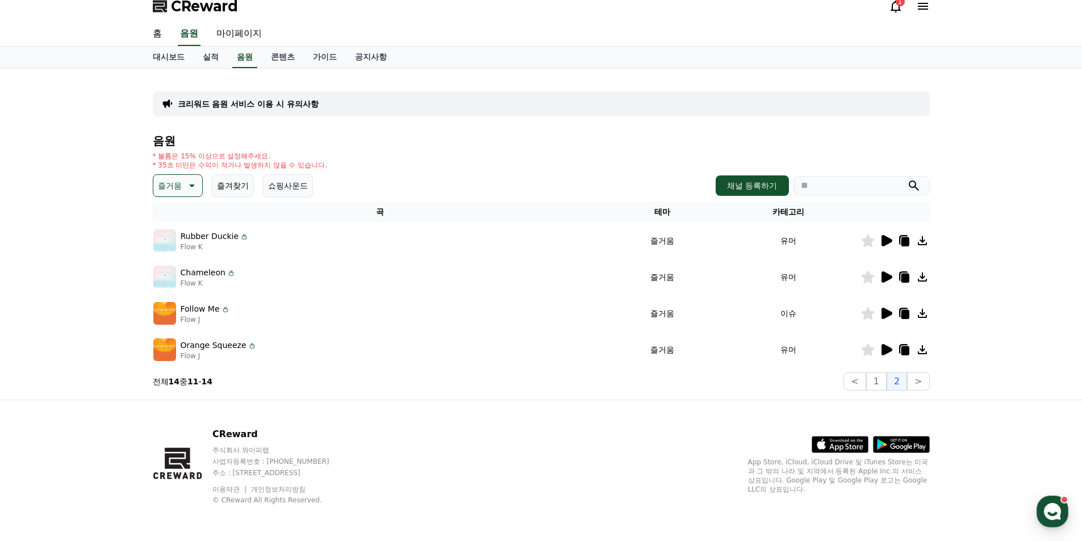
click at [887, 278] on icon at bounding box center [886, 276] width 11 height 11
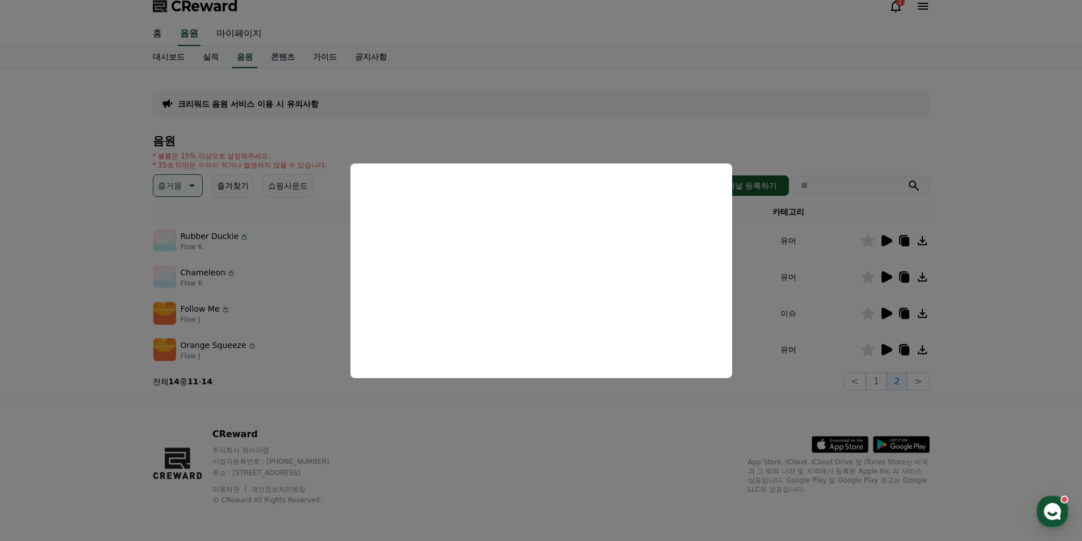
click at [294, 322] on button "close modal" at bounding box center [541, 270] width 1082 height 541
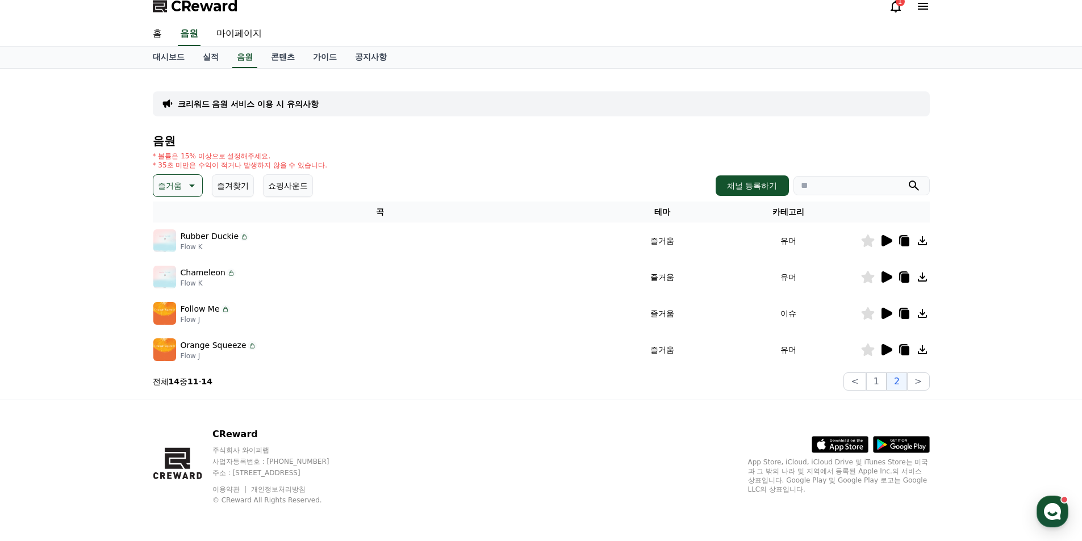
click at [893, 313] on div at bounding box center [895, 314] width 68 height 14
click at [879, 312] on icon at bounding box center [886, 314] width 14 height 14
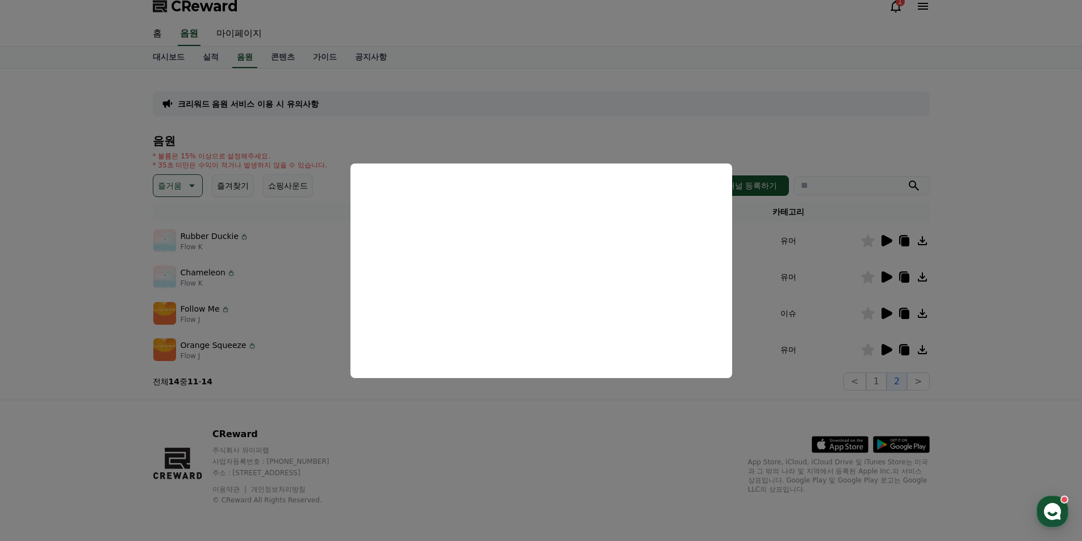
click at [298, 324] on button "close modal" at bounding box center [541, 270] width 1082 height 541
click at [298, 324] on div "Follow Me Flow J" at bounding box center [380, 313] width 454 height 23
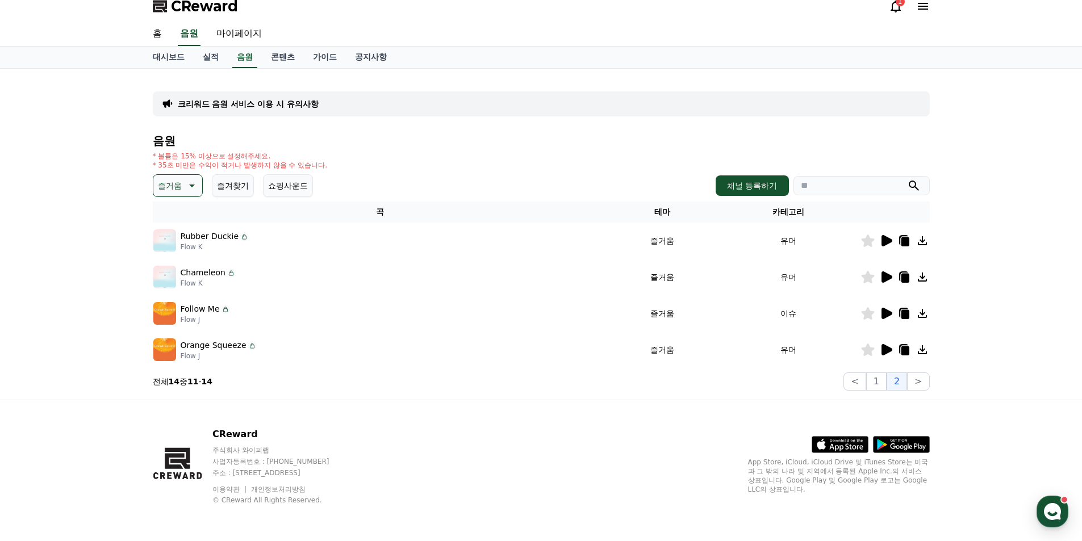
click at [885, 350] on icon at bounding box center [886, 349] width 11 height 11
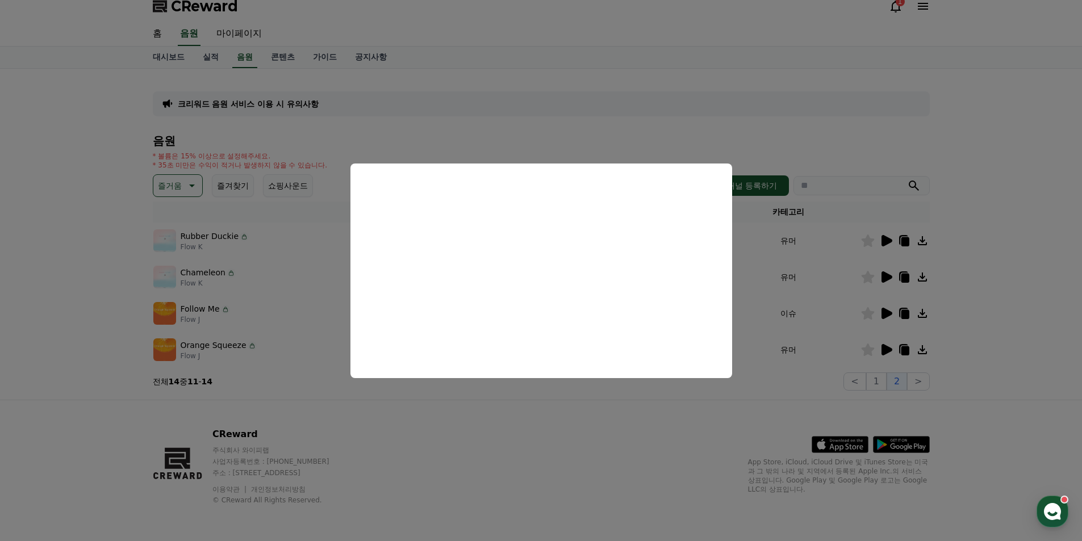
click at [292, 243] on button "close modal" at bounding box center [541, 270] width 1082 height 541
click at [292, 243] on div "Rubber Duckie Flow K" at bounding box center [380, 240] width 454 height 23
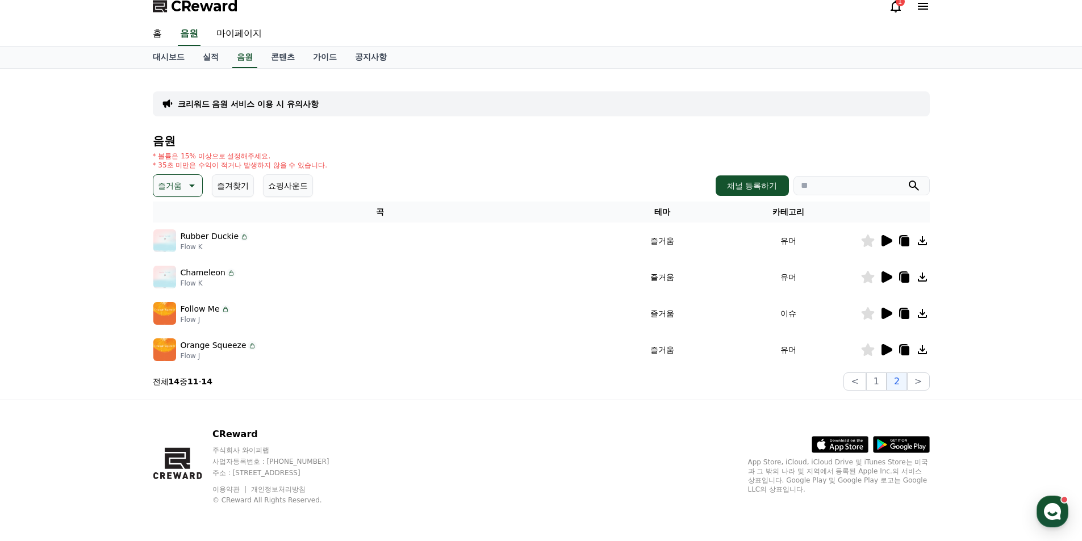
click at [175, 186] on p "즐거움" at bounding box center [170, 186] width 24 height 16
click at [178, 208] on button "분위기있는" at bounding box center [178, 199] width 49 height 25
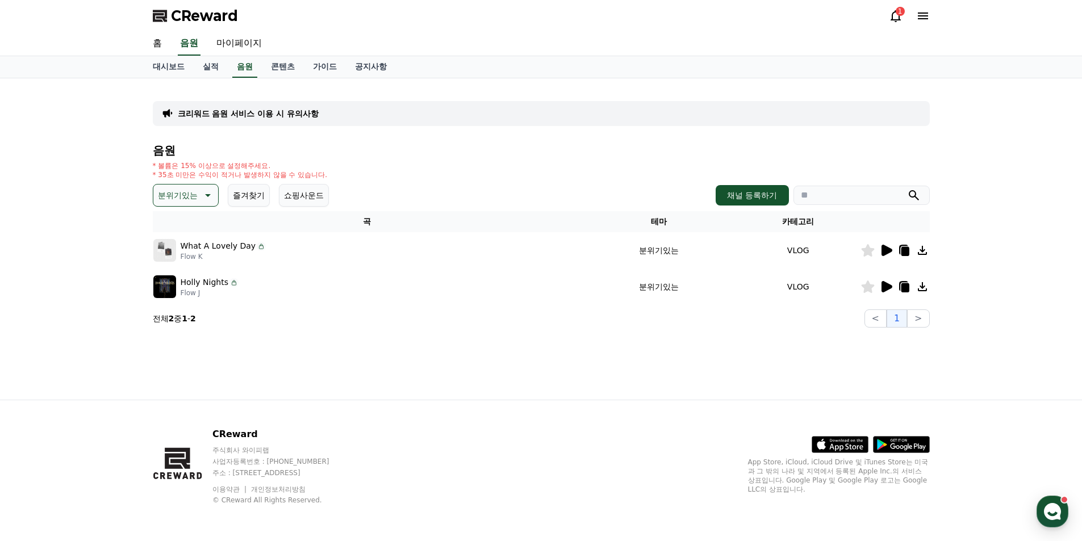
click at [882, 251] on icon at bounding box center [886, 250] width 11 height 11
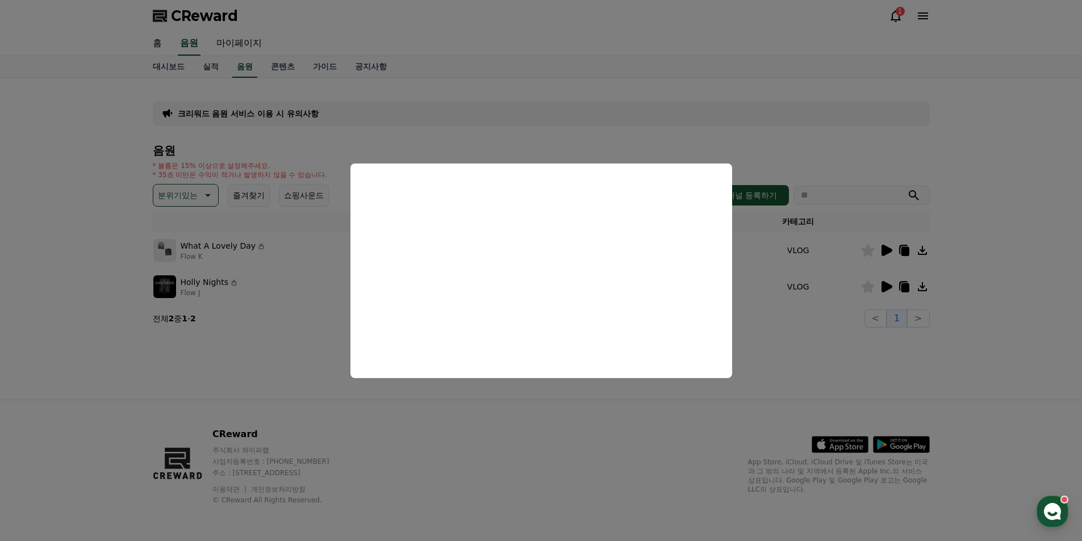
click at [593, 411] on button "close modal" at bounding box center [541, 270] width 1082 height 541
drag, startPoint x: 845, startPoint y: 337, endPoint x: 854, endPoint y: 325, distance: 14.5
click at [846, 336] on div "크리워드 음원 서비스 이용 시 유의사항 음원 * 볼륨은 15% 이상으로 설정해주세요. * 35초 미만은 수익이 적거나 발생하지 않을 수 있습니…" at bounding box center [541, 238] width 795 height 321
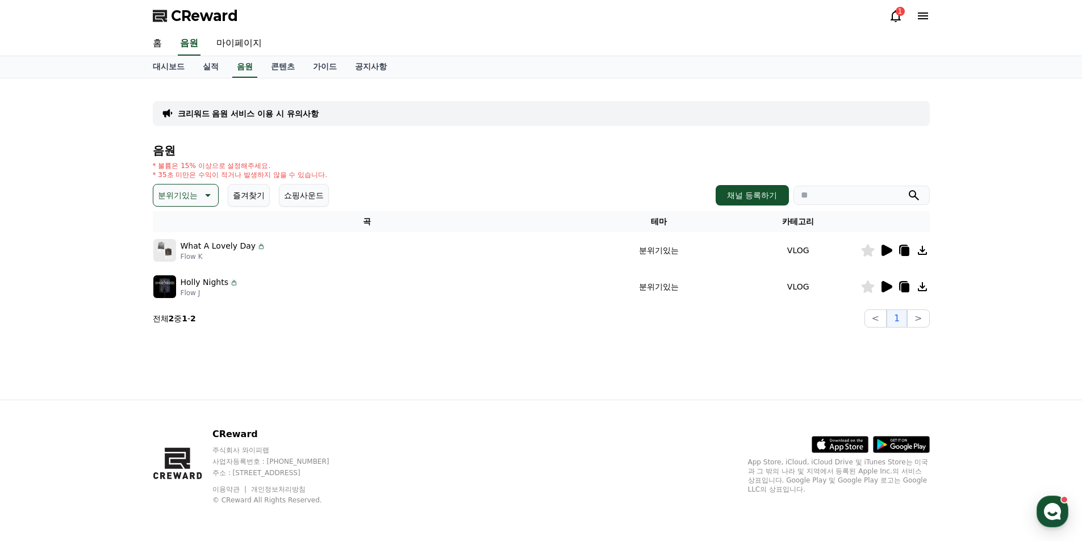
click at [886, 286] on icon at bounding box center [886, 286] width 11 height 11
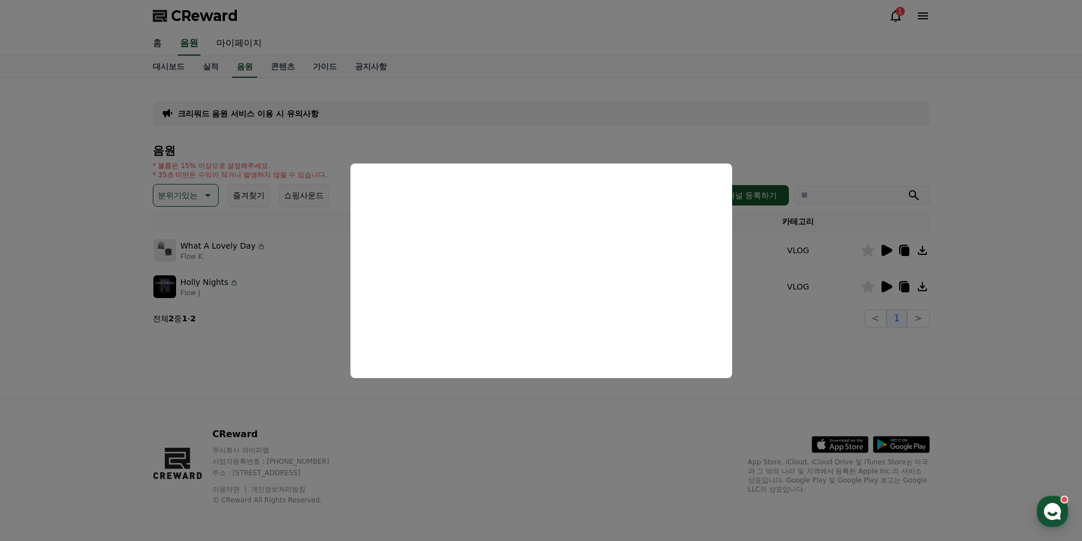
drag, startPoint x: 217, startPoint y: 215, endPoint x: 198, endPoint y: 203, distance: 23.5
click at [217, 215] on button "close modal" at bounding box center [541, 270] width 1082 height 541
click at [196, 203] on p "분위기있는" at bounding box center [178, 195] width 40 height 16
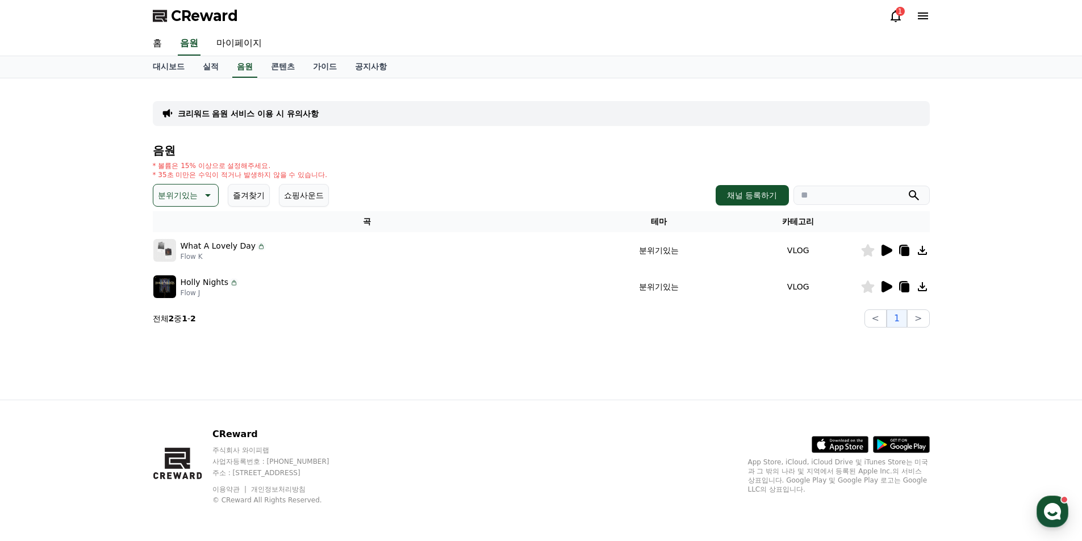
click at [199, 194] on button "분위기있는" at bounding box center [186, 195] width 66 height 23
click at [179, 282] on button "EDM" at bounding box center [167, 282] width 27 height 25
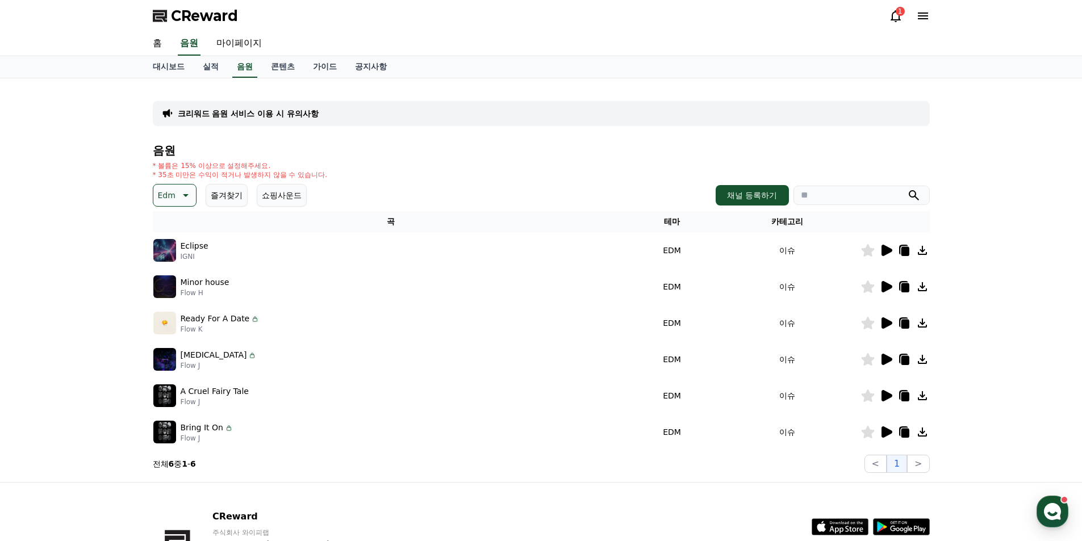
click at [885, 254] on icon at bounding box center [886, 250] width 11 height 11
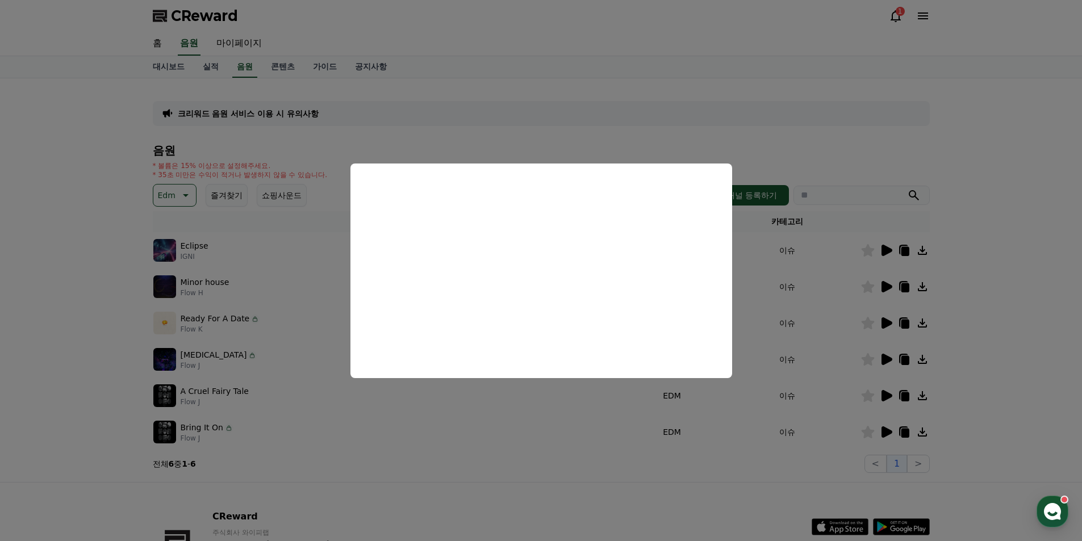
click at [882, 288] on button "close modal" at bounding box center [541, 270] width 1082 height 541
click at [884, 287] on icon at bounding box center [886, 286] width 11 height 11
click at [883, 319] on button "close modal" at bounding box center [541, 270] width 1082 height 541
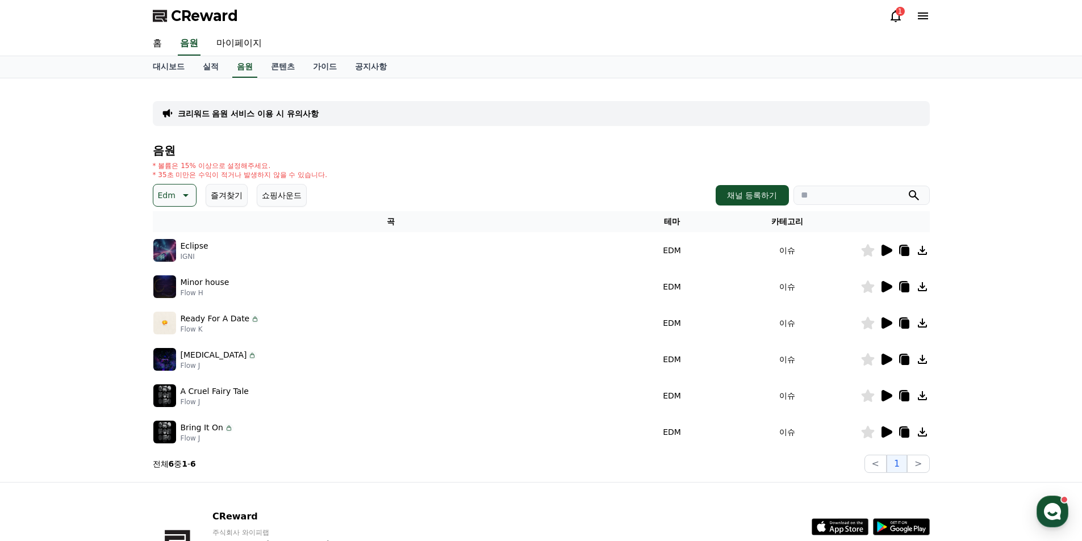
click at [883, 319] on icon at bounding box center [886, 322] width 11 height 11
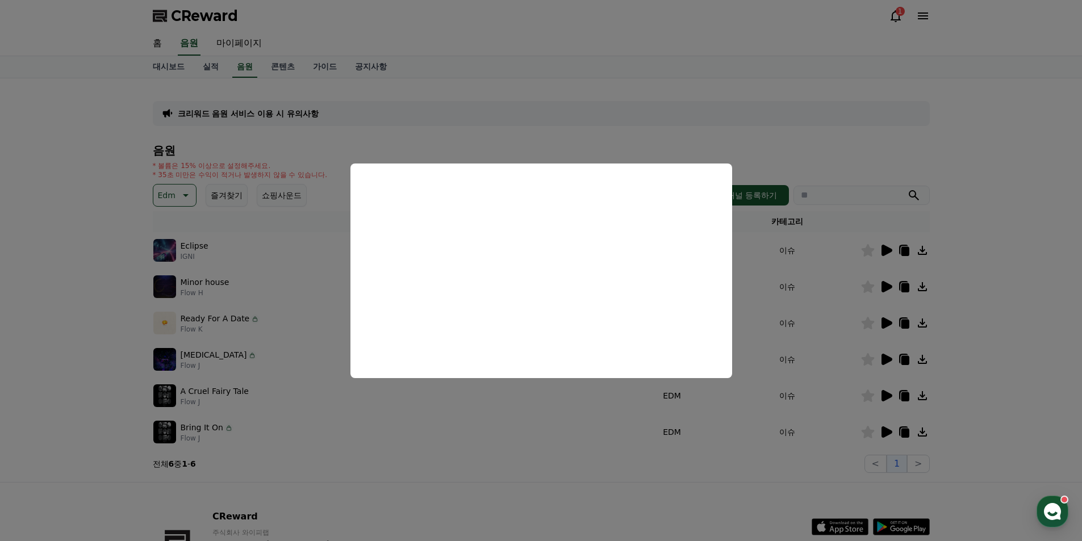
click at [874, 362] on button "close modal" at bounding box center [541, 270] width 1082 height 541
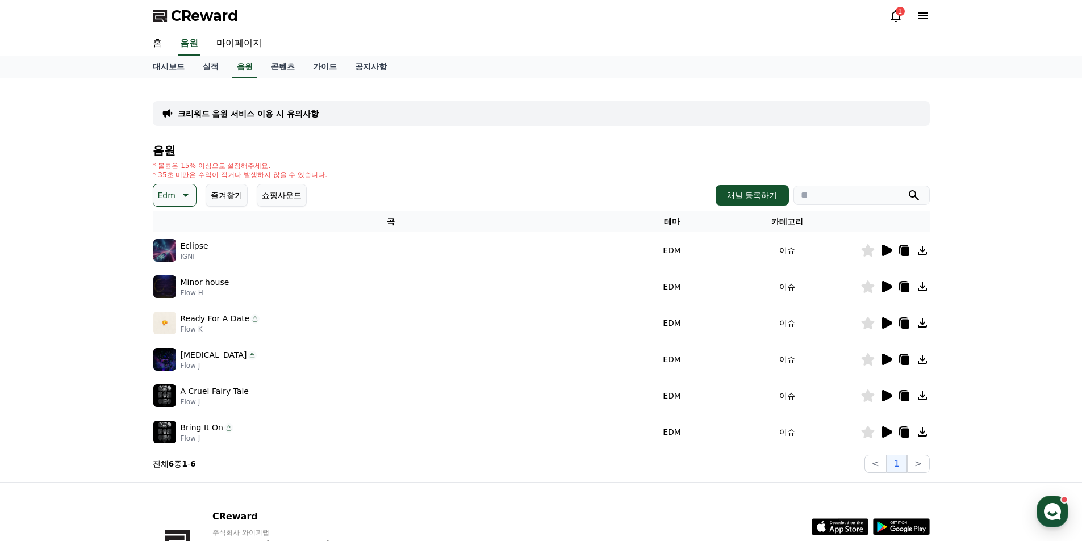
click at [883, 360] on icon at bounding box center [886, 359] width 11 height 11
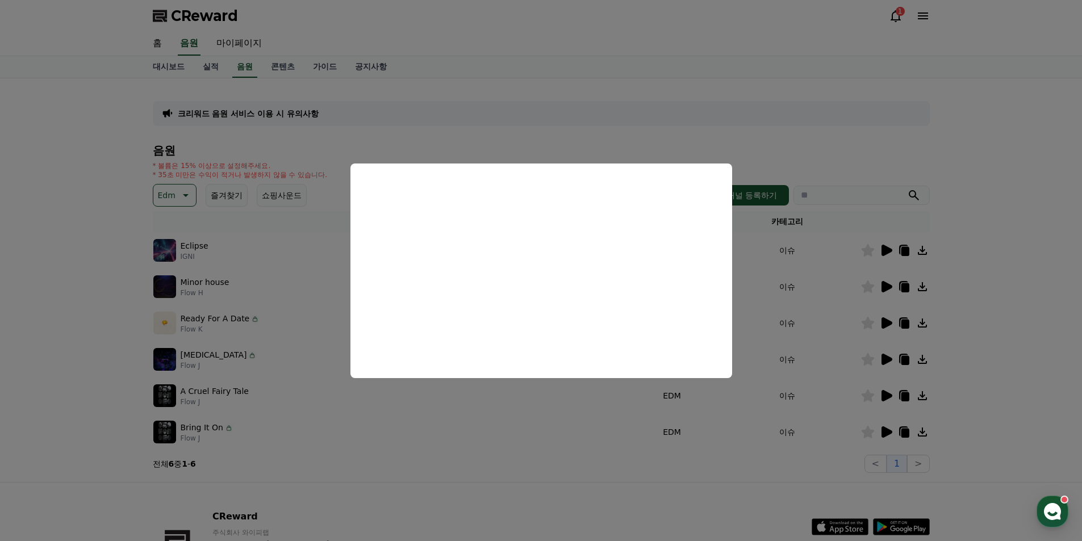
drag, startPoint x: 846, startPoint y: 382, endPoint x: 857, endPoint y: 384, distance: 12.1
click at [849, 382] on button "close modal" at bounding box center [541, 270] width 1082 height 541
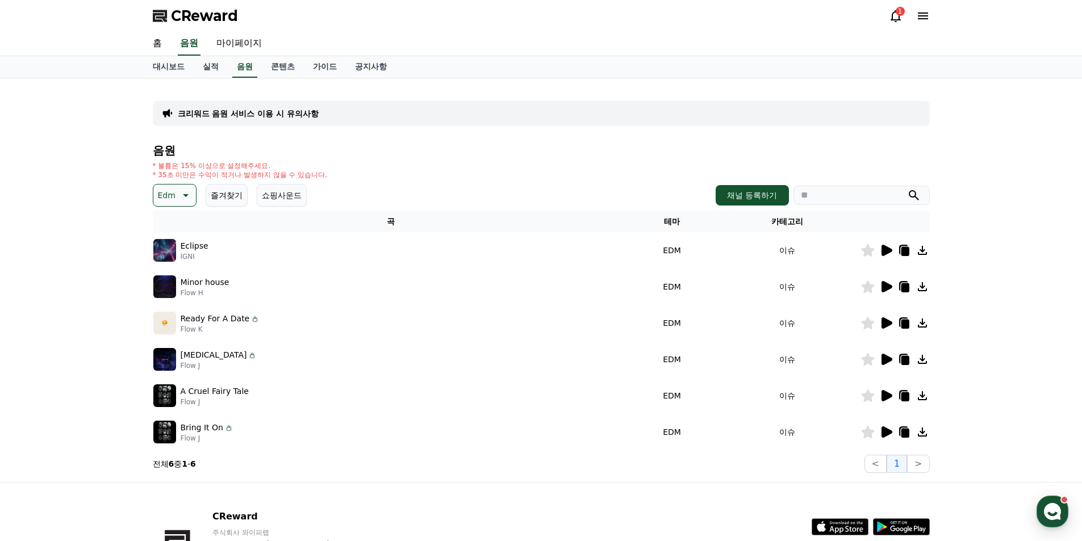
click at [884, 397] on icon at bounding box center [886, 395] width 11 height 11
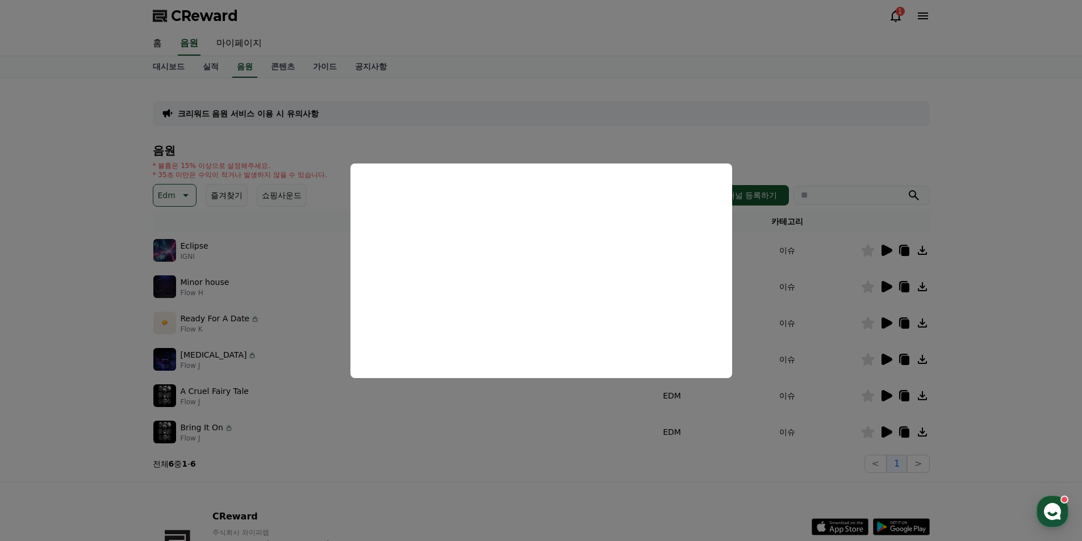
drag, startPoint x: 806, startPoint y: 420, endPoint x: 819, endPoint y: 420, distance: 12.5
click at [808, 420] on button "close modal" at bounding box center [541, 270] width 1082 height 541
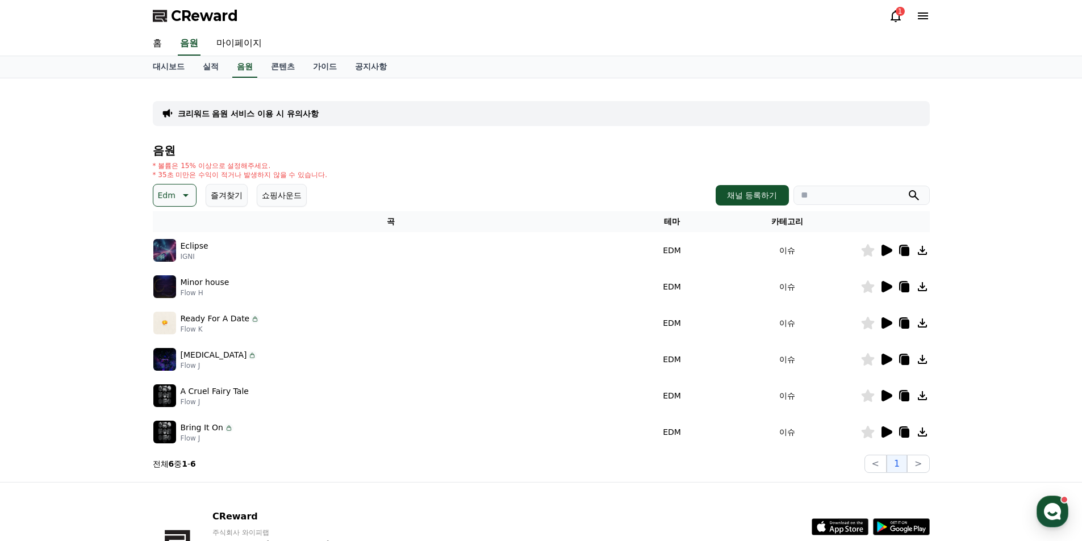
click at [882, 430] on icon at bounding box center [886, 431] width 11 height 11
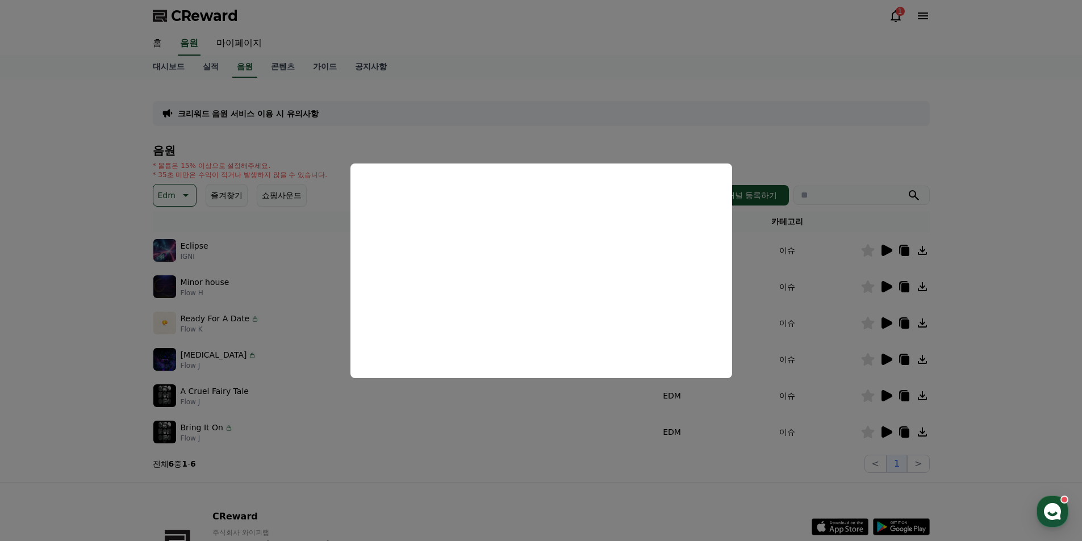
click at [186, 199] on button "close modal" at bounding box center [541, 270] width 1082 height 541
click at [178, 197] on icon at bounding box center [185, 196] width 14 height 14
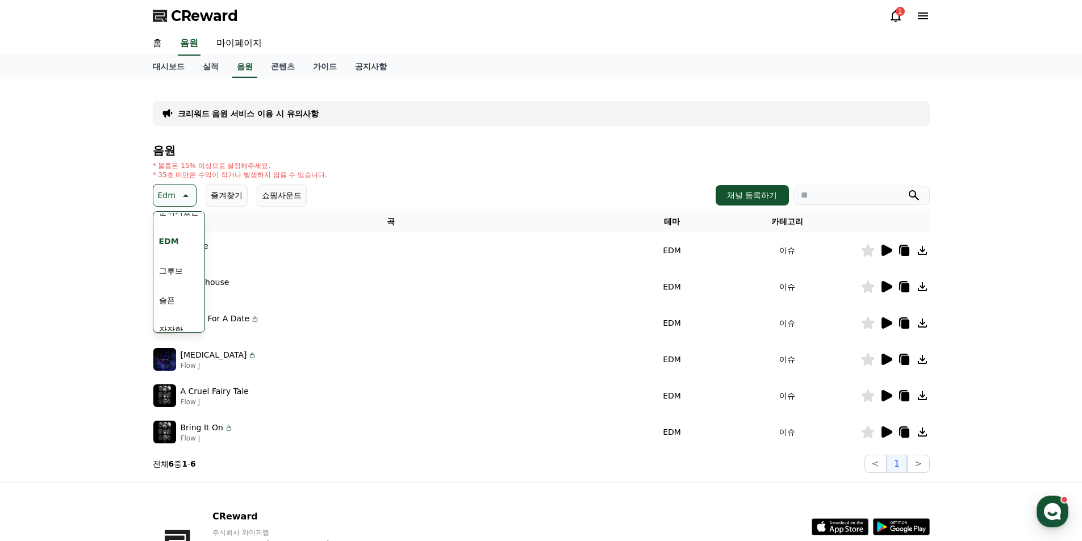
scroll to position [341, 0]
click at [169, 270] on button "그루브" at bounding box center [170, 268] width 33 height 25
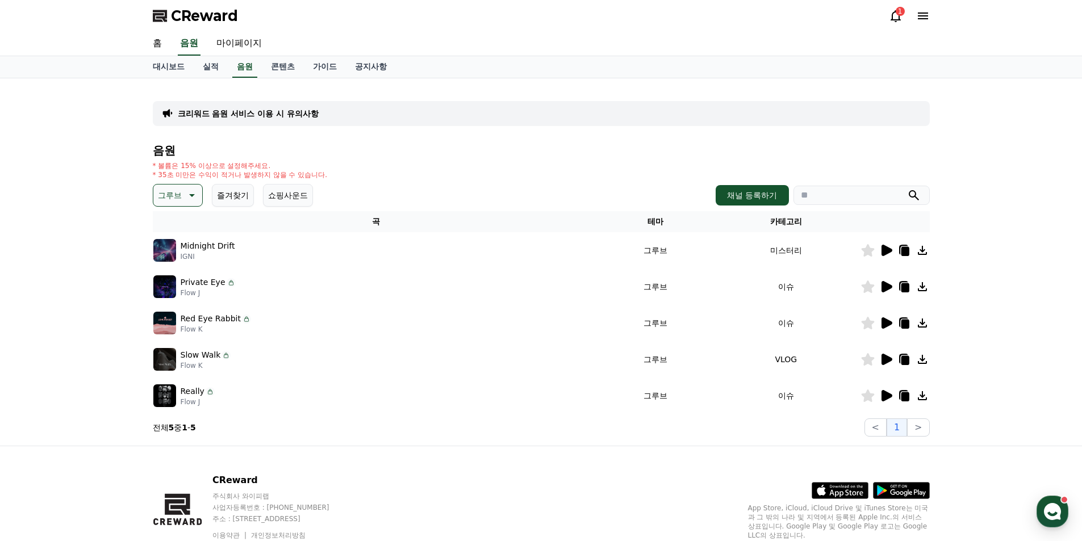
click at [885, 253] on icon at bounding box center [886, 250] width 11 height 11
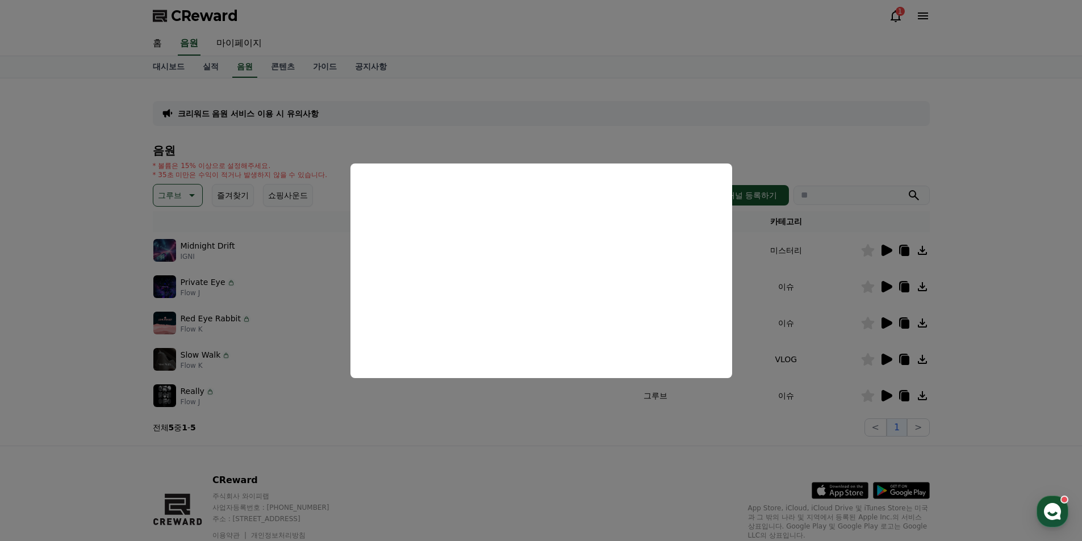
drag, startPoint x: 839, startPoint y: 279, endPoint x: 853, endPoint y: 281, distance: 13.7
click at [840, 279] on button "close modal" at bounding box center [541, 270] width 1082 height 541
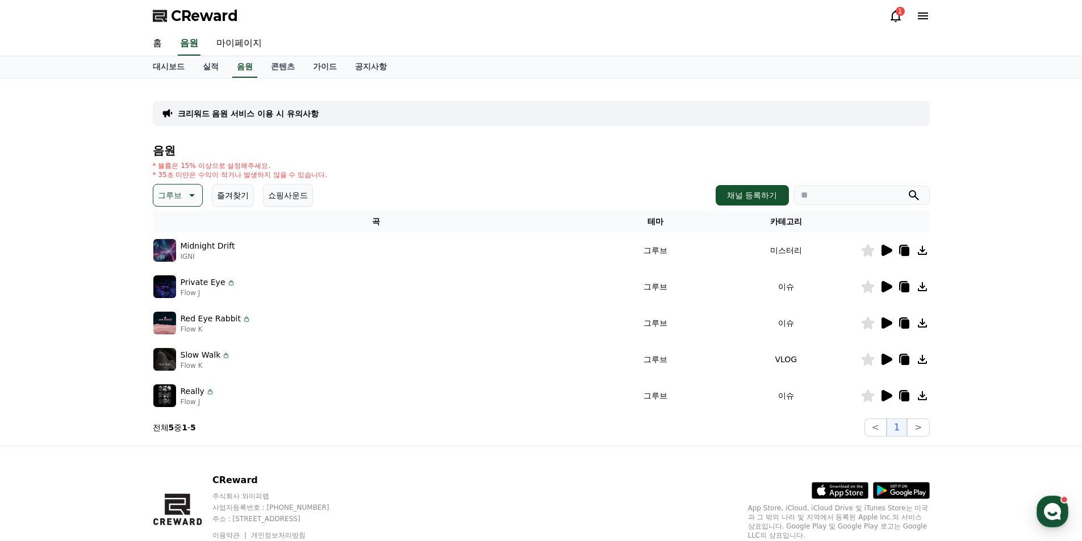
click at [882, 287] on icon at bounding box center [886, 286] width 11 height 11
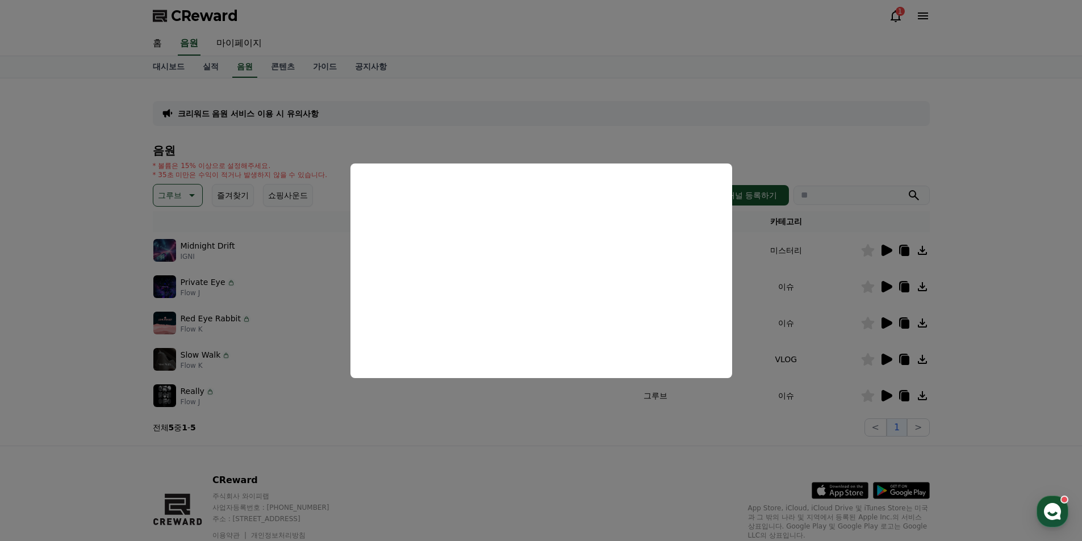
drag, startPoint x: 781, startPoint y: 305, endPoint x: 786, endPoint y: 307, distance: 6.1
click at [783, 306] on button "close modal" at bounding box center [541, 270] width 1082 height 541
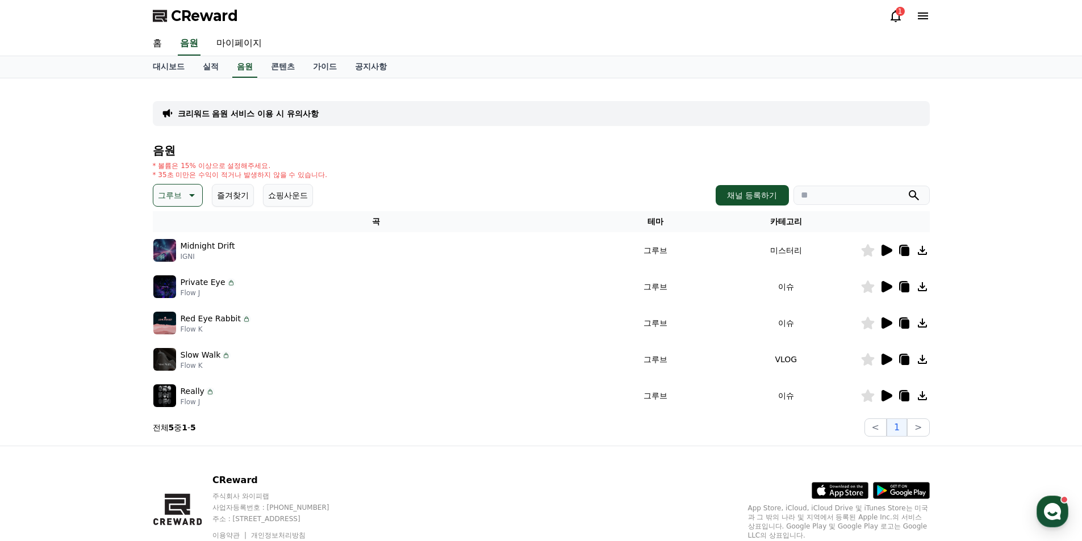
click at [885, 322] on icon at bounding box center [886, 322] width 11 height 11
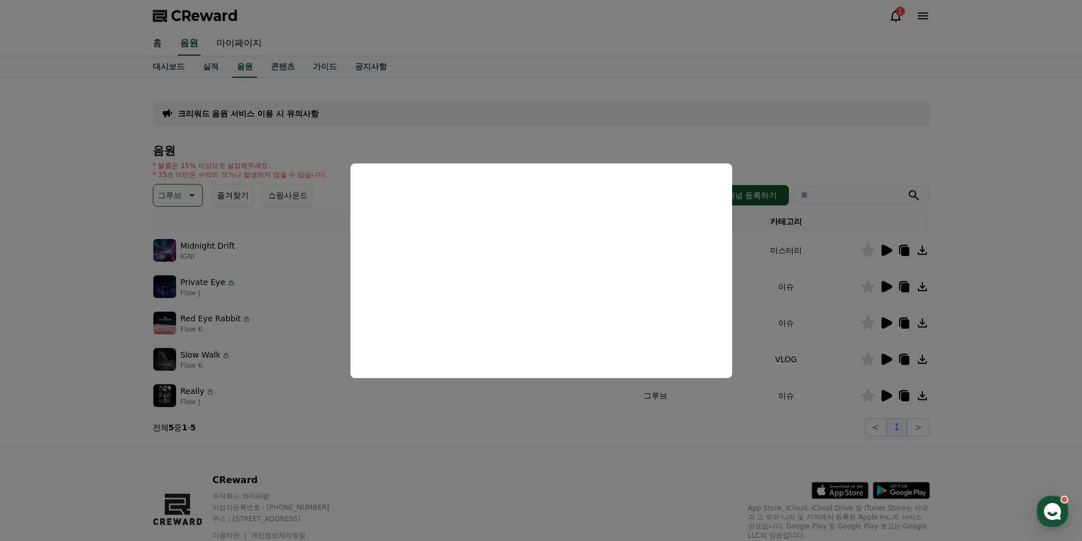
click at [831, 366] on button "close modal" at bounding box center [541, 270] width 1082 height 541
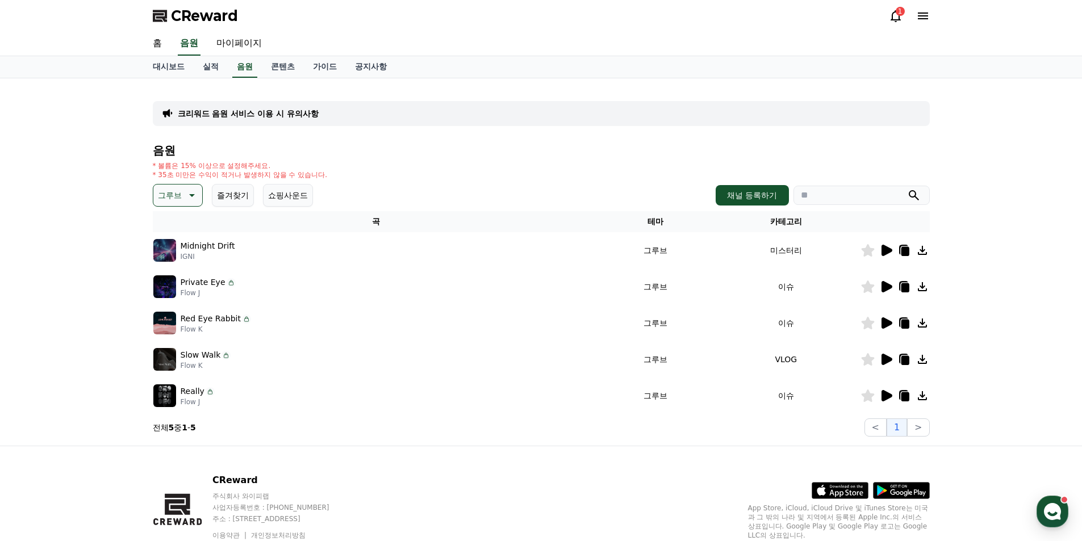
click at [880, 358] on icon at bounding box center [886, 360] width 14 height 14
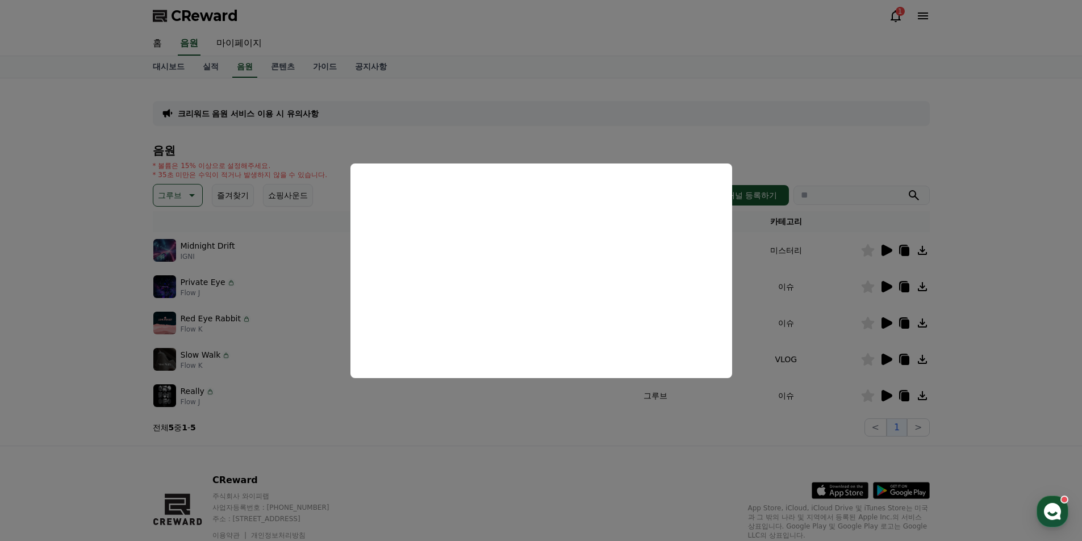
drag, startPoint x: 863, startPoint y: 396, endPoint x: 871, endPoint y: 396, distance: 7.9
click at [864, 396] on button "close modal" at bounding box center [541, 270] width 1082 height 541
click at [882, 396] on icon at bounding box center [886, 395] width 11 height 11
drag, startPoint x: 143, startPoint y: 64, endPoint x: 127, endPoint y: 52, distance: 19.4
click at [141, 64] on button "close modal" at bounding box center [541, 270] width 1082 height 541
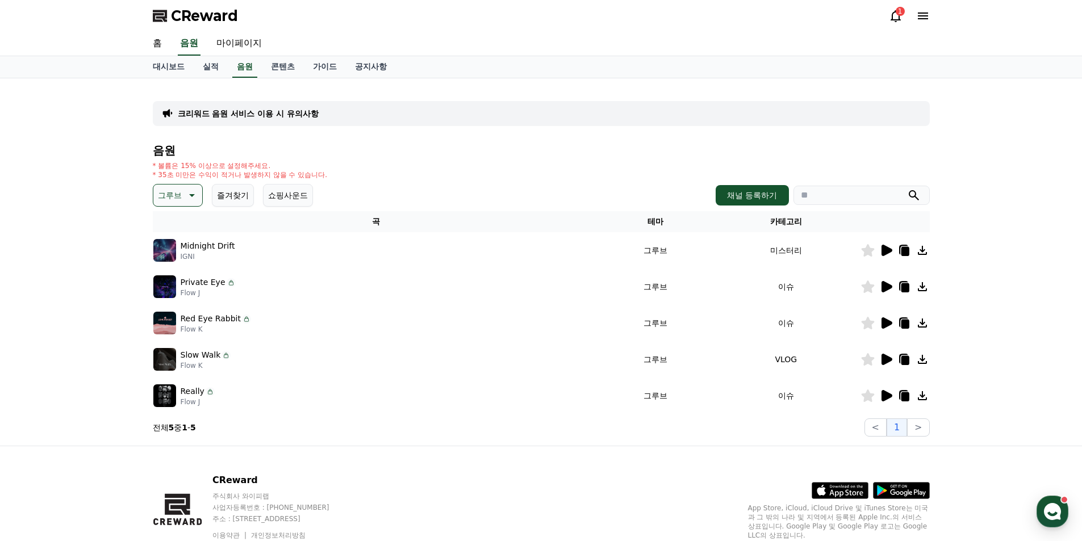
click at [179, 200] on p "그루브" at bounding box center [170, 195] width 24 height 16
click at [172, 237] on button "슬픈" at bounding box center [166, 241] width 25 height 25
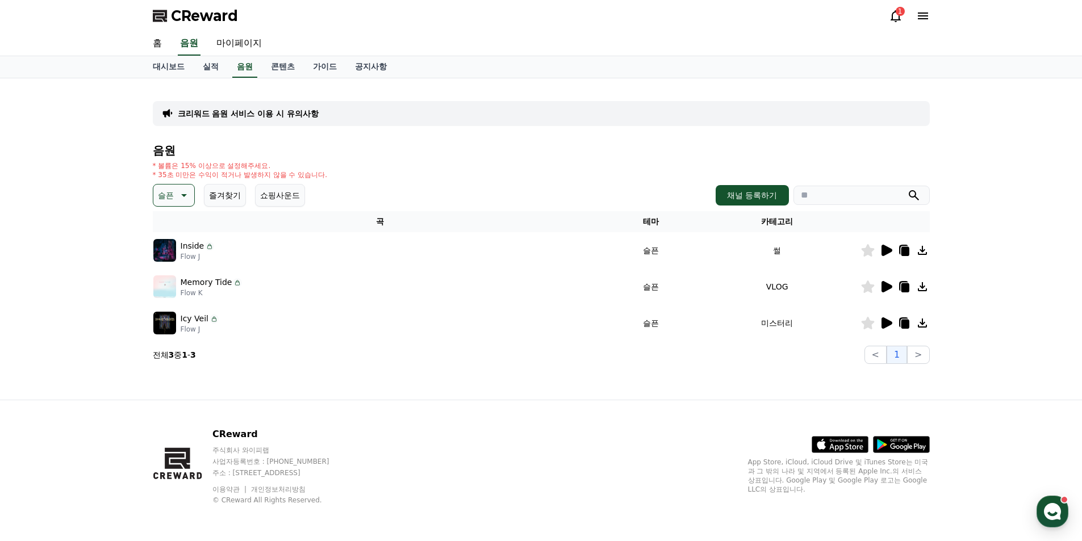
click at [880, 252] on icon at bounding box center [886, 251] width 14 height 14
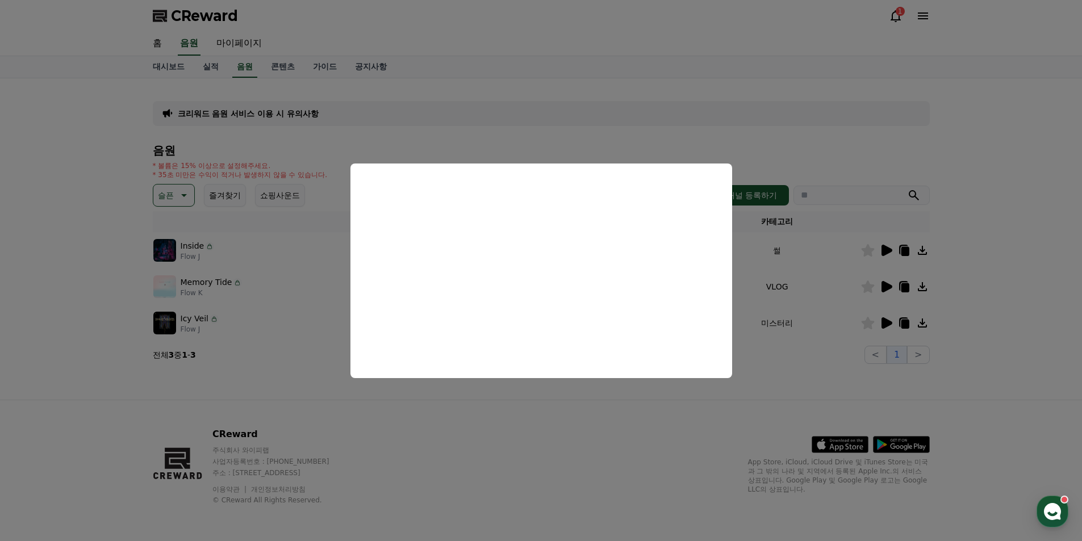
click at [772, 317] on button "close modal" at bounding box center [541, 270] width 1082 height 541
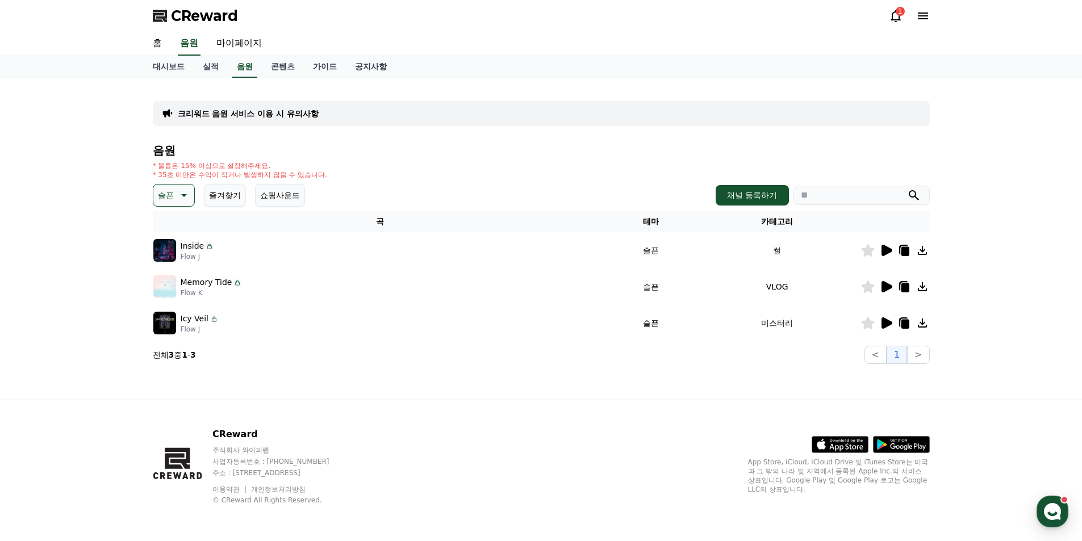
click at [885, 287] on icon at bounding box center [886, 286] width 11 height 11
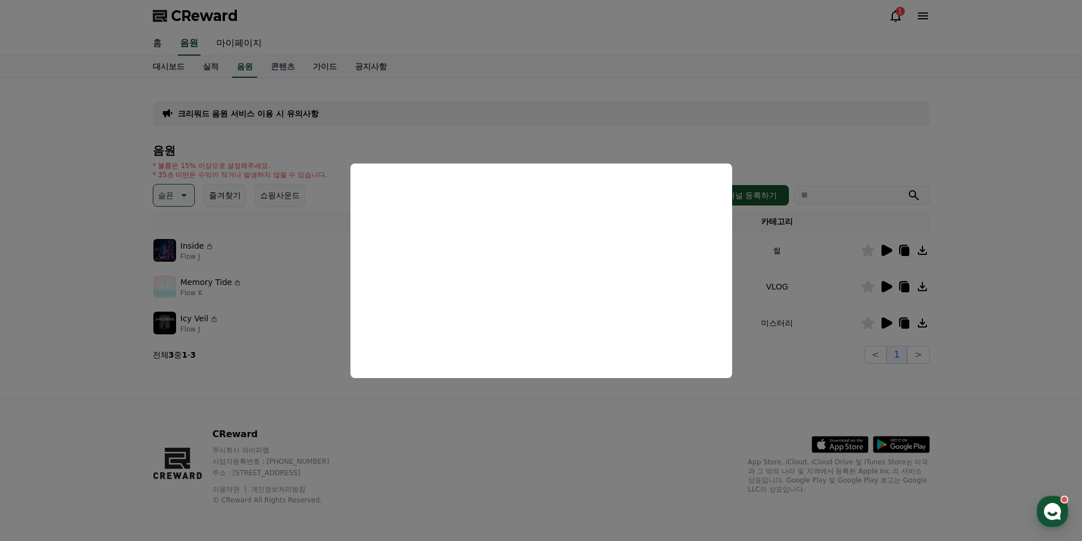
drag, startPoint x: 865, startPoint y: 310, endPoint x: 876, endPoint y: 315, distance: 11.9
click at [867, 311] on button "close modal" at bounding box center [541, 270] width 1082 height 541
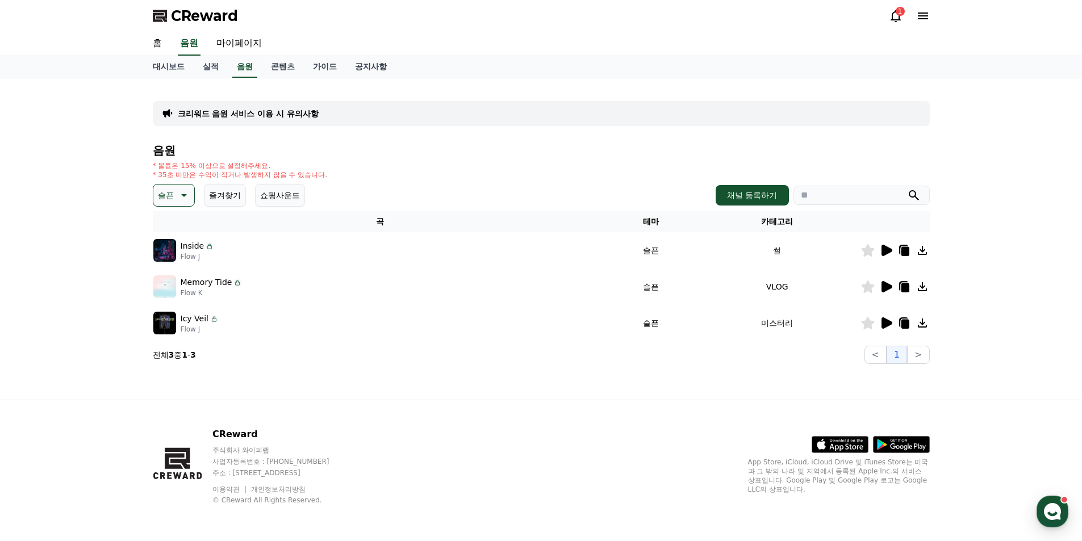
click at [883, 322] on icon at bounding box center [886, 322] width 11 height 11
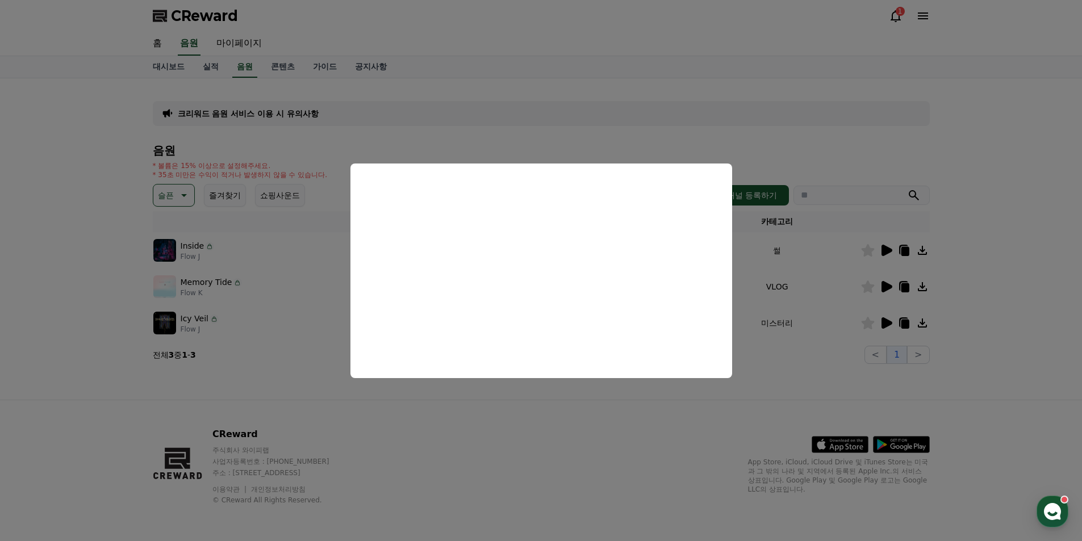
click at [297, 359] on button "close modal" at bounding box center [541, 270] width 1082 height 541
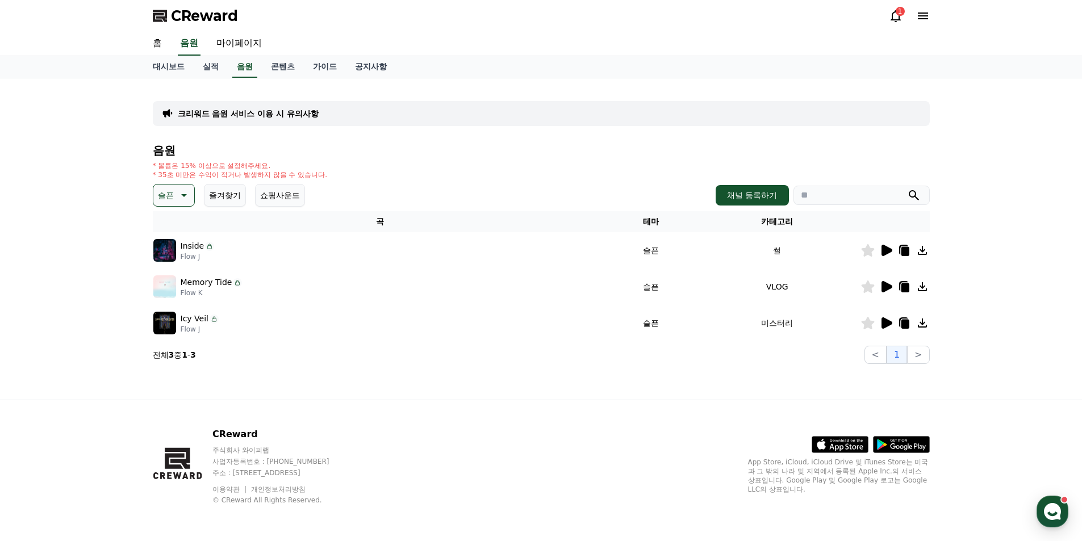
click at [182, 196] on icon at bounding box center [183, 196] width 14 height 14
click at [173, 271] on button "잔잔한" at bounding box center [170, 270] width 33 height 25
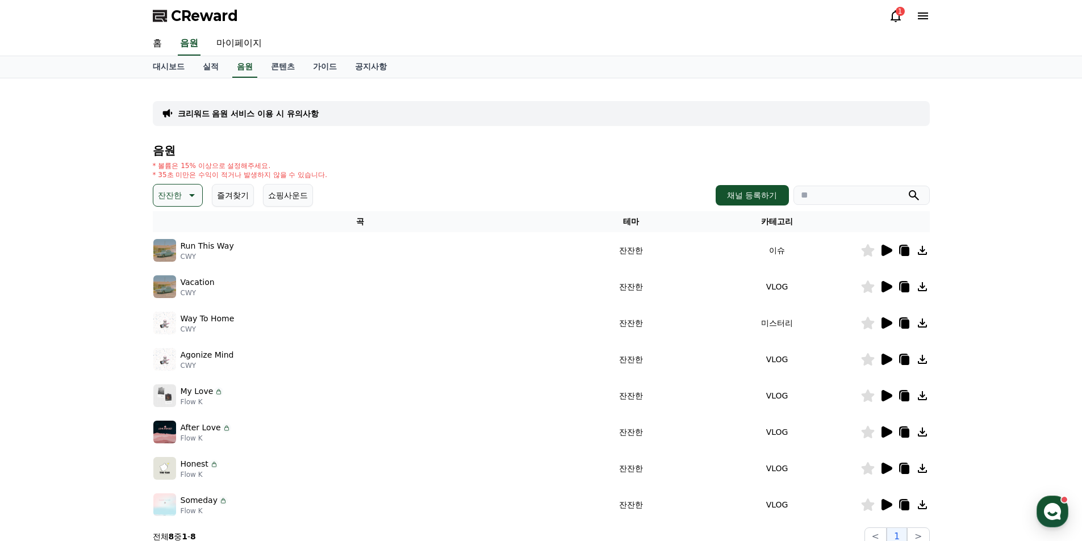
click at [885, 249] on icon at bounding box center [886, 250] width 11 height 11
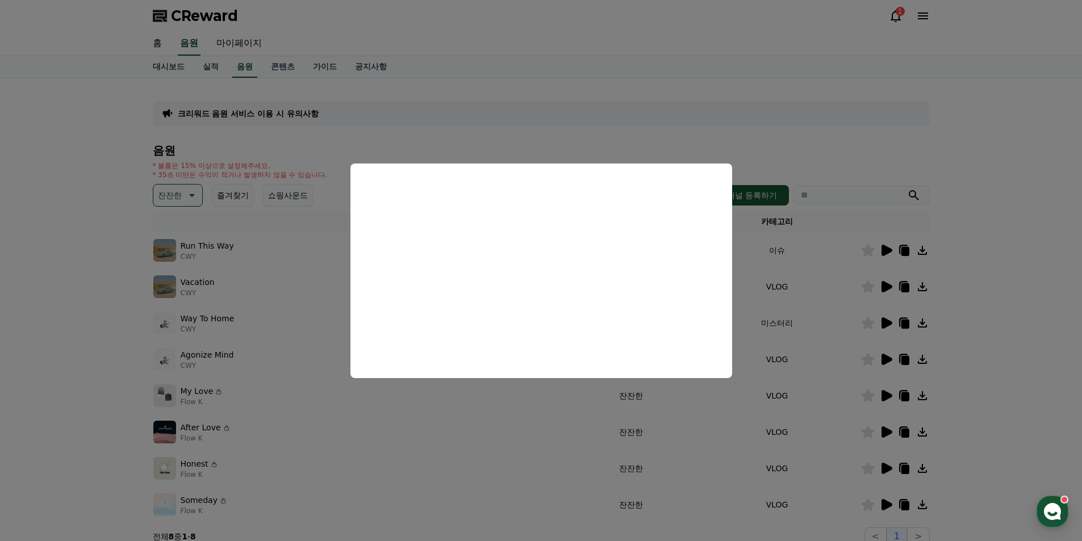
click at [845, 307] on button "close modal" at bounding box center [541, 270] width 1082 height 541
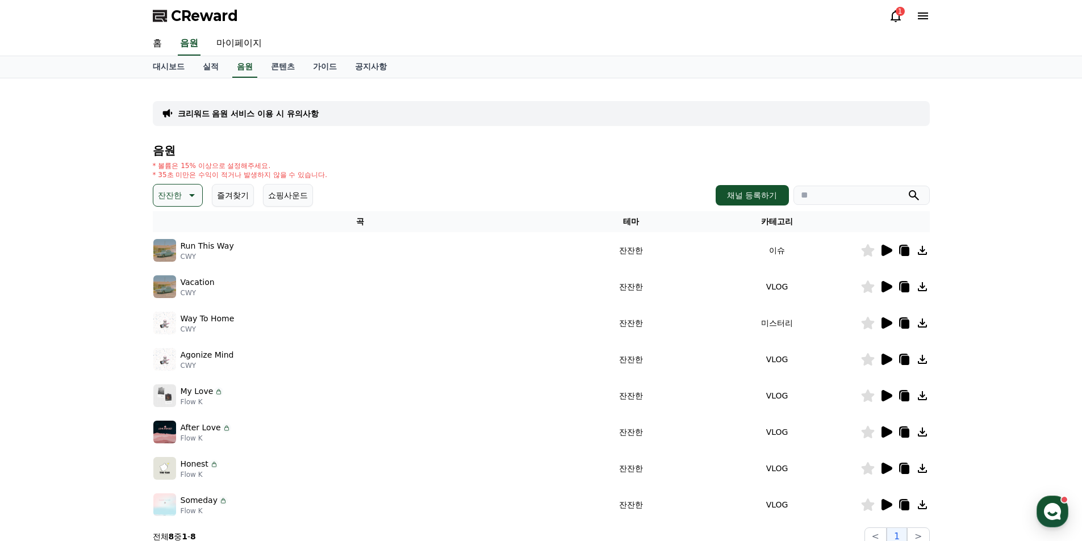
click at [885, 285] on icon at bounding box center [886, 286] width 11 height 11
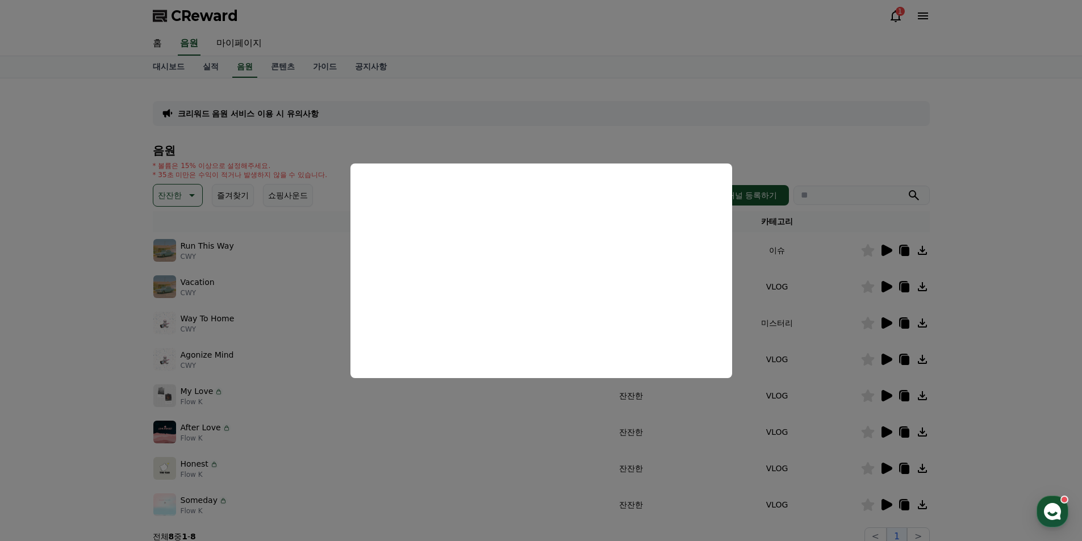
click at [265, 287] on button "close modal" at bounding box center [541, 270] width 1082 height 541
drag, startPoint x: 270, startPoint y: 316, endPoint x: 285, endPoint y: 317, distance: 14.9
click at [271, 316] on div "Way To Home CWY" at bounding box center [360, 323] width 414 height 23
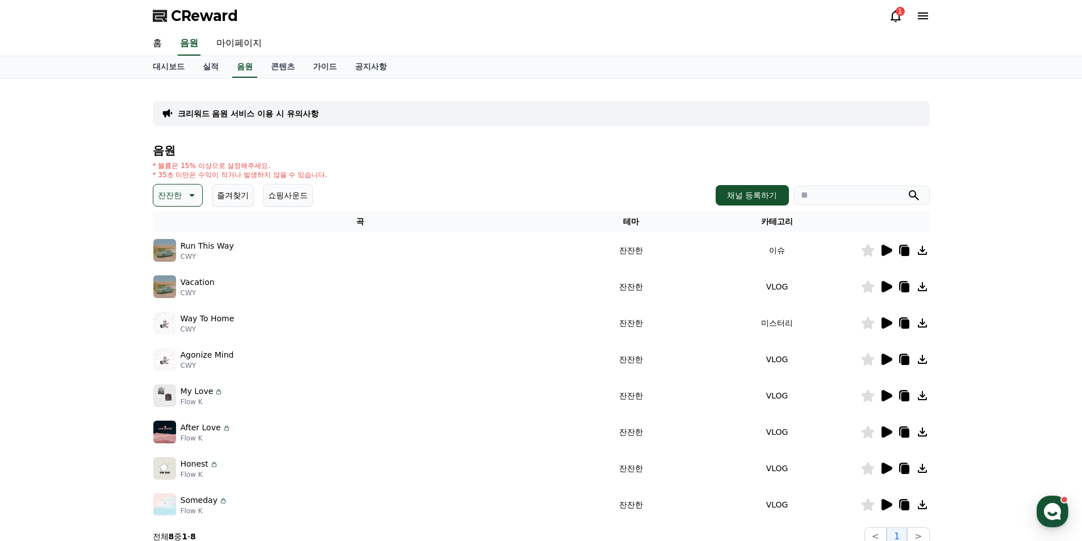
click at [891, 327] on icon at bounding box center [886, 323] width 14 height 14
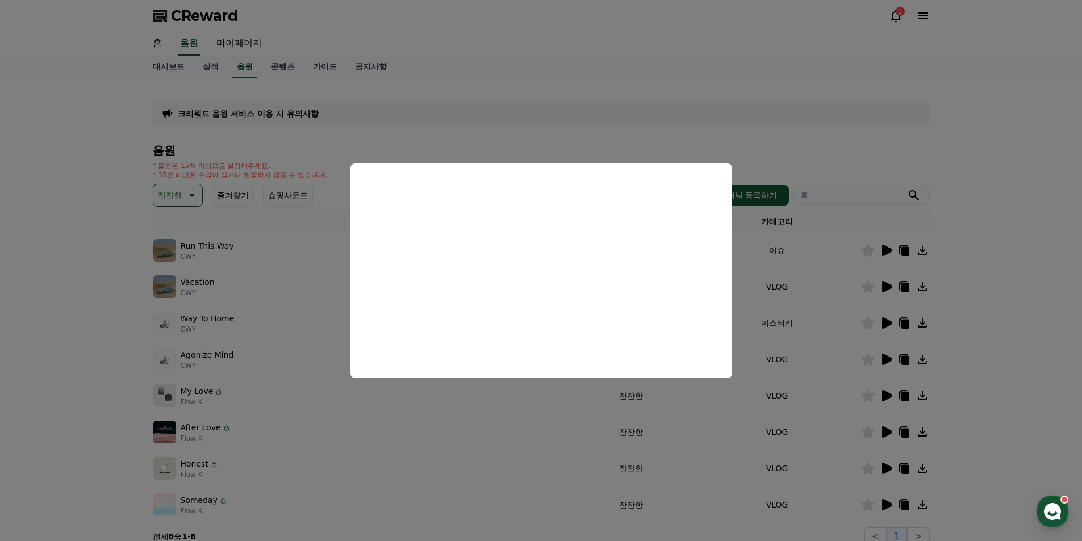
click at [294, 341] on button "close modal" at bounding box center [541, 270] width 1082 height 541
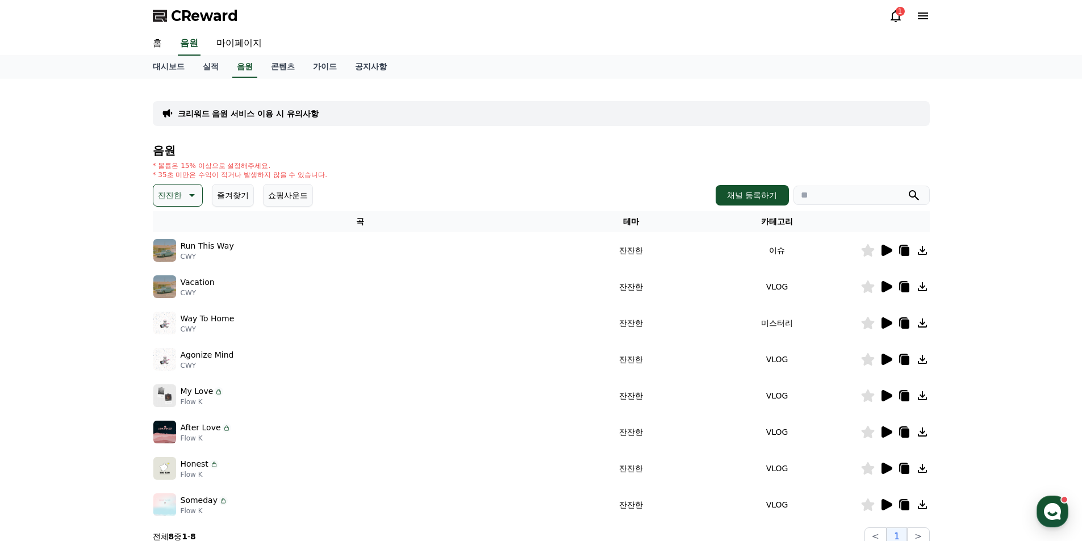
click at [881, 360] on icon at bounding box center [886, 360] width 14 height 14
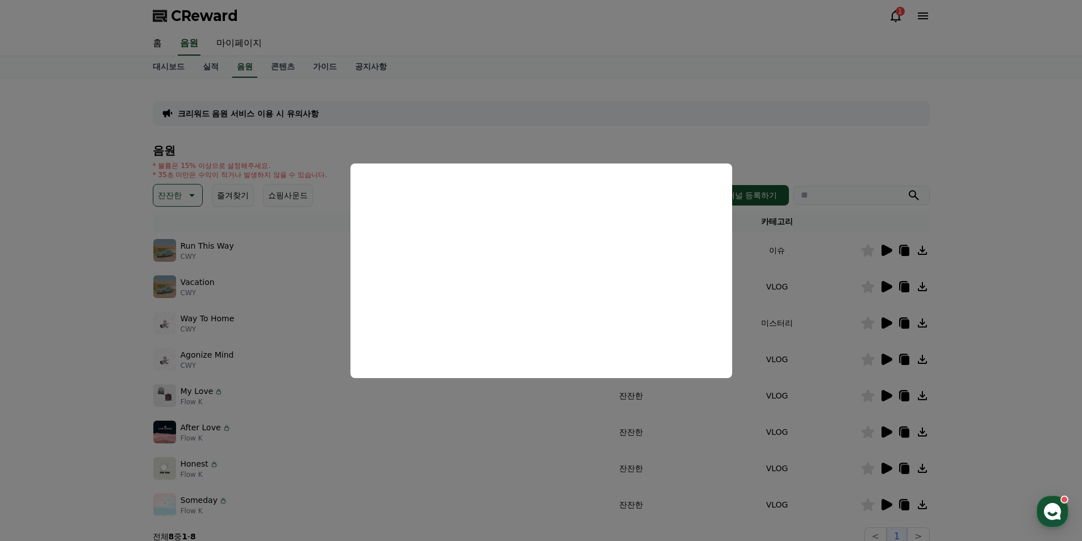
scroll to position [57, 0]
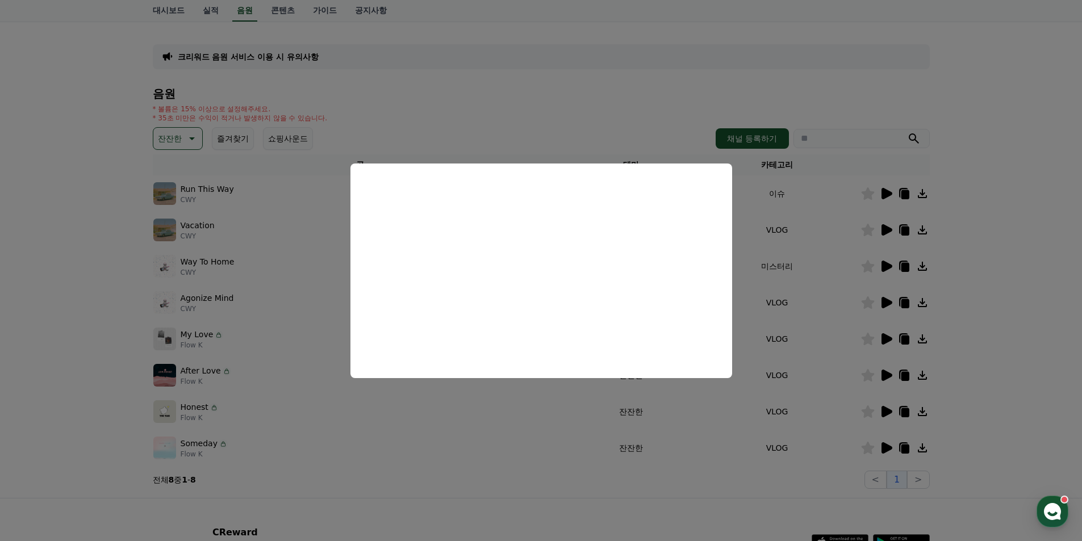
click at [806, 304] on button "close modal" at bounding box center [541, 270] width 1082 height 541
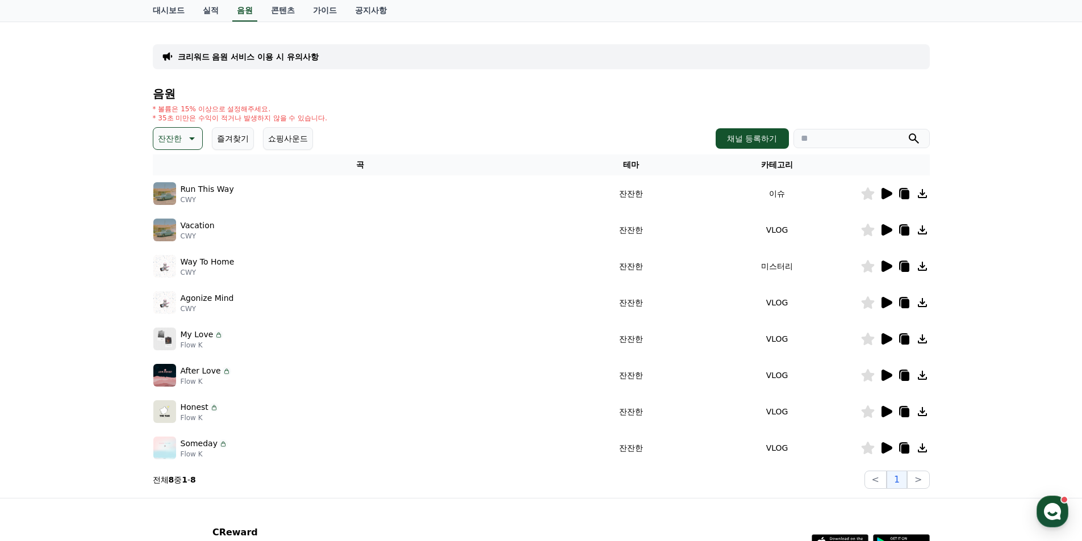
click at [885, 337] on icon at bounding box center [886, 338] width 11 height 11
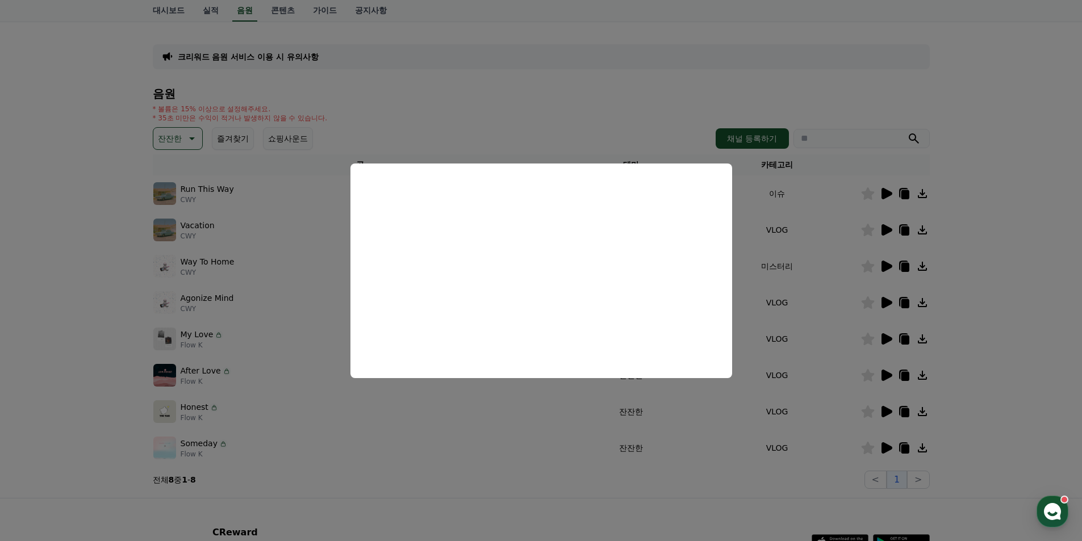
click at [409, 387] on button "close modal" at bounding box center [541, 270] width 1082 height 541
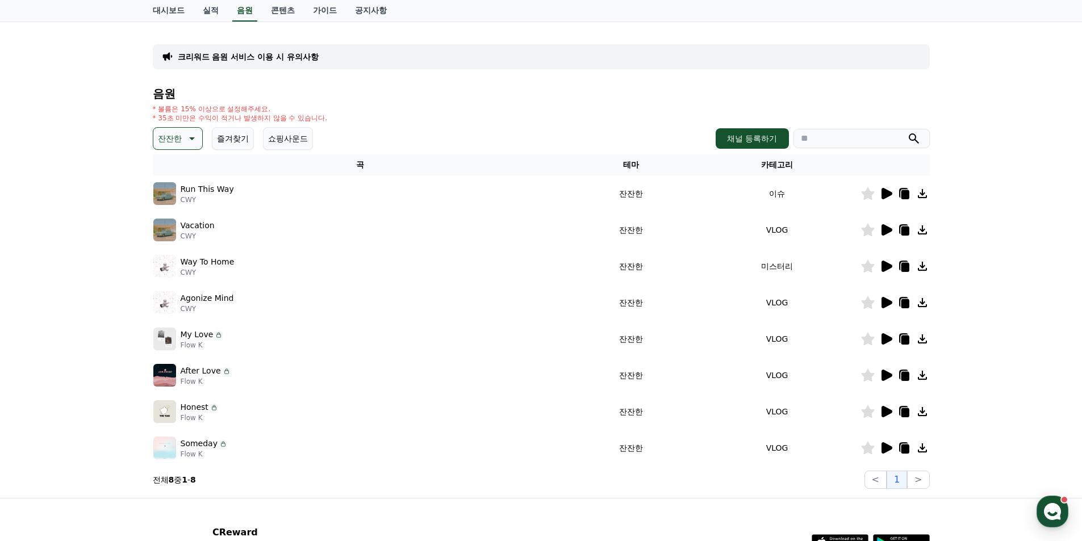
click at [881, 374] on icon at bounding box center [886, 375] width 11 height 11
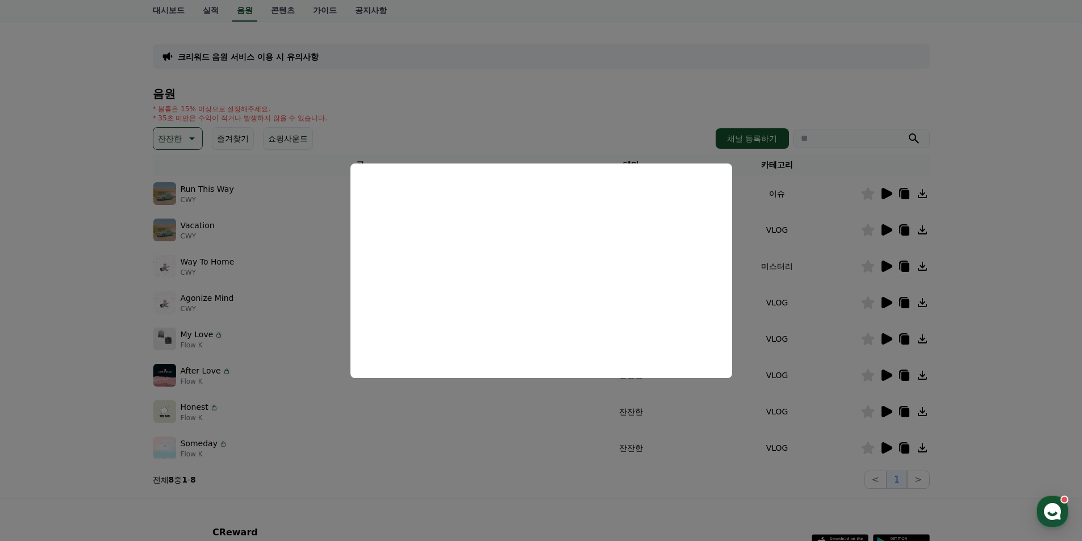
click at [315, 425] on button "close modal" at bounding box center [541, 270] width 1082 height 541
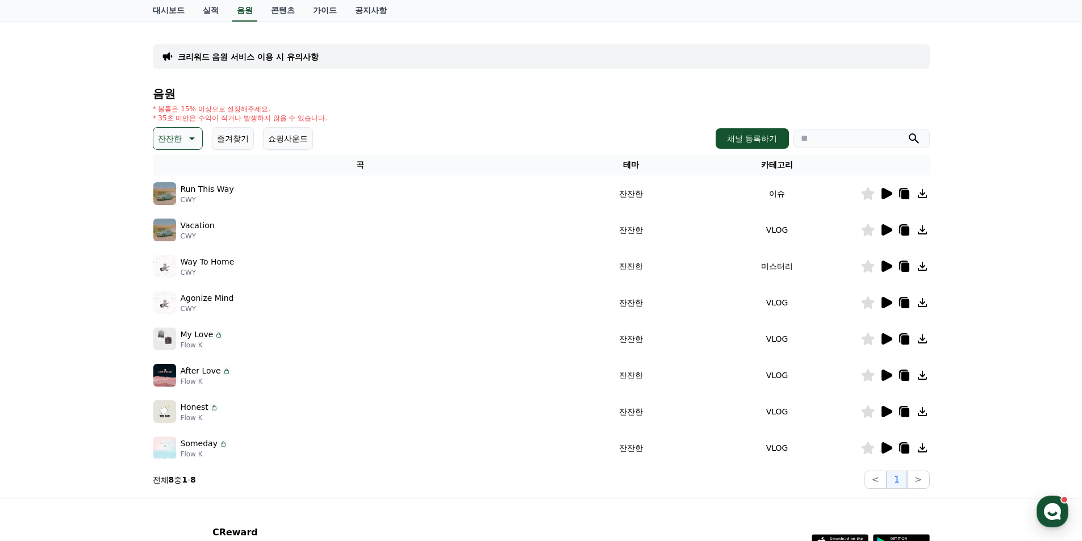
click at [888, 413] on icon at bounding box center [886, 411] width 11 height 11
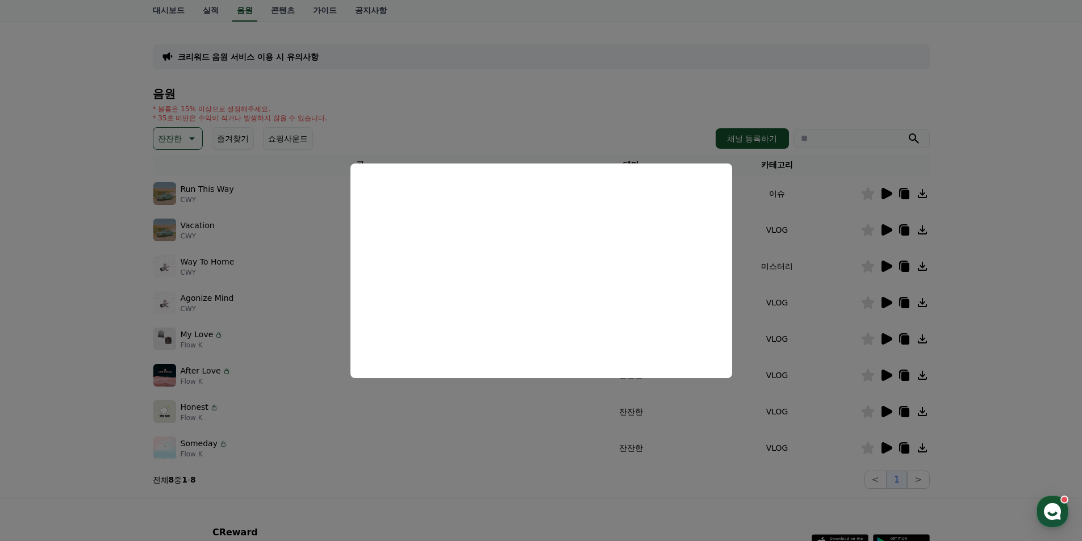
click at [884, 443] on button "close modal" at bounding box center [541, 270] width 1082 height 541
click at [885, 441] on icon at bounding box center [886, 448] width 14 height 14
click at [884, 445] on button "close modal" at bounding box center [541, 270] width 1082 height 541
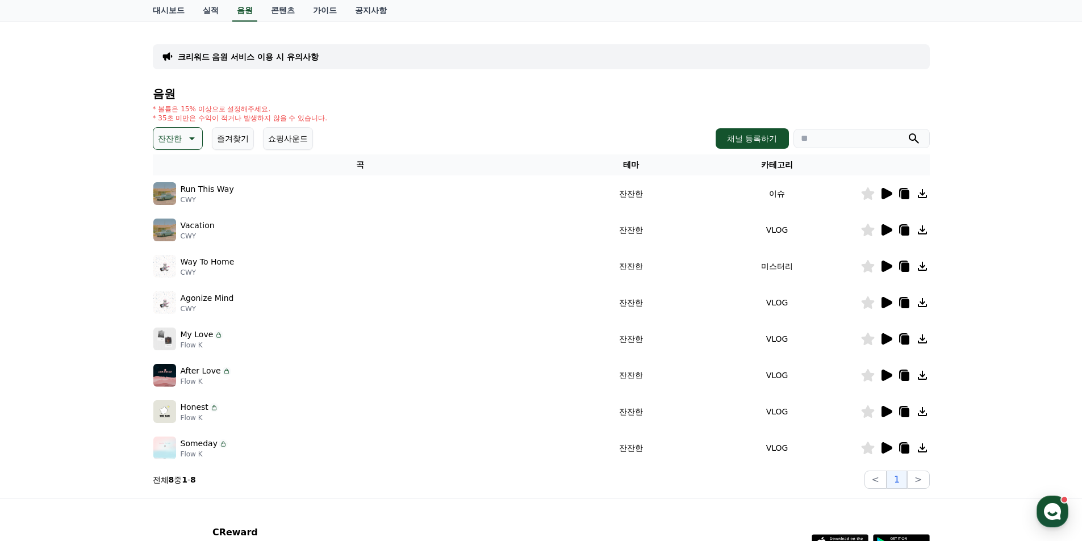
click at [881, 443] on icon at bounding box center [886, 448] width 14 height 14
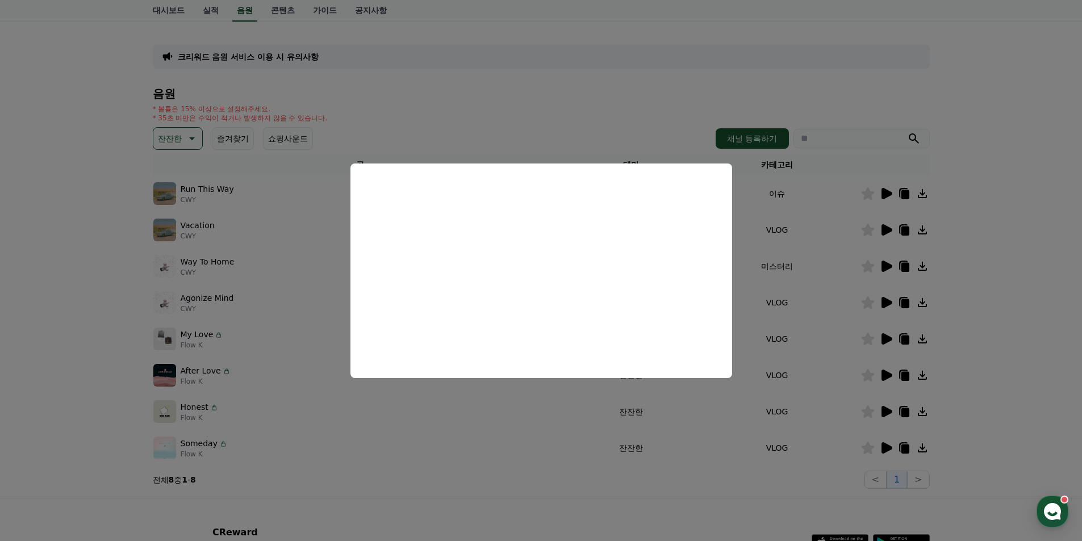
click at [294, 231] on button "close modal" at bounding box center [541, 270] width 1082 height 541
click at [260, 183] on div "Run This Way CWY" at bounding box center [360, 193] width 414 height 23
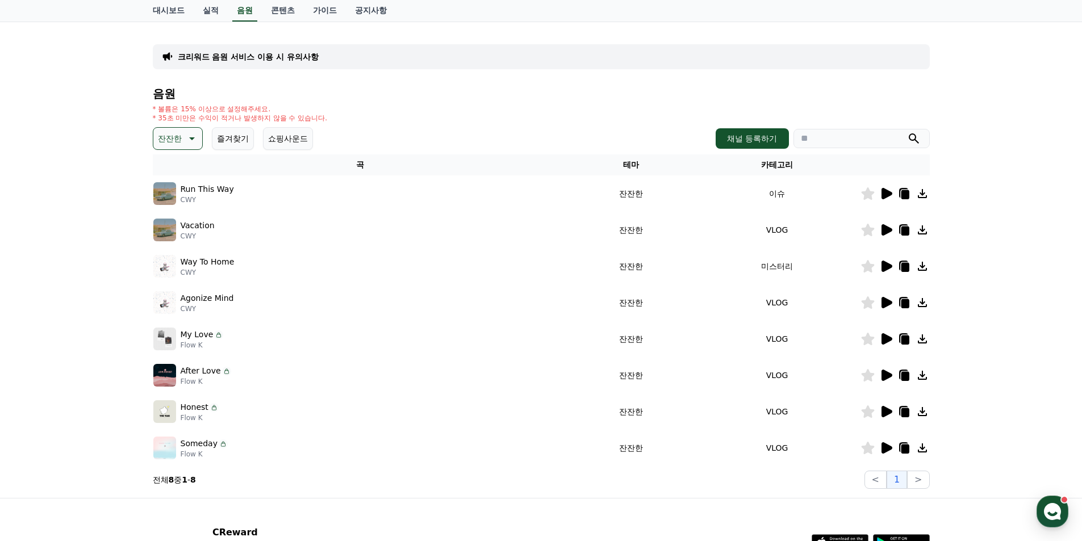
click at [178, 135] on p "잔잔한" at bounding box center [170, 139] width 24 height 16
click at [175, 169] on button "귀여운" at bounding box center [170, 173] width 33 height 25
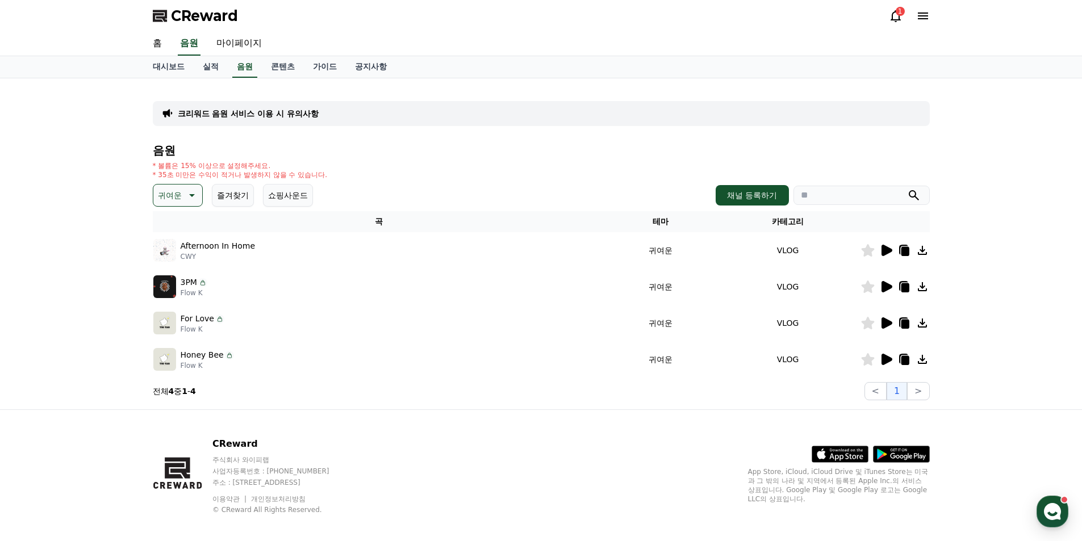
click at [881, 250] on icon at bounding box center [886, 251] width 14 height 14
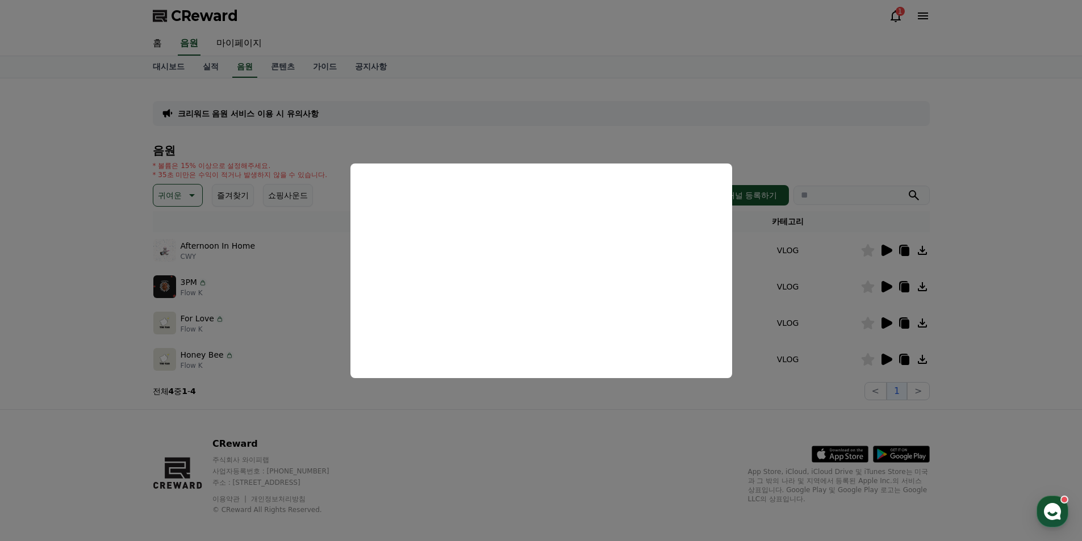
drag, startPoint x: 547, startPoint y: 428, endPoint x: 652, endPoint y: 405, distance: 107.5
click at [550, 428] on button "close modal" at bounding box center [541, 270] width 1082 height 541
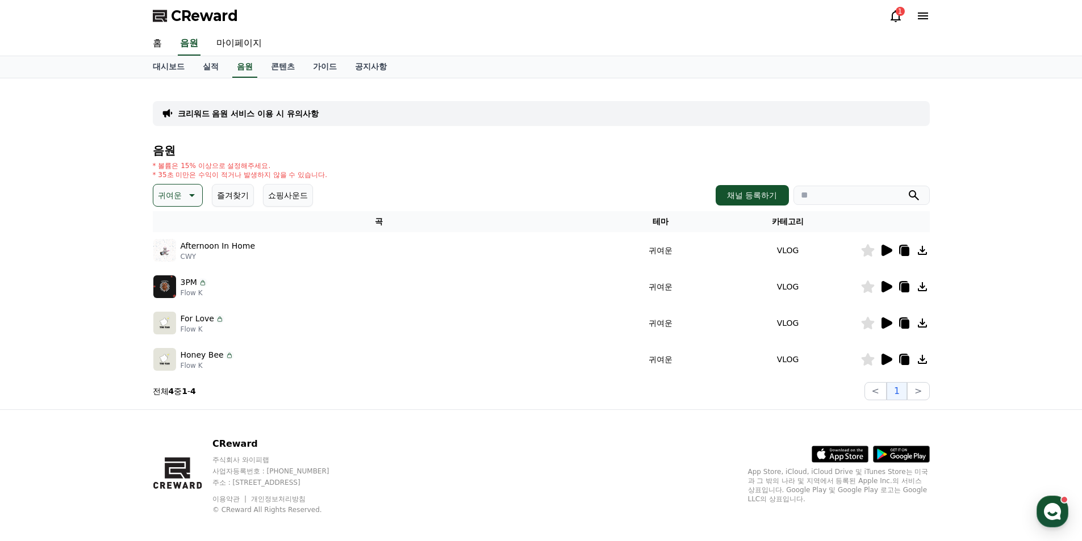
drag, startPoint x: 880, startPoint y: 303, endPoint x: 886, endPoint y: 287, distance: 17.1
click at [881, 303] on tbody "Afternoon In Home CWY 귀여운 VLOG 3PM Flow K 귀여운 VLOG For Love Flow K 귀여운 VLOG Hon…" at bounding box center [541, 304] width 777 height 145
click at [886, 287] on icon at bounding box center [886, 286] width 11 height 11
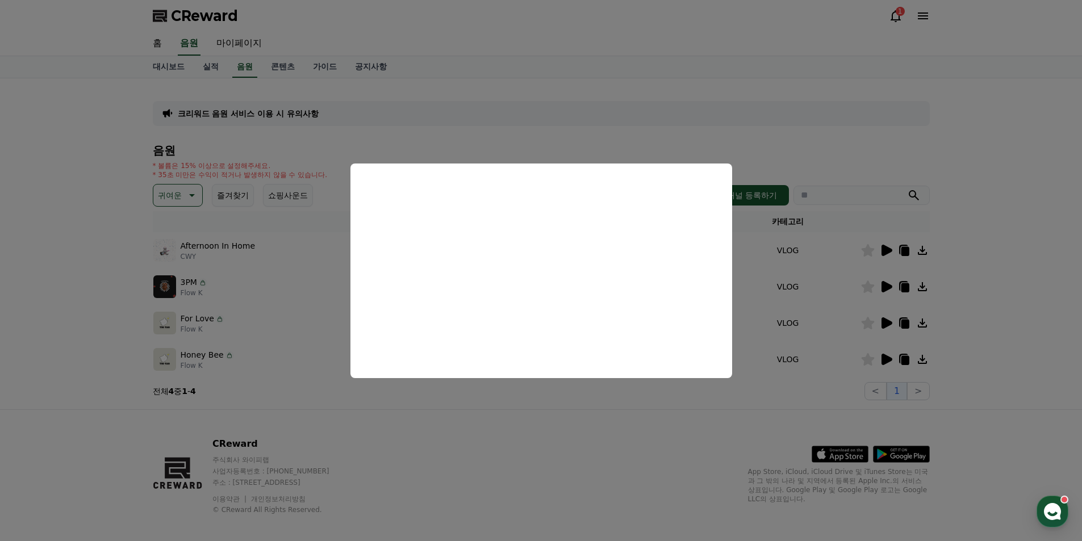
click at [309, 348] on button "close modal" at bounding box center [541, 270] width 1082 height 541
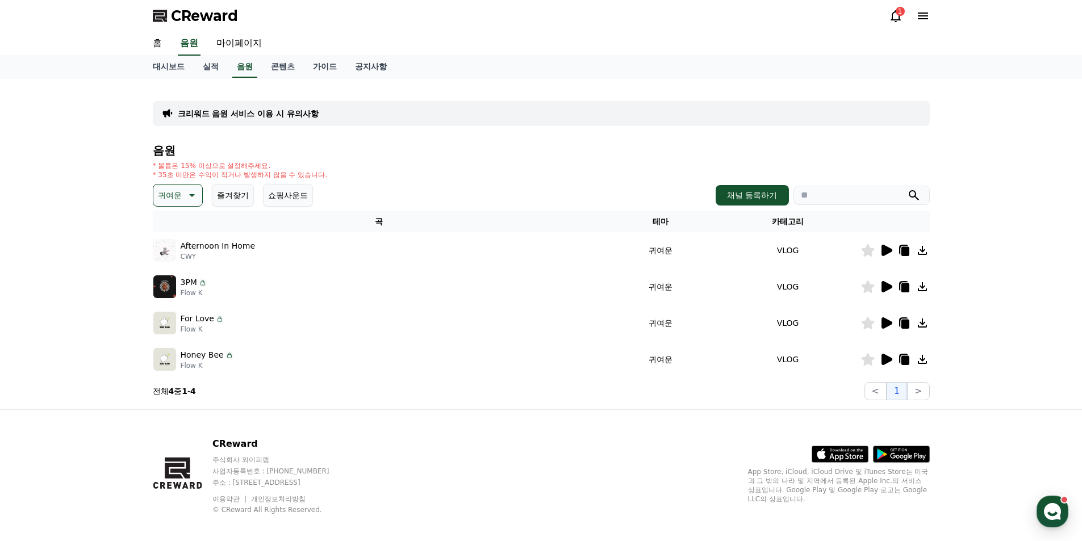
click at [888, 324] on icon at bounding box center [886, 322] width 11 height 11
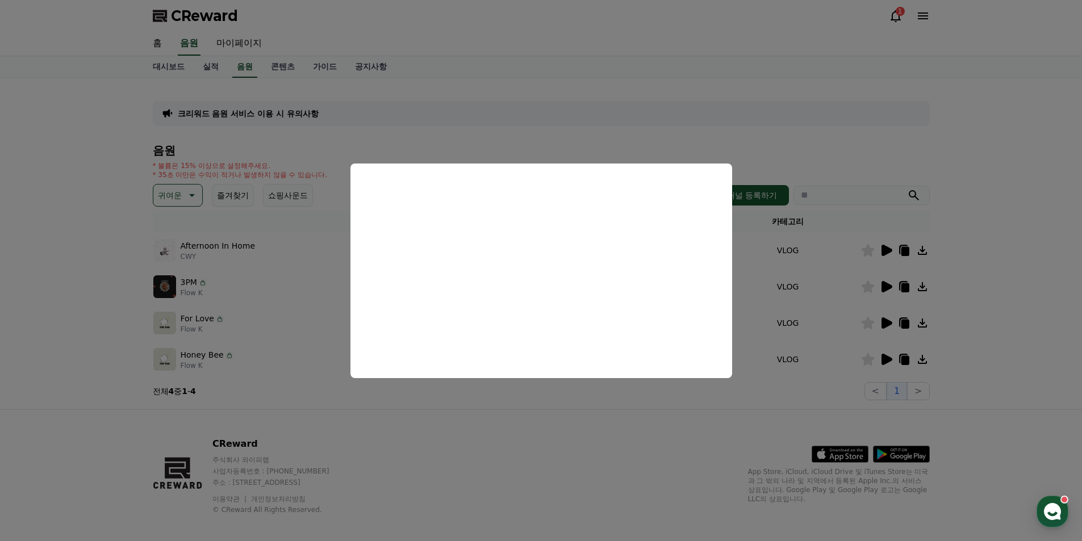
click at [302, 295] on button "close modal" at bounding box center [541, 270] width 1082 height 541
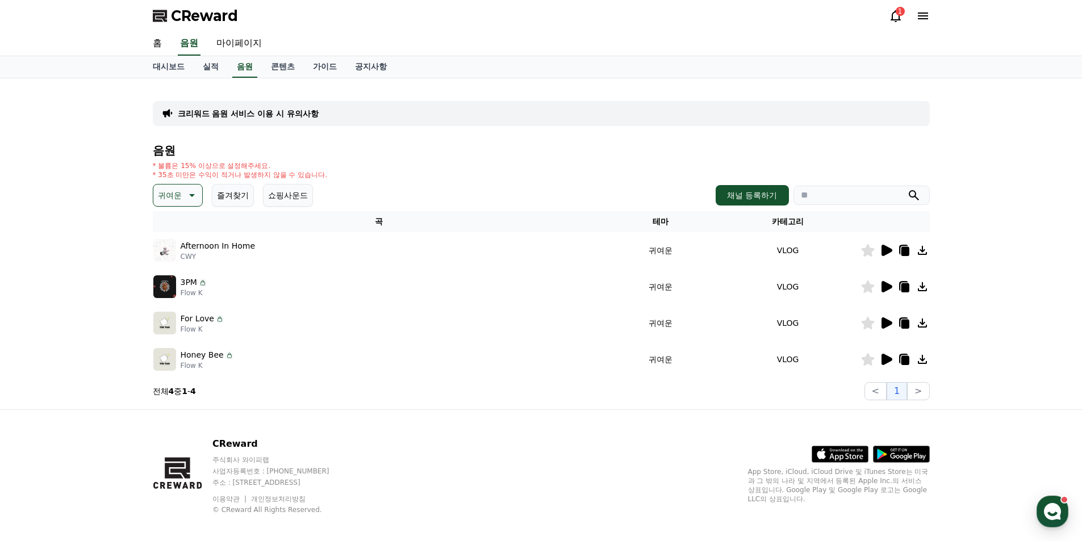
click at [433, 300] on td "3PM Flow K" at bounding box center [379, 287] width 453 height 36
click at [888, 355] on icon at bounding box center [886, 360] width 14 height 14
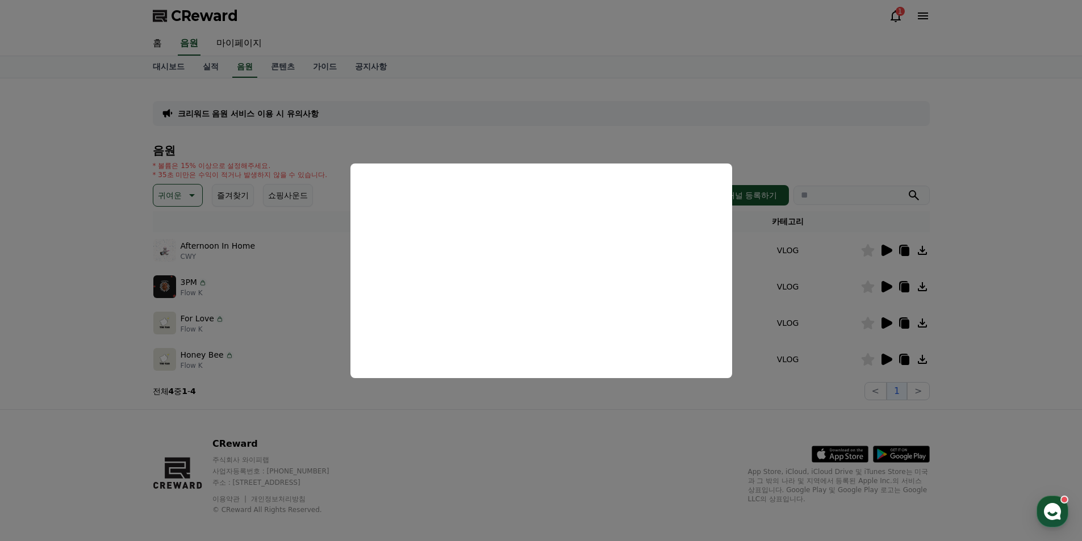
click at [307, 208] on button "close modal" at bounding box center [541, 270] width 1082 height 541
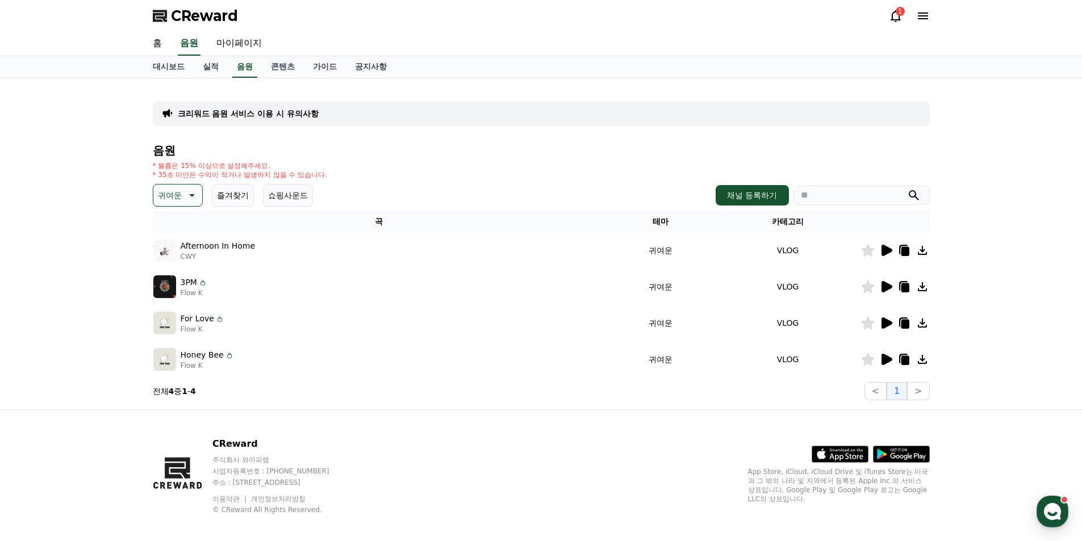
click at [874, 363] on div at bounding box center [895, 360] width 68 height 14
click at [881, 361] on icon at bounding box center [886, 359] width 11 height 11
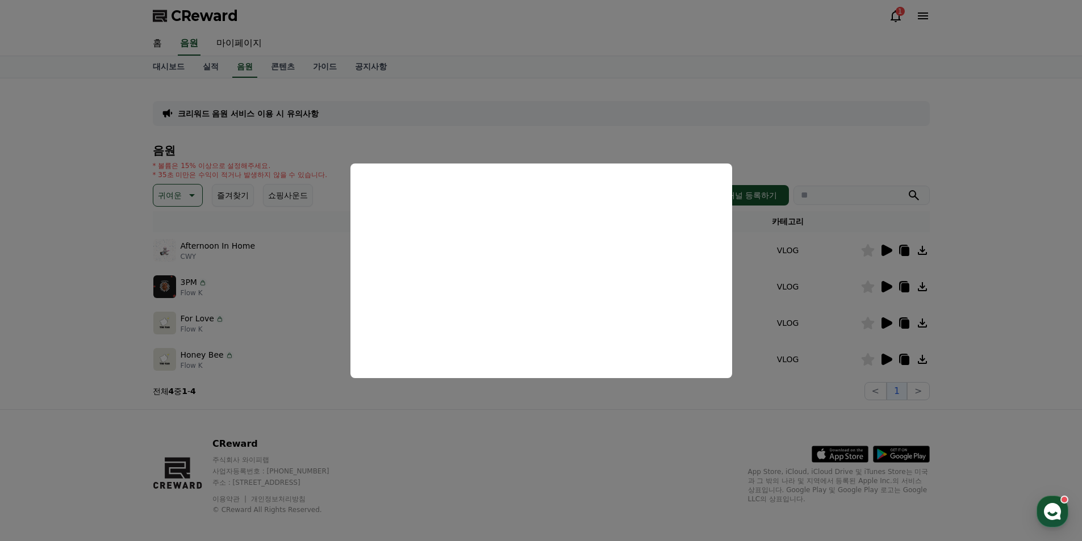
click at [174, 190] on button "close modal" at bounding box center [541, 270] width 1082 height 541
click at [171, 193] on p "귀여운" at bounding box center [170, 195] width 24 height 16
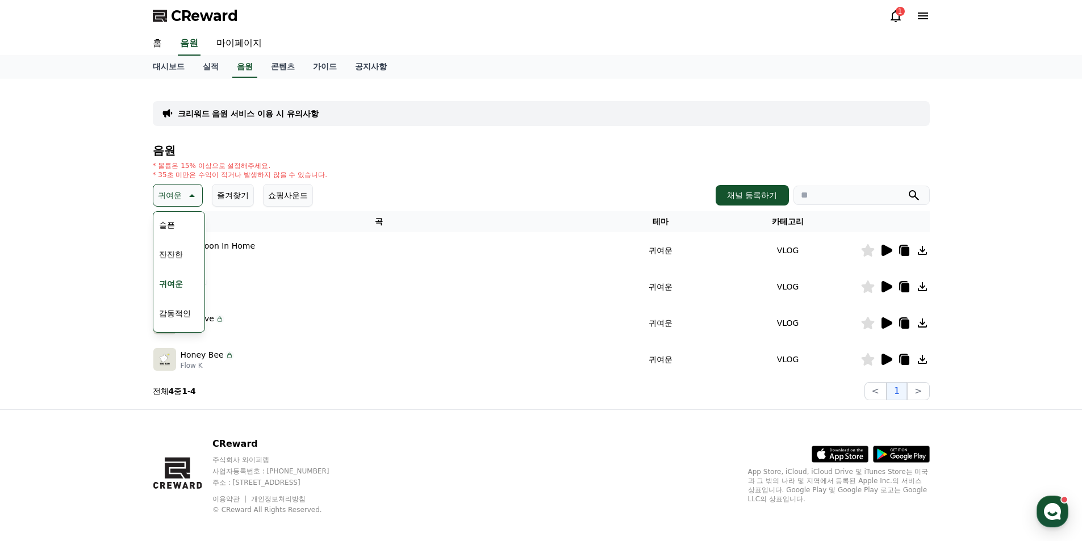
scroll to position [468, 0]
click at [172, 252] on button "감동적인" at bounding box center [174, 259] width 41 height 25
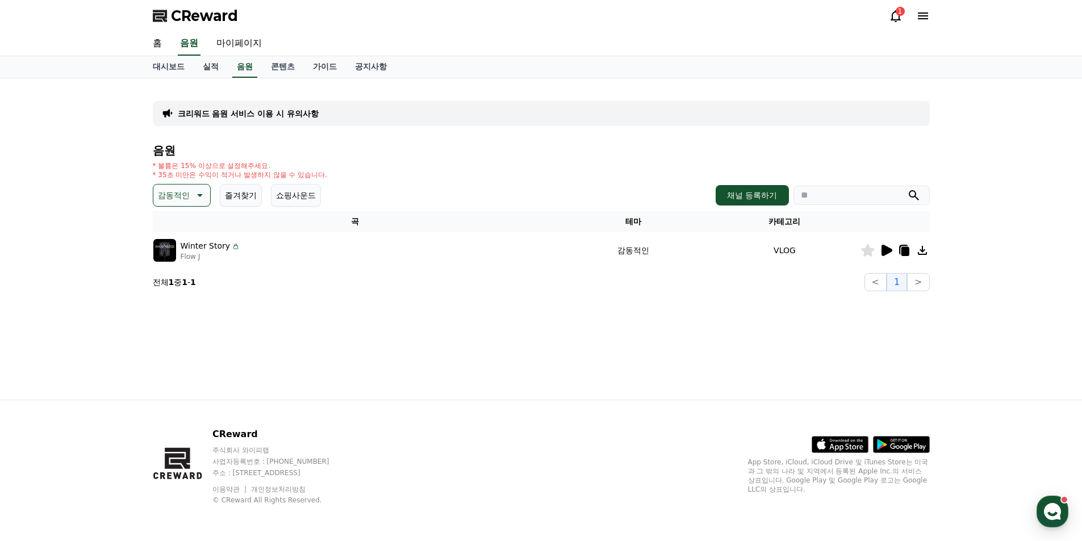
click at [883, 249] on icon at bounding box center [886, 250] width 11 height 11
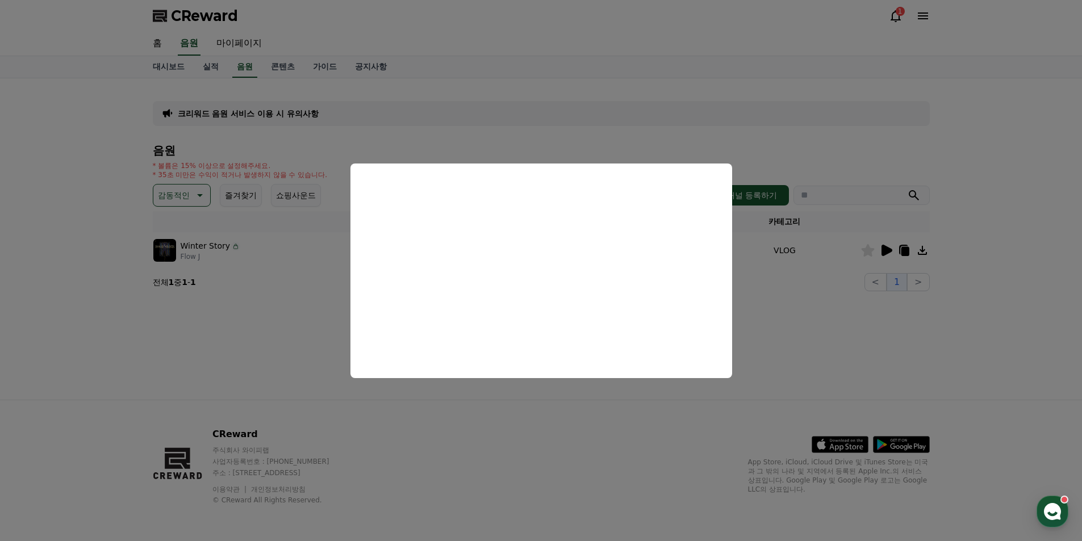
click at [282, 269] on button "close modal" at bounding box center [541, 270] width 1082 height 541
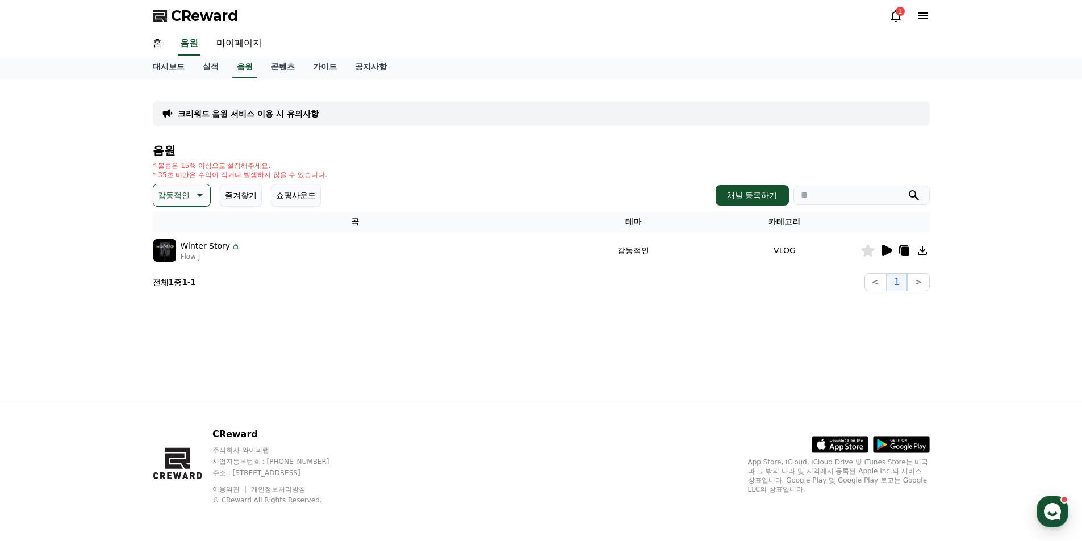
click at [177, 201] on p "감동적인" at bounding box center [174, 195] width 32 height 16
click at [175, 287] on button "긴장되는" at bounding box center [174, 289] width 41 height 25
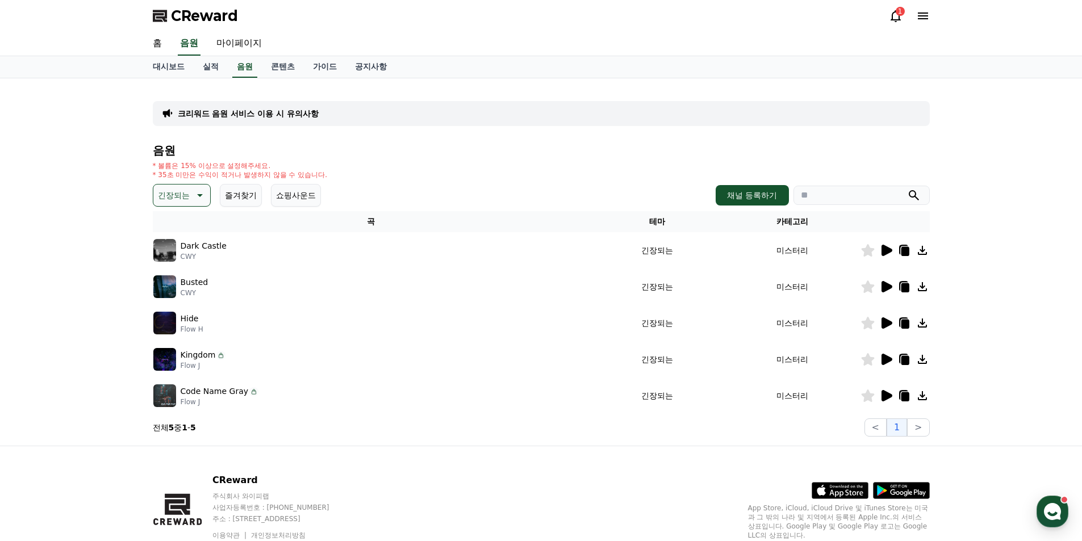
click at [885, 248] on icon at bounding box center [886, 250] width 11 height 11
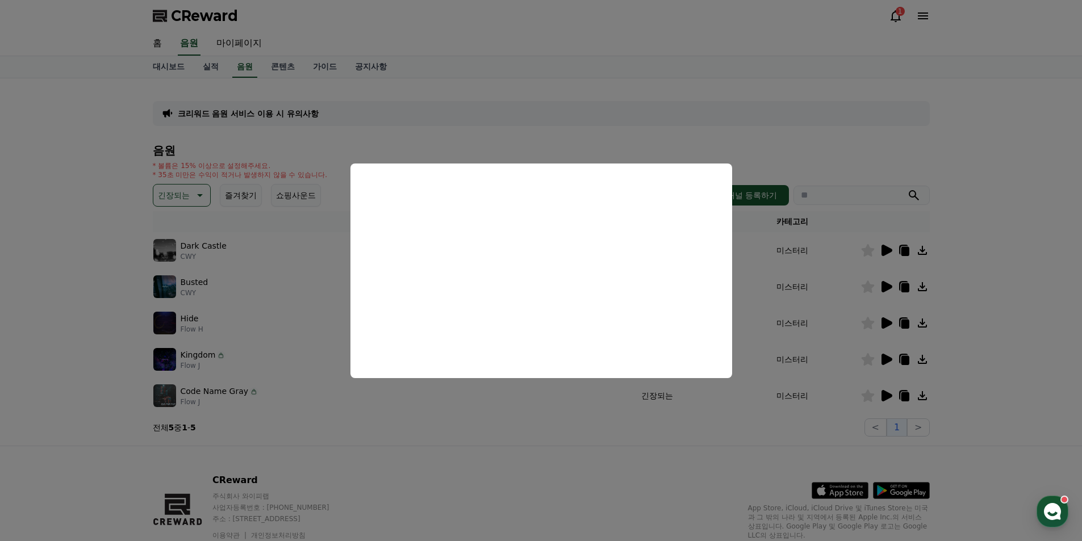
click at [271, 271] on button "close modal" at bounding box center [541, 270] width 1082 height 541
click at [269, 271] on td "Busted CWY" at bounding box center [371, 287] width 437 height 36
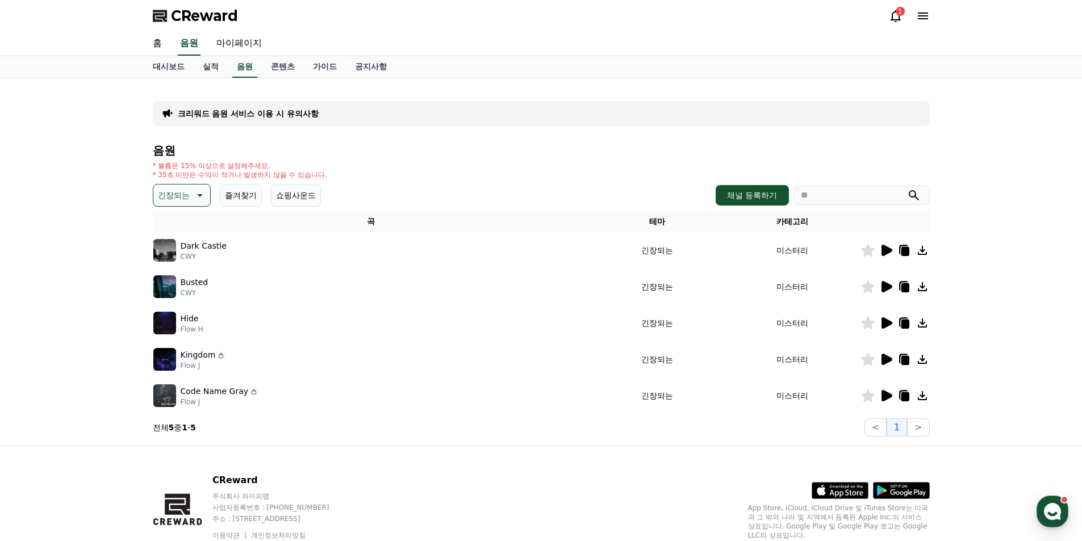
click at [885, 286] on icon at bounding box center [886, 286] width 11 height 11
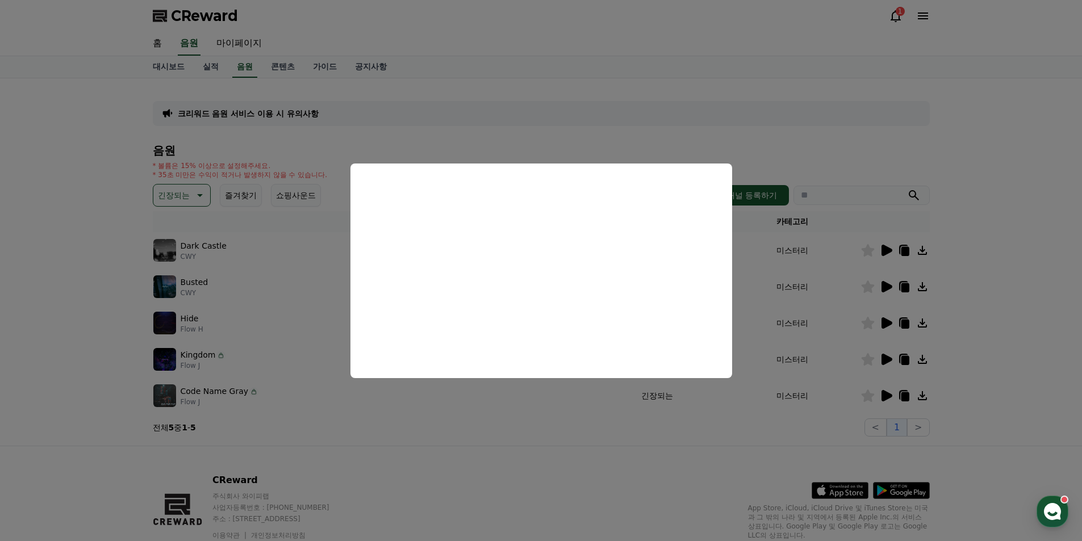
click at [260, 246] on button "close modal" at bounding box center [541, 270] width 1082 height 541
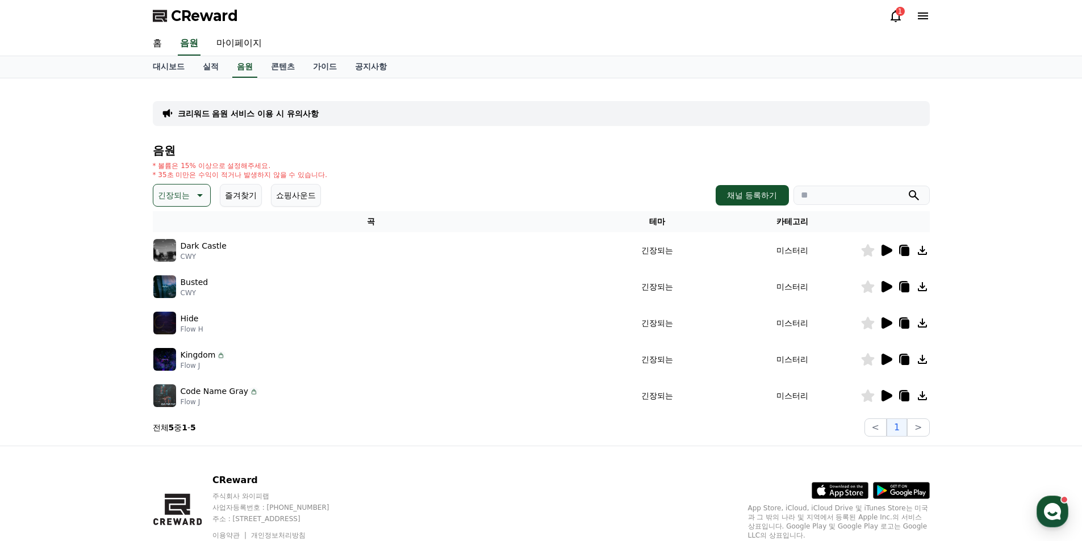
click at [190, 199] on button "긴장되는" at bounding box center [182, 195] width 58 height 23
click at [180, 317] on button "코믹한" at bounding box center [170, 318] width 33 height 25
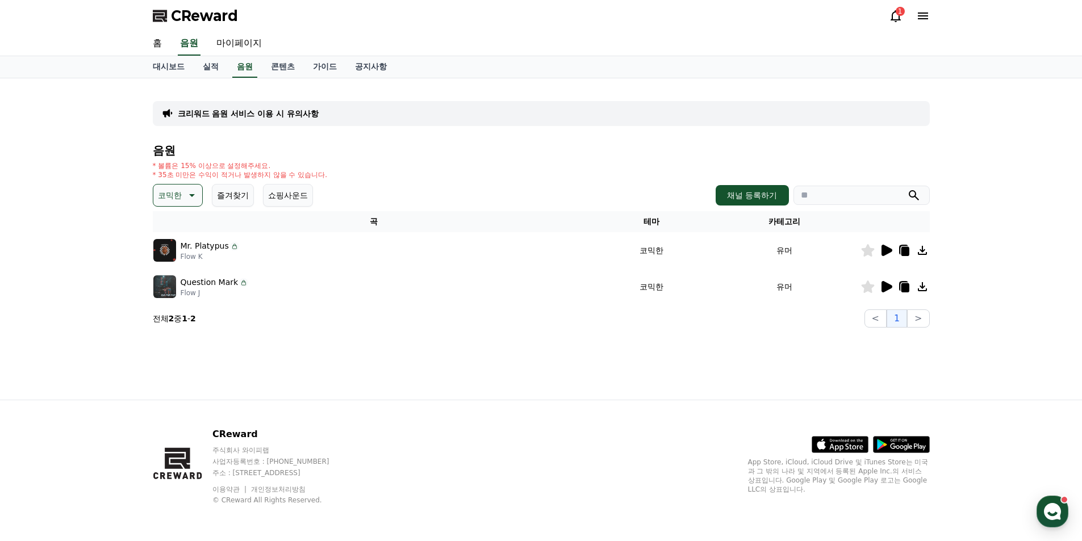
click at [894, 250] on div at bounding box center [895, 251] width 68 height 14
click at [892, 250] on icon at bounding box center [886, 251] width 14 height 14
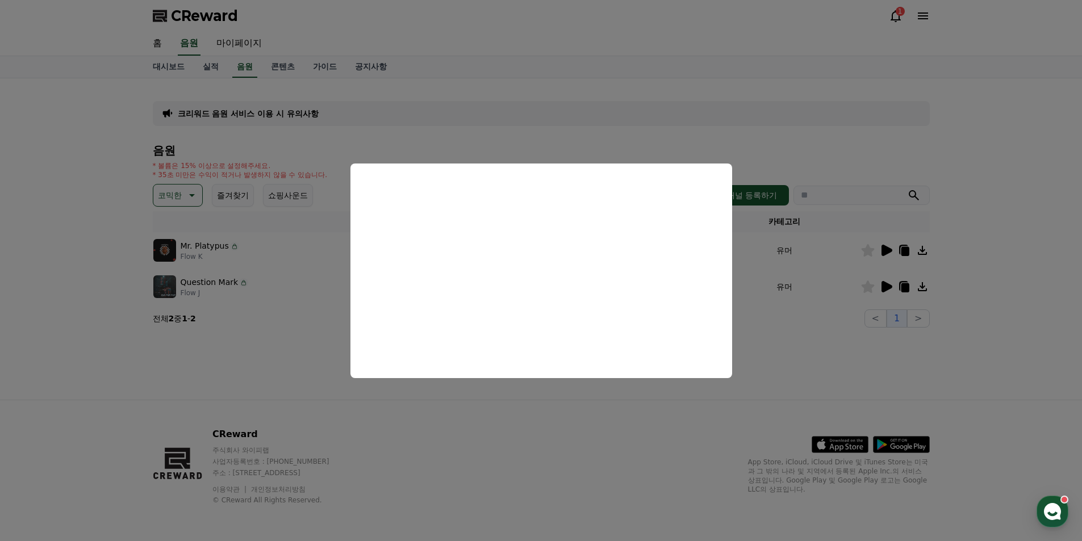
drag, startPoint x: 866, startPoint y: 349, endPoint x: 876, endPoint y: 327, distance: 24.2
click at [866, 349] on button "close modal" at bounding box center [541, 270] width 1082 height 541
drag, startPoint x: 876, startPoint y: 325, endPoint x: 880, endPoint y: 313, distance: 12.4
click at [877, 321] on button "<" at bounding box center [875, 318] width 22 height 18
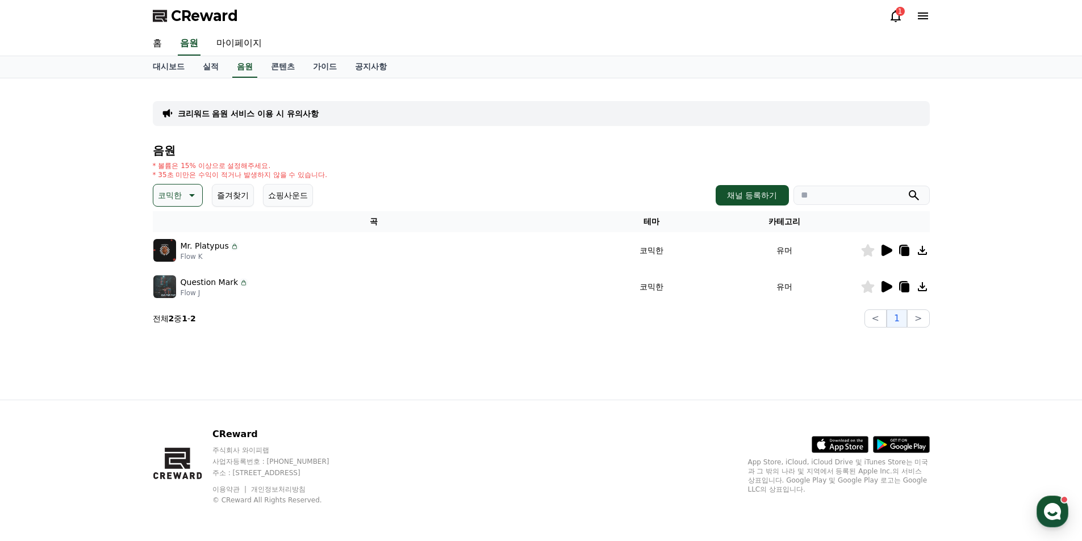
click at [884, 302] on div "음원 * 볼륨은 15% 이상으로 설정해주세요. * 35초 미만은 수익이 적거나 발생하지 않을 수 있습니다. 코믹한 즐겨찾기 쇼핑사운드 채널 등…" at bounding box center [541, 235] width 777 height 183
click at [886, 286] on icon at bounding box center [886, 286] width 11 height 11
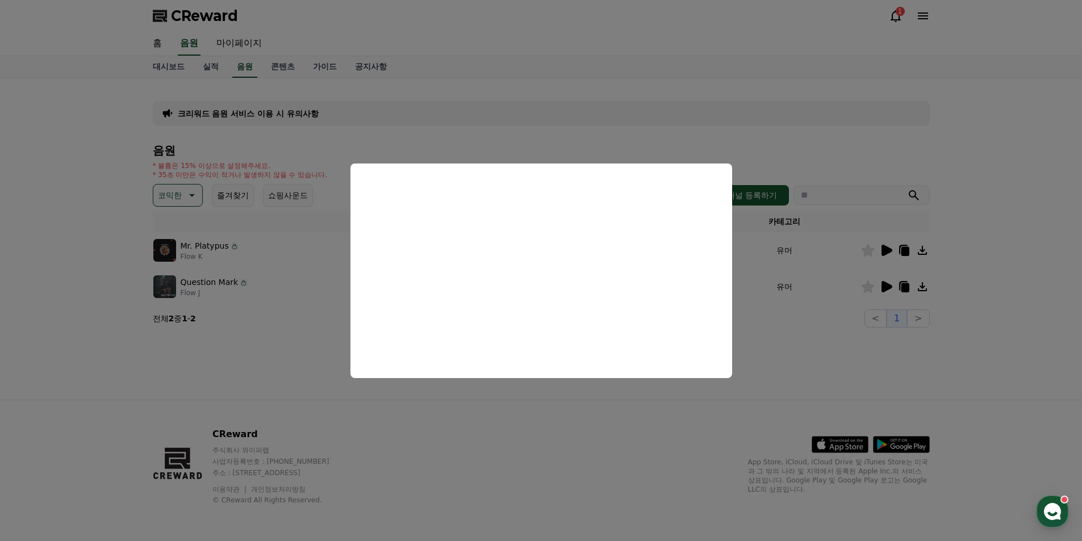
click at [299, 310] on button "close modal" at bounding box center [541, 270] width 1082 height 541
click at [300, 309] on section "전체 2 중 1 - 2 < 1 >" at bounding box center [541, 318] width 777 height 18
